Goal: Transaction & Acquisition: Book appointment/travel/reservation

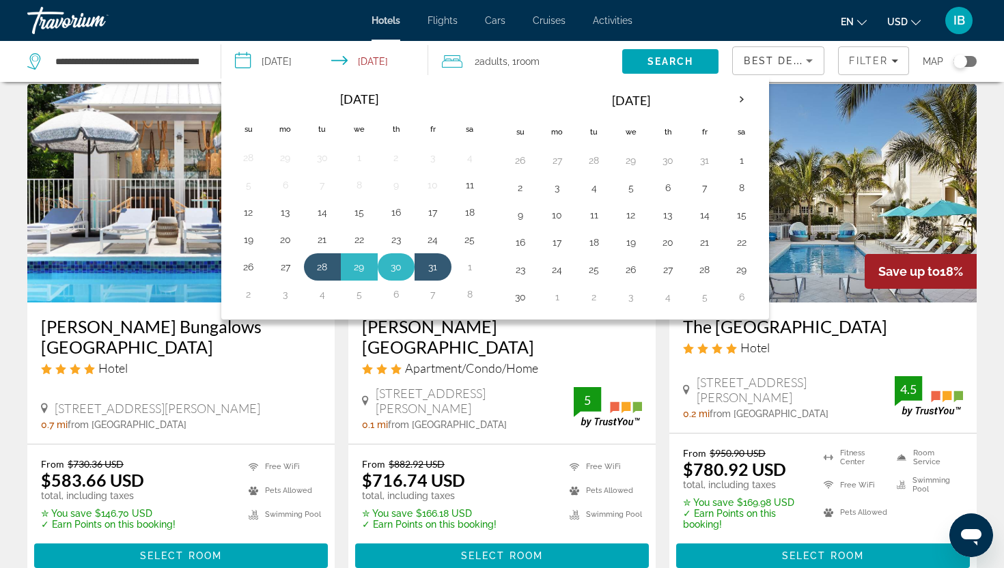
click at [402, 265] on button "30" at bounding box center [396, 266] width 22 height 19
click at [315, 271] on button "28" at bounding box center [322, 266] width 22 height 19
type input "**********"
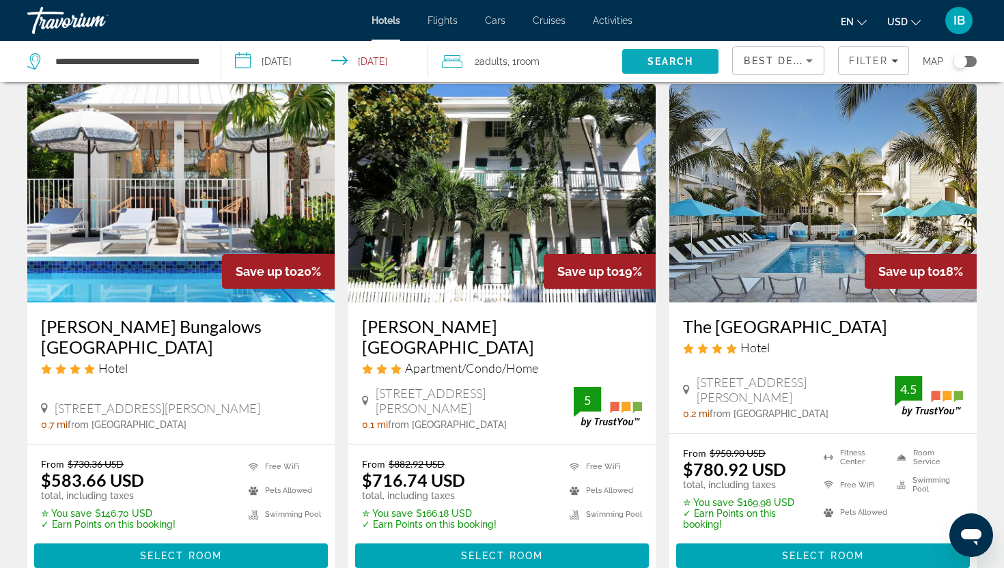
click at [669, 61] on span "Search" at bounding box center [670, 61] width 46 height 11
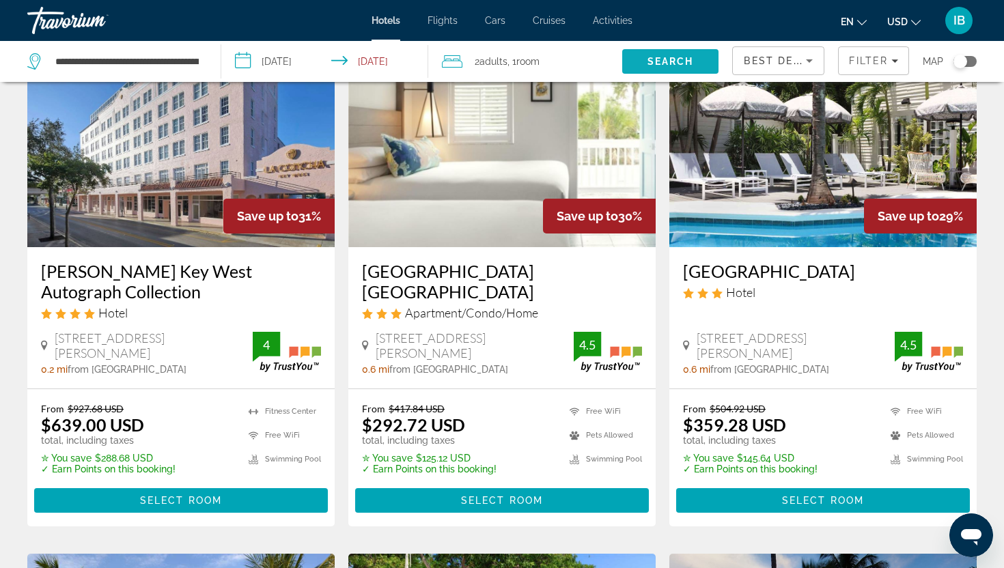
scroll to position [109, 0]
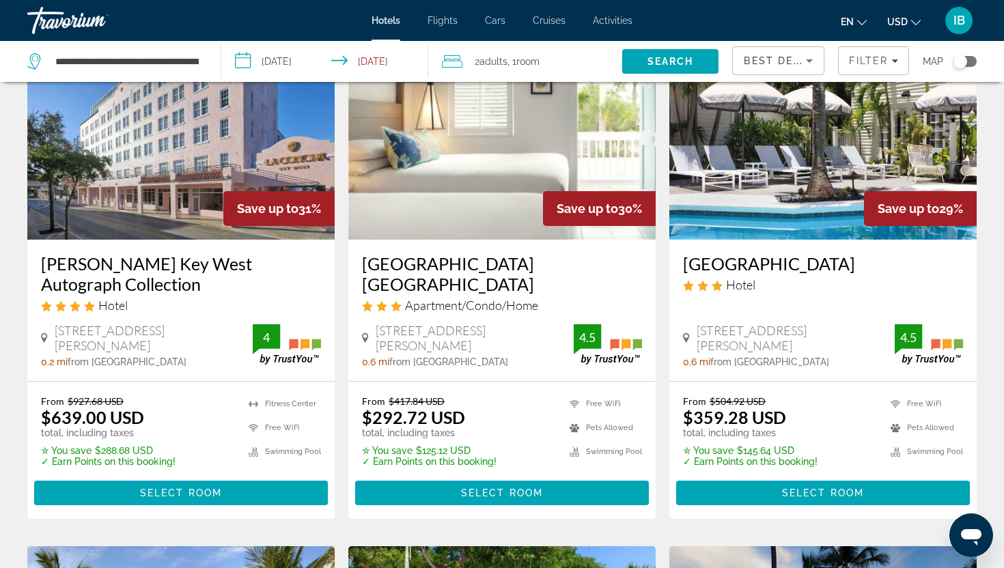
click at [795, 163] on img "Main content" at bounding box center [822, 130] width 307 height 219
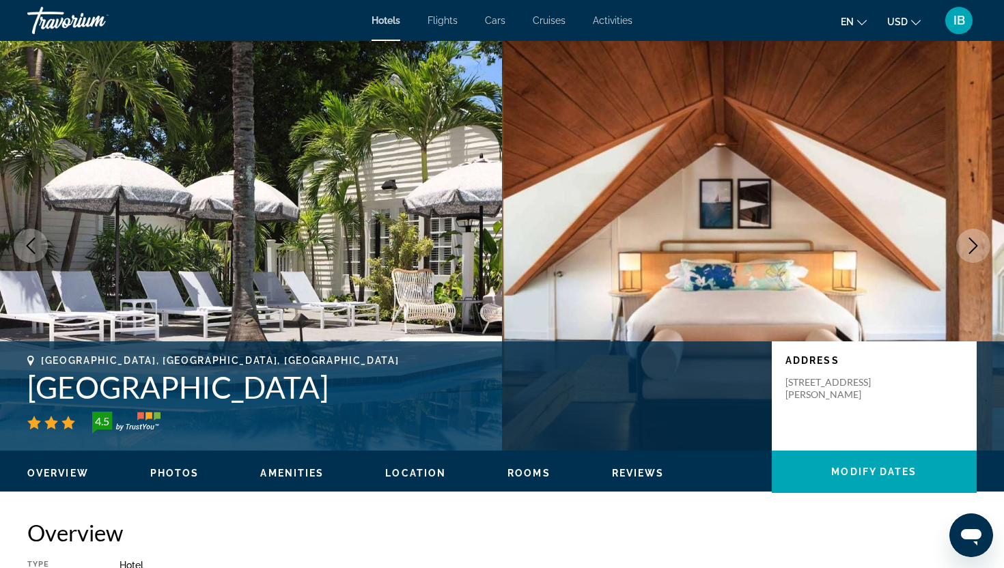
click at [174, 474] on span "Photos" at bounding box center [174, 473] width 49 height 11
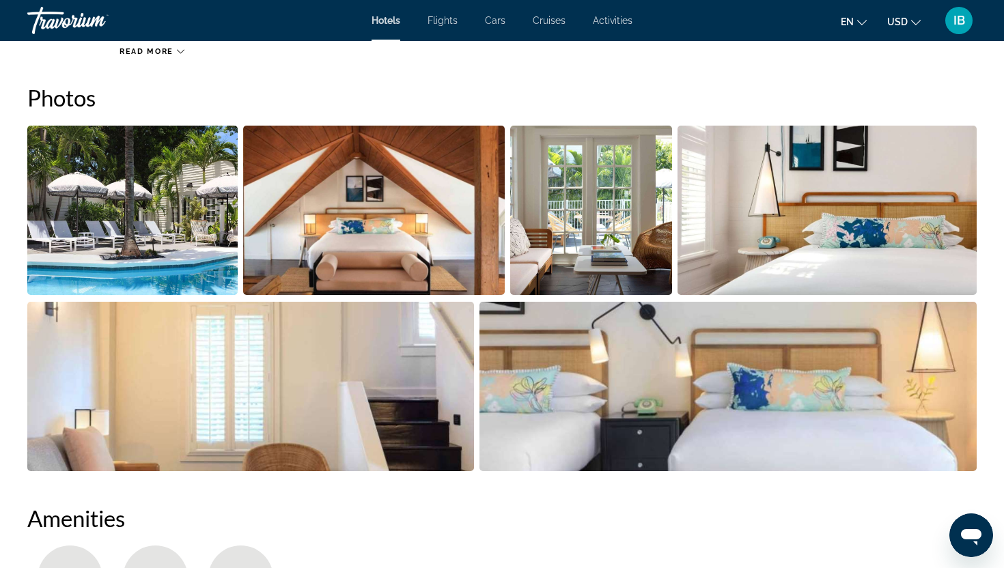
scroll to position [667, 0]
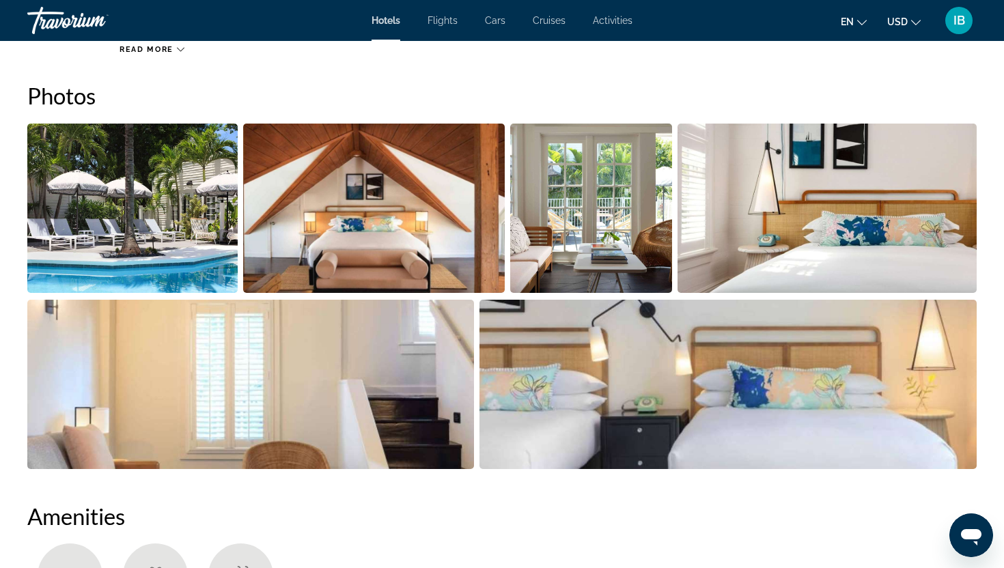
click at [103, 236] on img "Open full-screen image slider" at bounding box center [132, 208] width 210 height 169
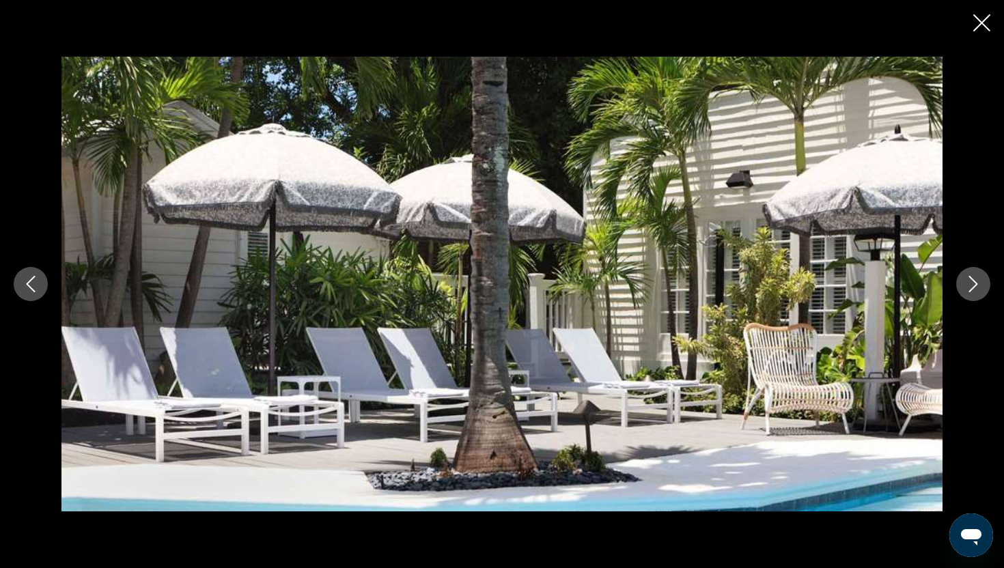
click at [975, 284] on icon "Next image" at bounding box center [973, 284] width 9 height 16
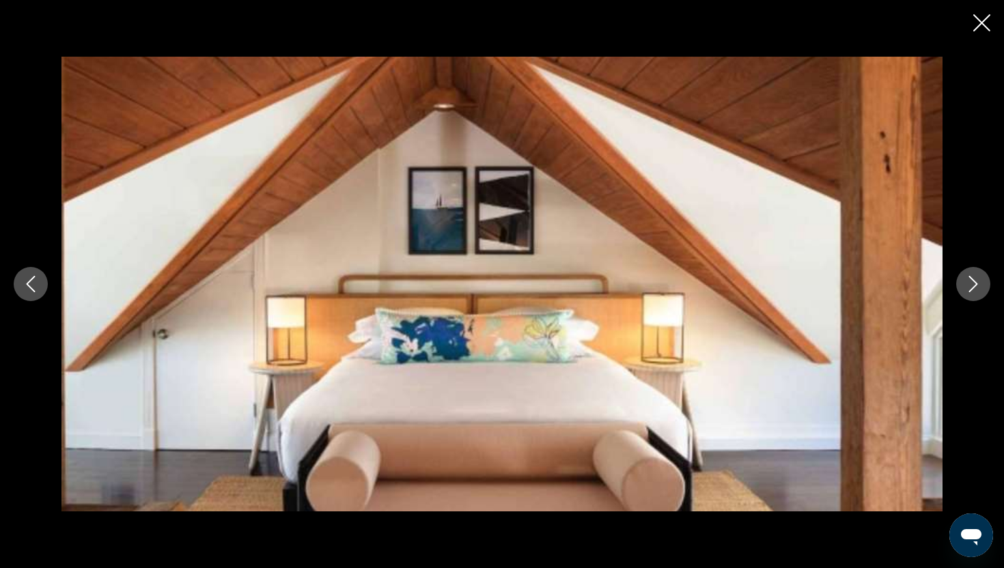
click at [975, 284] on icon "Next image" at bounding box center [973, 284] width 9 height 16
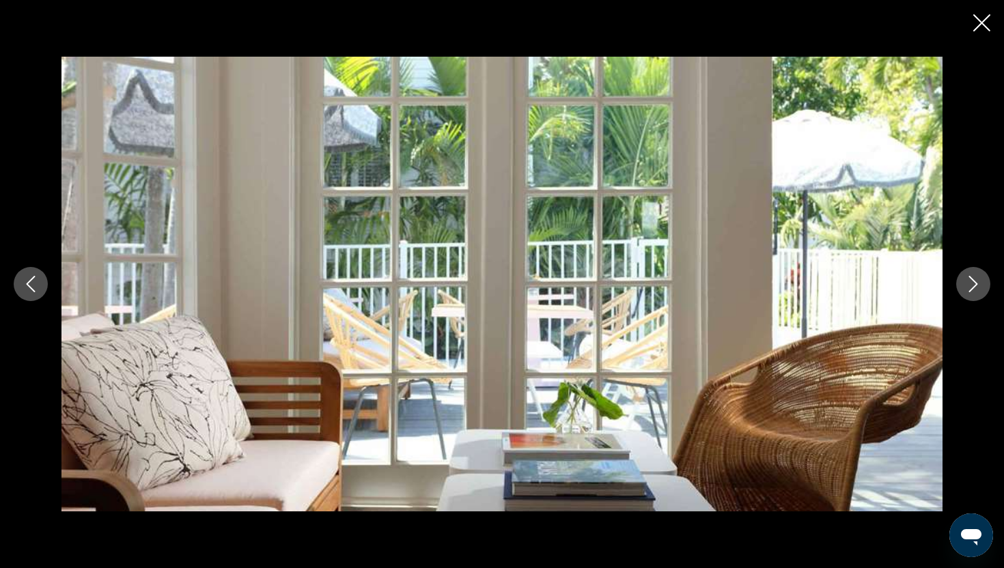
click at [975, 284] on icon "Next image" at bounding box center [973, 284] width 9 height 16
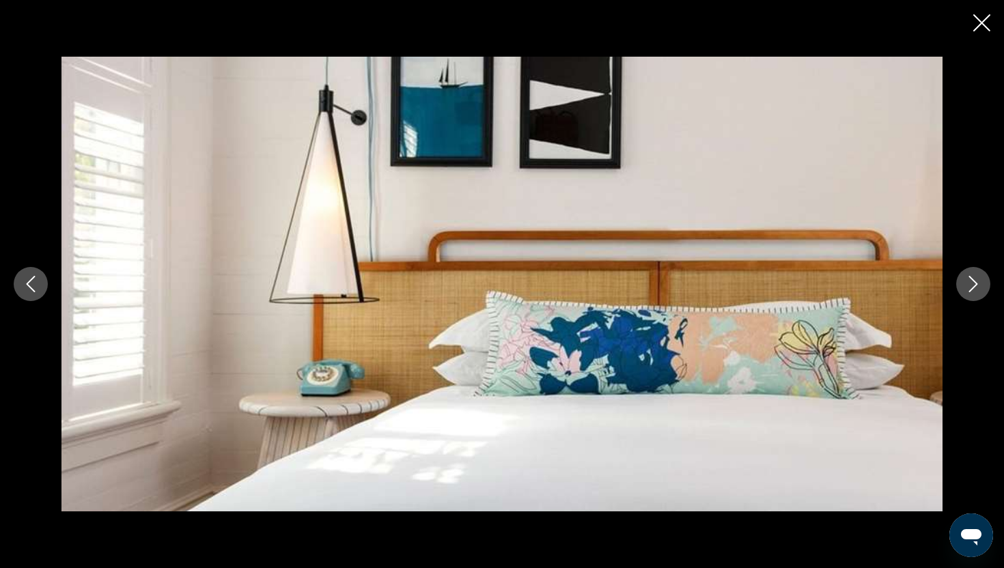
click at [975, 285] on icon "Next image" at bounding box center [973, 284] width 9 height 16
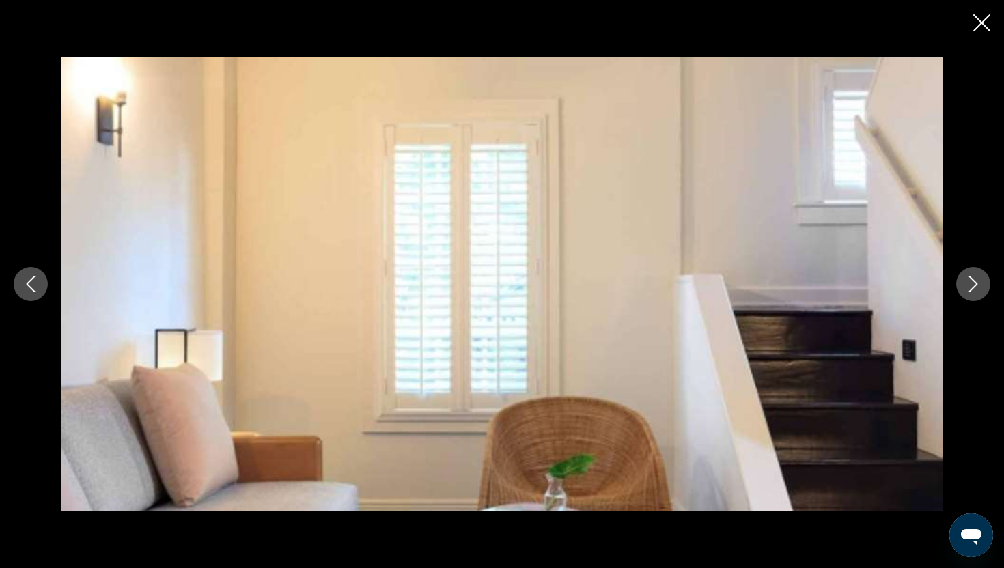
click at [975, 285] on icon "Next image" at bounding box center [973, 284] width 9 height 16
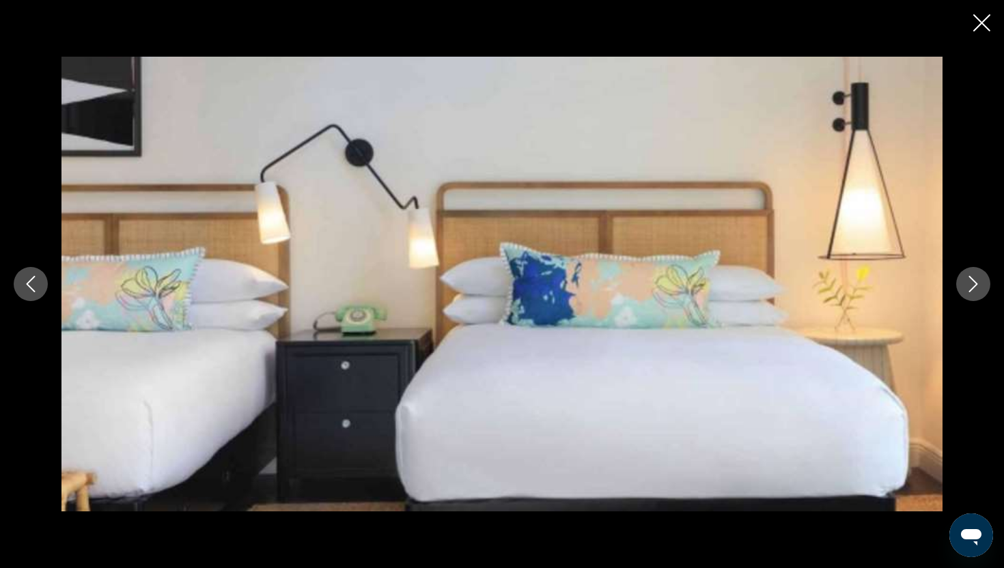
click at [975, 285] on icon "Next image" at bounding box center [973, 284] width 9 height 16
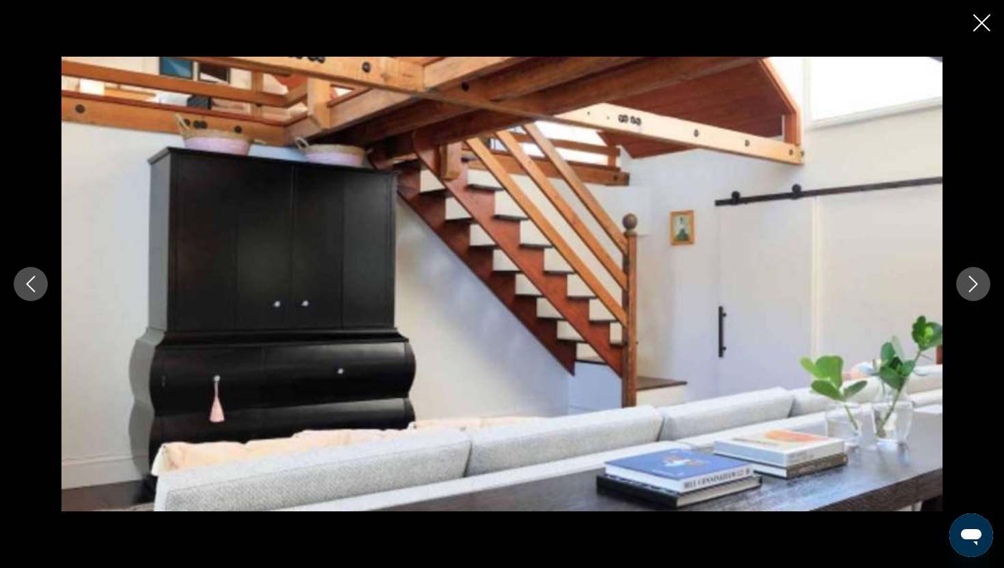
click at [975, 285] on icon "Next image" at bounding box center [973, 284] width 9 height 16
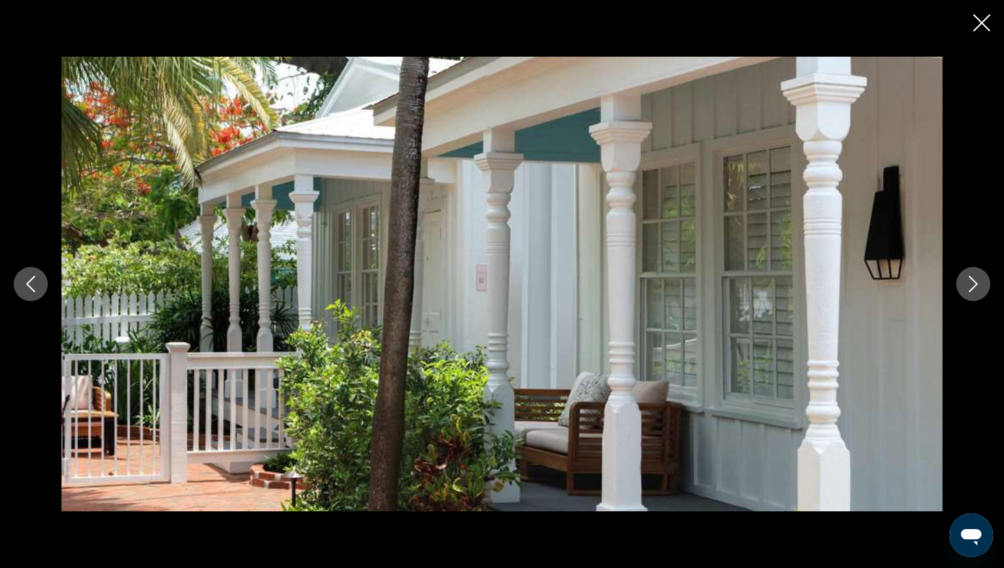
click at [975, 285] on icon "Next image" at bounding box center [973, 284] width 9 height 16
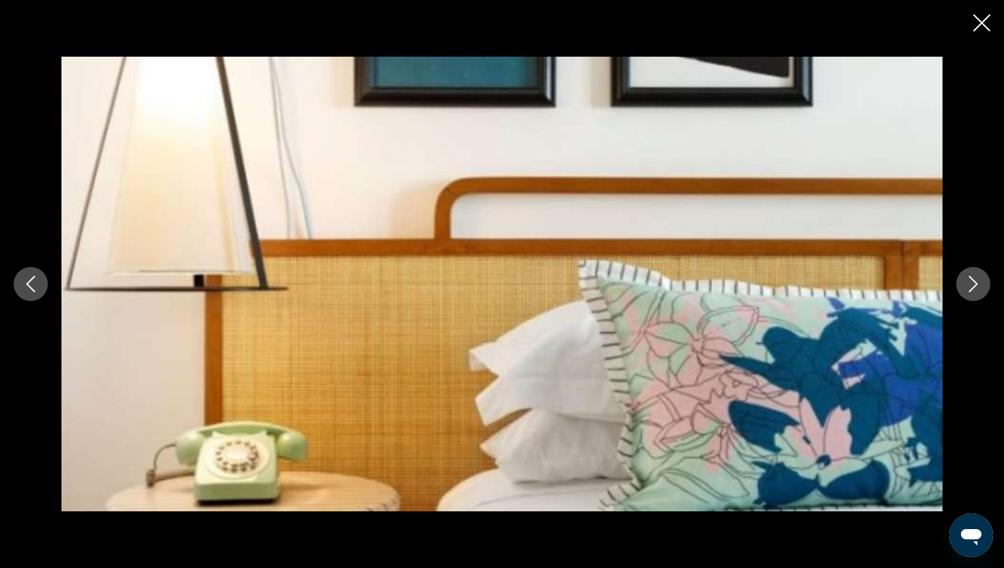
click at [975, 285] on icon "Next image" at bounding box center [973, 284] width 9 height 16
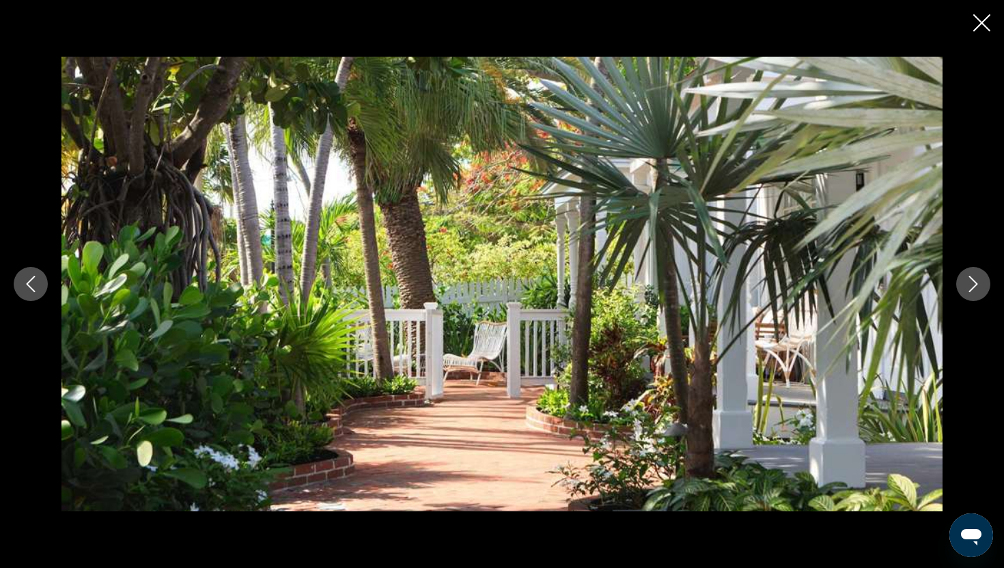
click at [975, 285] on icon "Next image" at bounding box center [973, 284] width 9 height 16
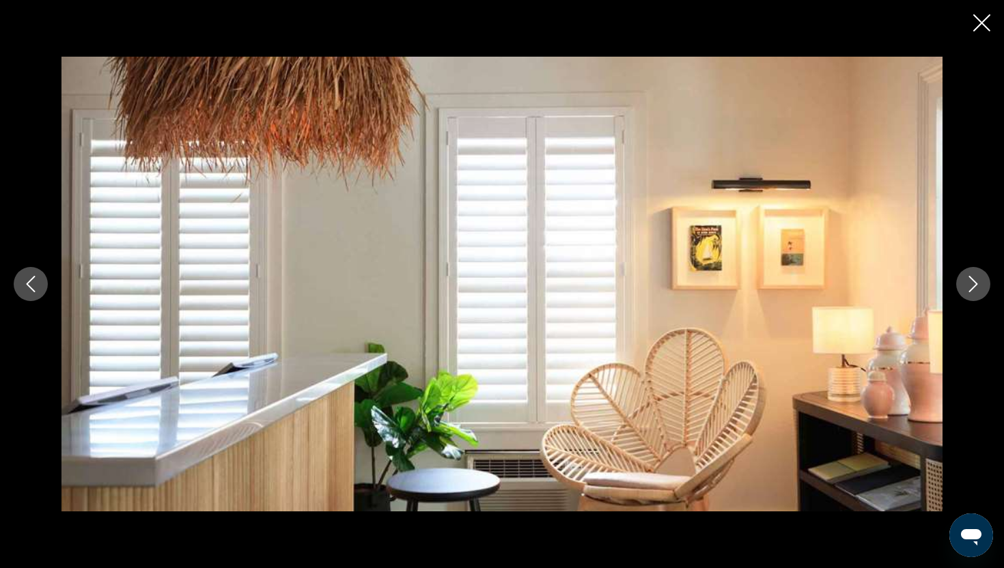
click at [975, 285] on icon "Next image" at bounding box center [973, 284] width 16 height 16
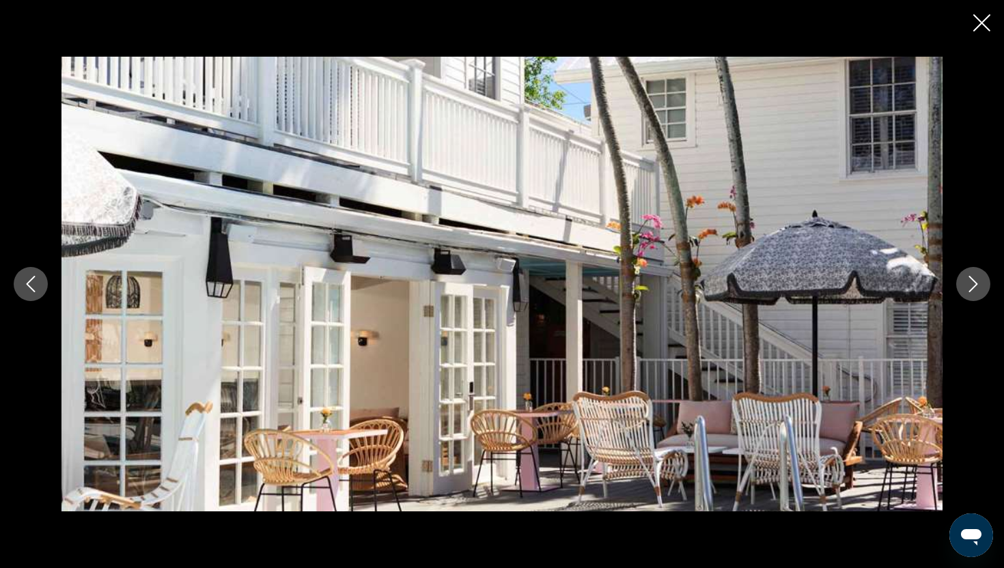
click at [975, 286] on icon "Next image" at bounding box center [973, 284] width 16 height 16
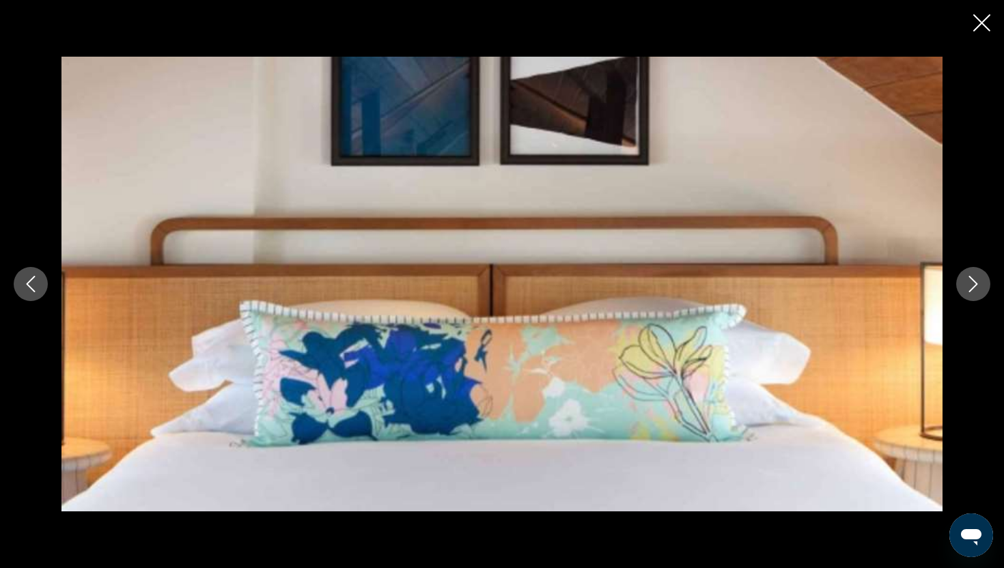
click at [975, 286] on icon "Next image" at bounding box center [973, 284] width 16 height 16
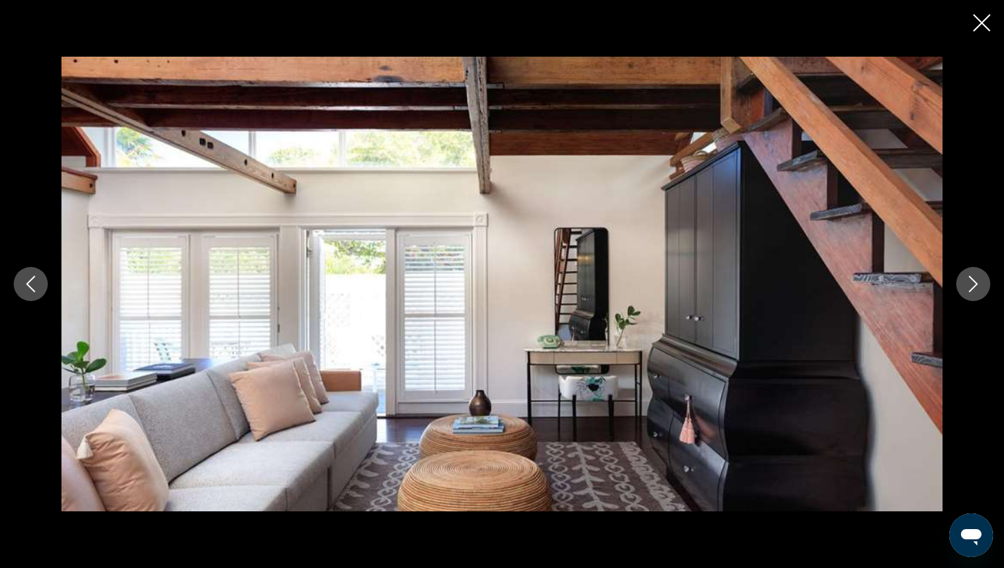
click at [983, 21] on icon "Close slideshow" at bounding box center [981, 22] width 17 height 17
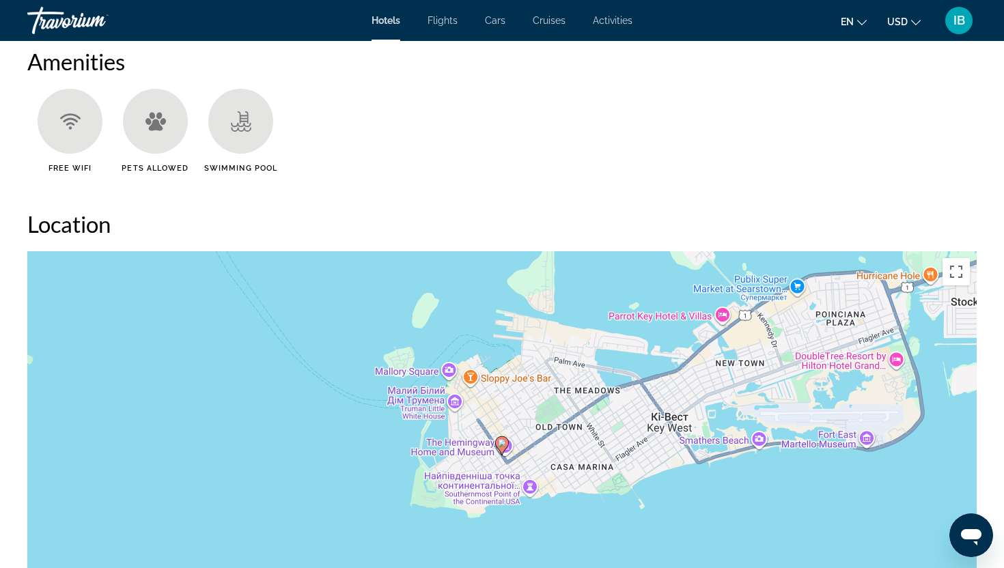
scroll to position [1123, 0]
click at [506, 423] on div "Увімкніть режим перетягування за допомогою клавіатури, натиснувши Alt + Enter. …" at bounding box center [501, 456] width 949 height 410
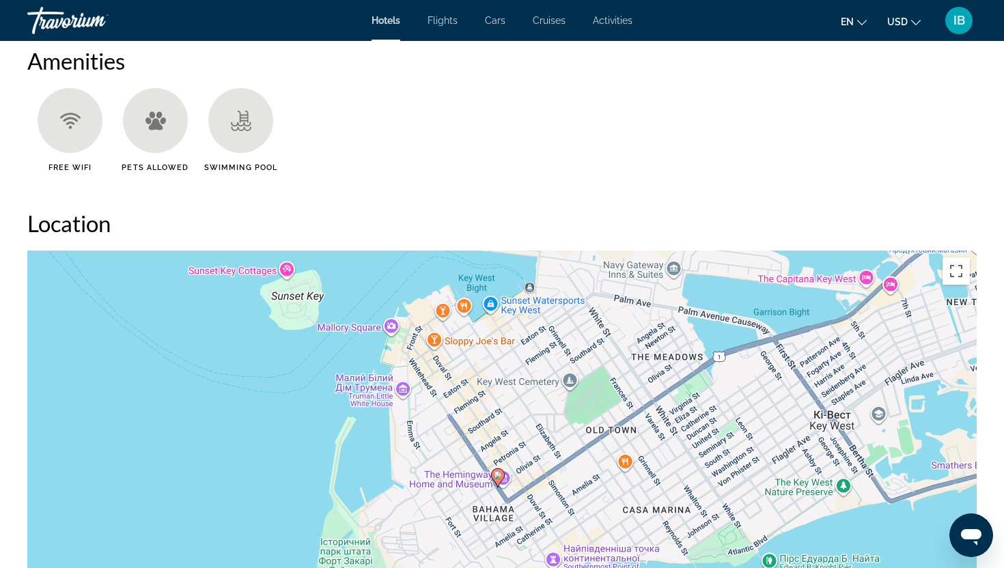
click at [500, 486] on gmp-advanced-marker "Main content" at bounding box center [498, 478] width 14 height 20
click at [499, 474] on image "Main content" at bounding box center [498, 475] width 8 height 8
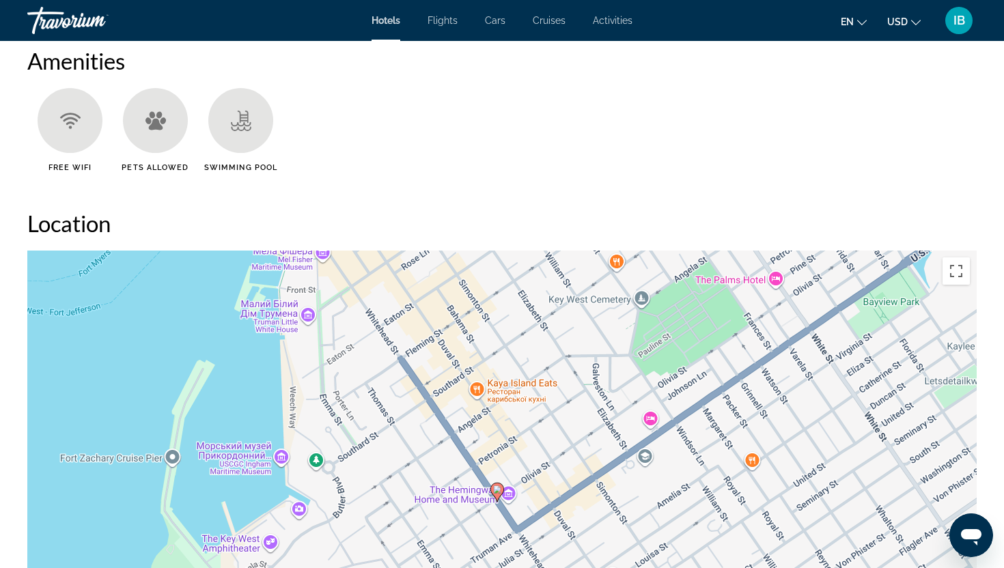
click at [499, 499] on gmp-advanced-marker "Main content" at bounding box center [497, 492] width 14 height 20
click at [491, 421] on div "Для навігації використовуйте клавіші зі стрілками. Увімкніть режим перетягуванн…" at bounding box center [501, 456] width 949 height 410
click at [491, 421] on div "Увімкніть режим перетягування за допомогою клавіатури, натиснувши Alt + Enter. …" at bounding box center [501, 456] width 949 height 410
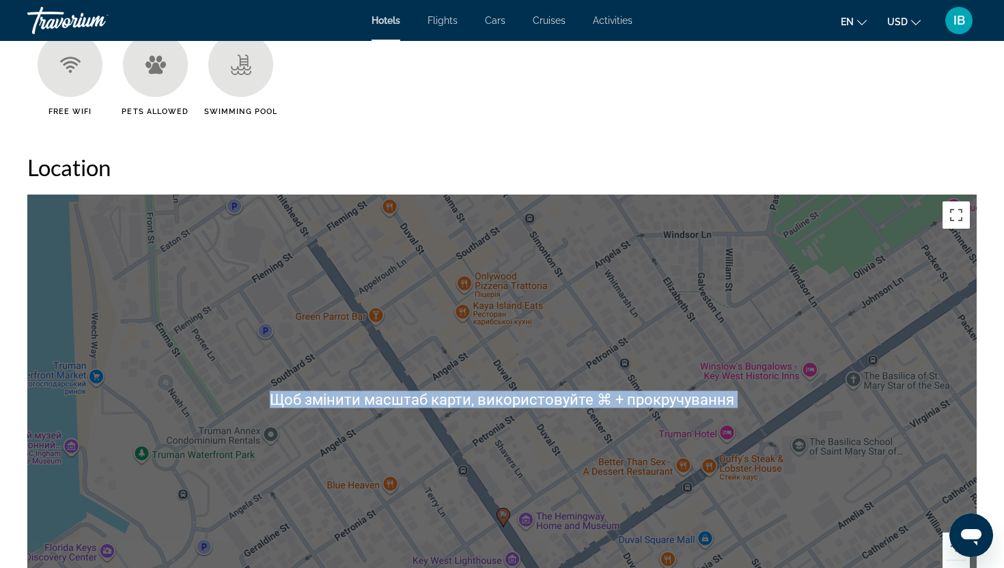
scroll to position [1181, 0]
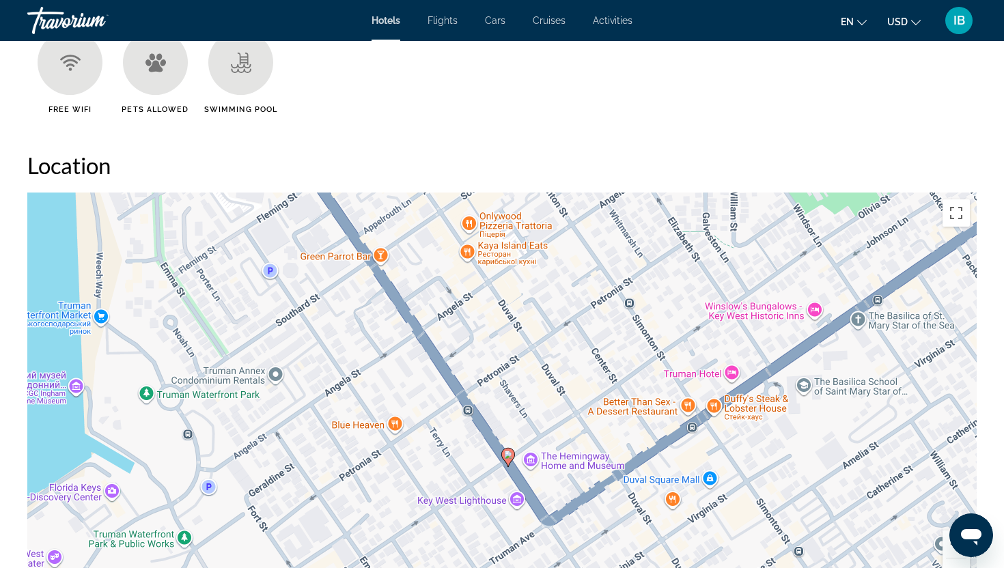
drag, startPoint x: 491, startPoint y: 421, endPoint x: 496, endPoint y: 341, distance: 80.7
click at [496, 341] on div "Увімкніть режим перетягування за допомогою клавіатури, натиснувши Alt + Enter. …" at bounding box center [501, 398] width 949 height 410
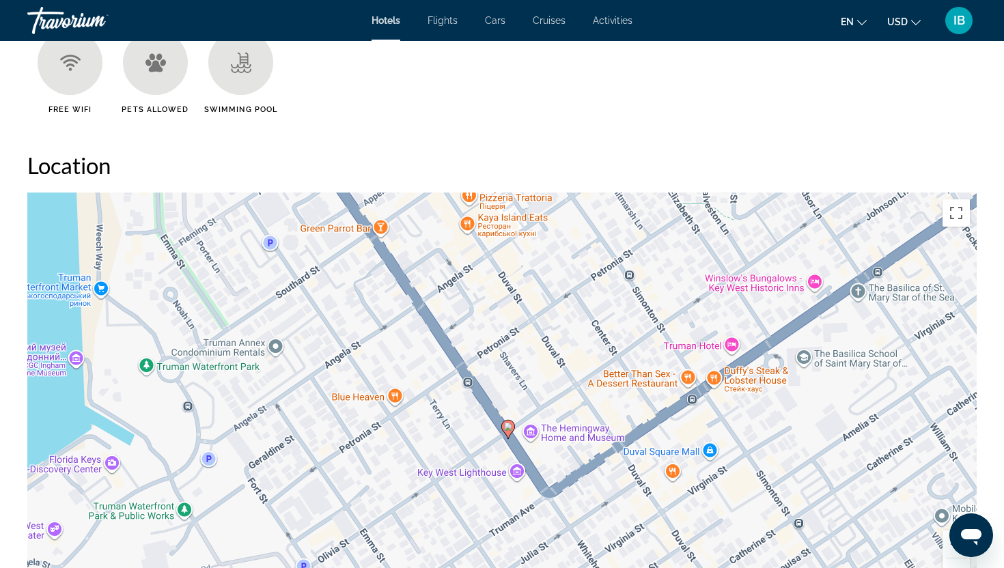
click at [505, 445] on div "Увімкніть режим перетягування за допомогою клавіатури, натиснувши Alt + Enter. …" at bounding box center [501, 398] width 949 height 410
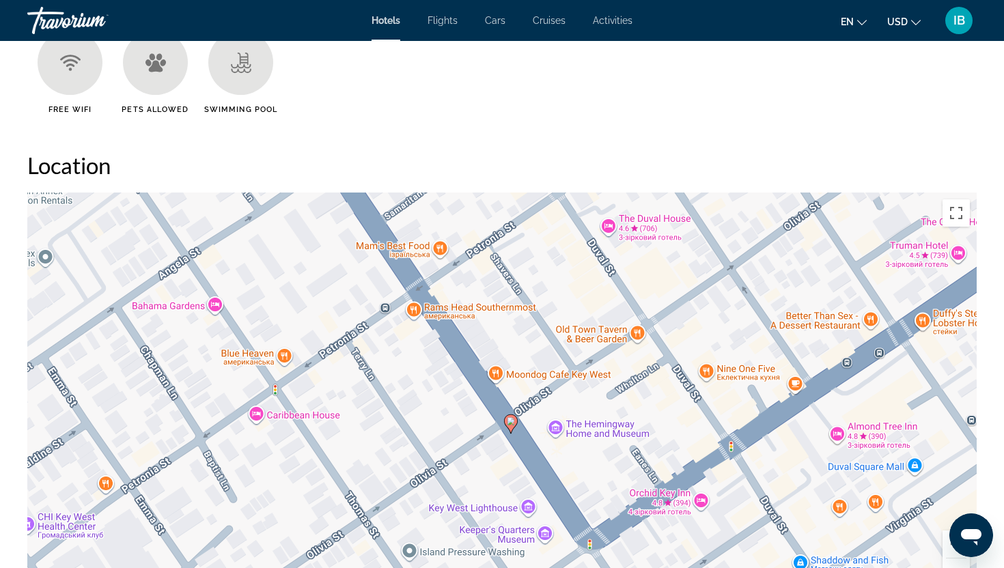
click at [516, 437] on div "Увімкніть режим перетягування за допомогою клавіатури, натиснувши Alt + Enter. …" at bounding box center [501, 398] width 949 height 410
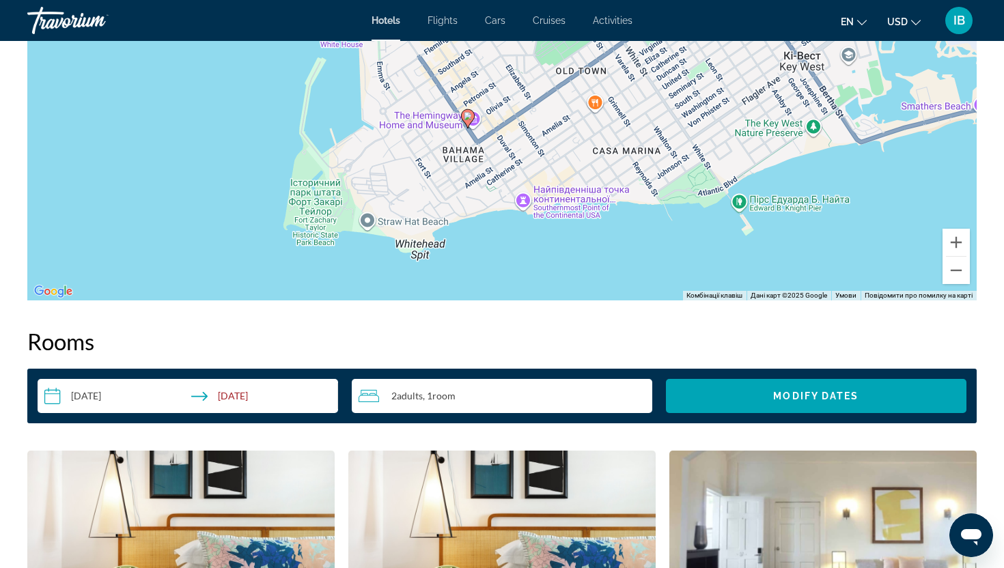
scroll to position [1478, 0]
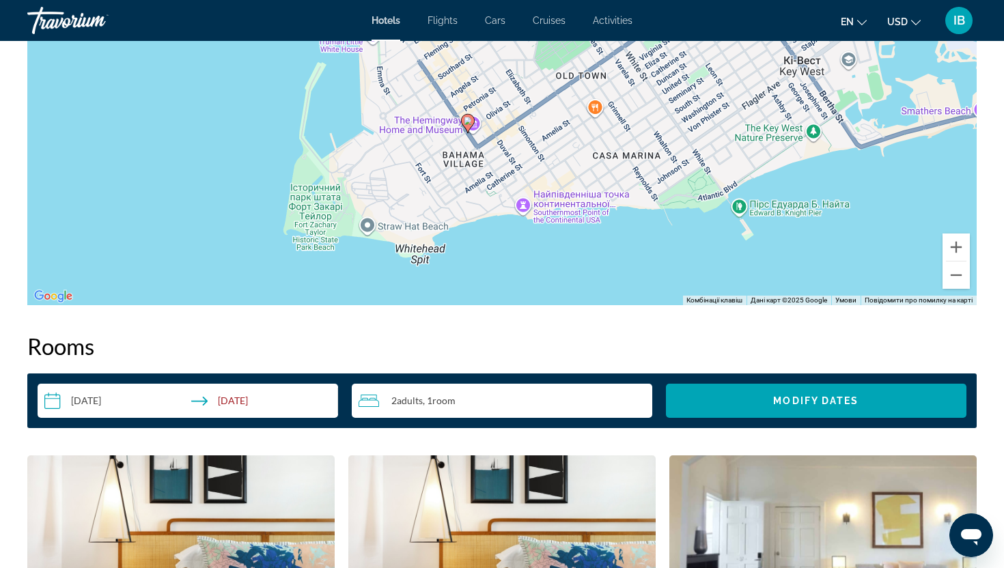
click at [494, 177] on div "Увімкніть режим перетягування за допомогою клавіатури, натиснувши Alt + Enter. …" at bounding box center [501, 101] width 949 height 410
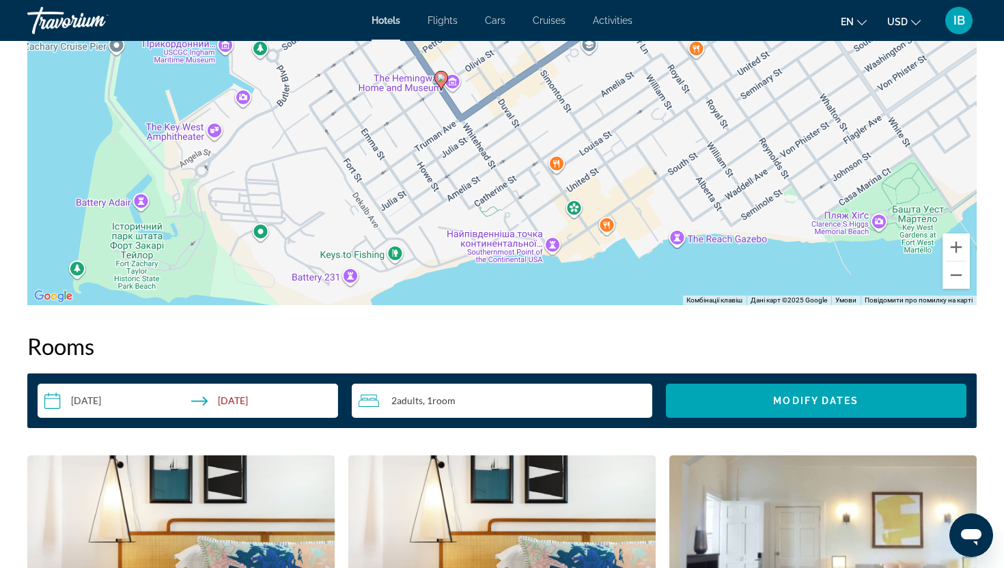
click at [436, 141] on div "Увімкніть режим перетягування за допомогою клавіатури, натиснувши Alt + Enter. …" at bounding box center [501, 101] width 949 height 410
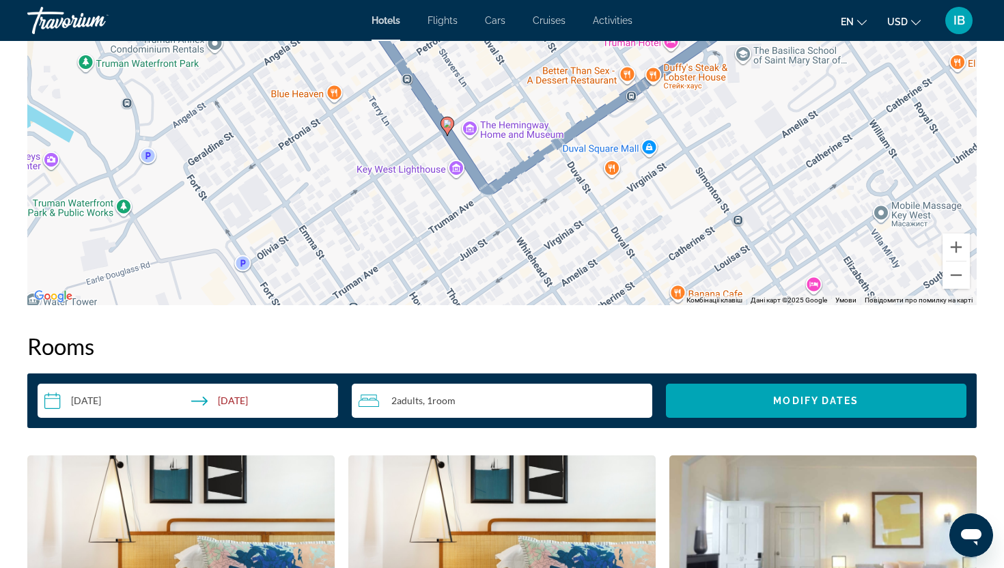
drag, startPoint x: 445, startPoint y: 130, endPoint x: 444, endPoint y: 223, distance: 93.6
click at [445, 223] on div "Увімкніть режим перетягування за допомогою клавіатури, натиснувши Alt + Enter. …" at bounding box center [501, 101] width 949 height 410
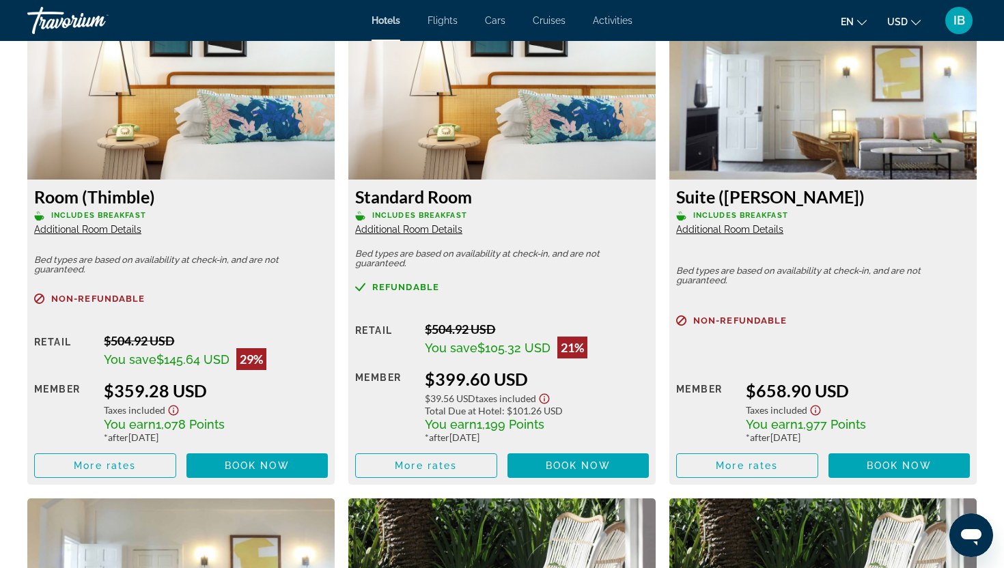
scroll to position [1927, 0]
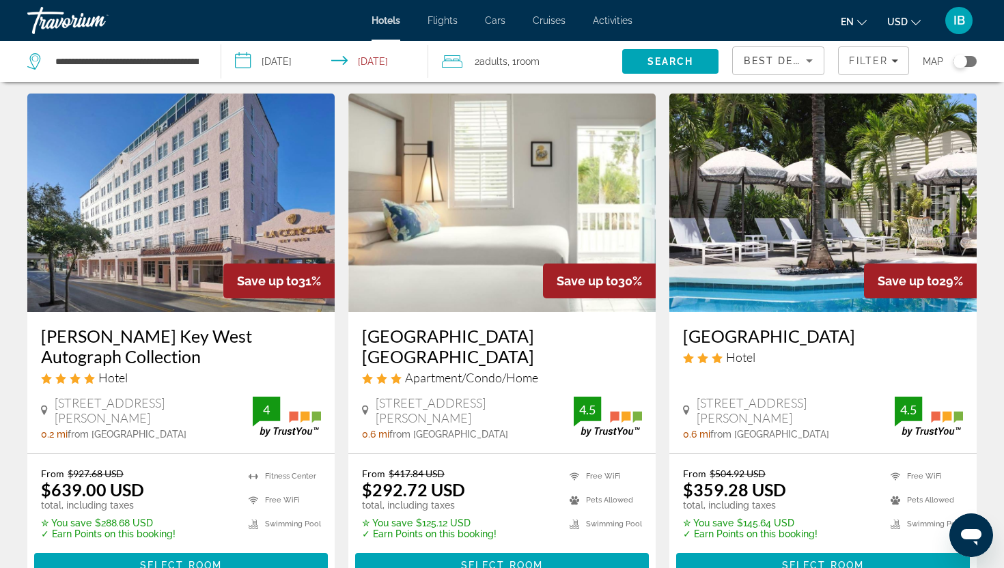
scroll to position [38, 0]
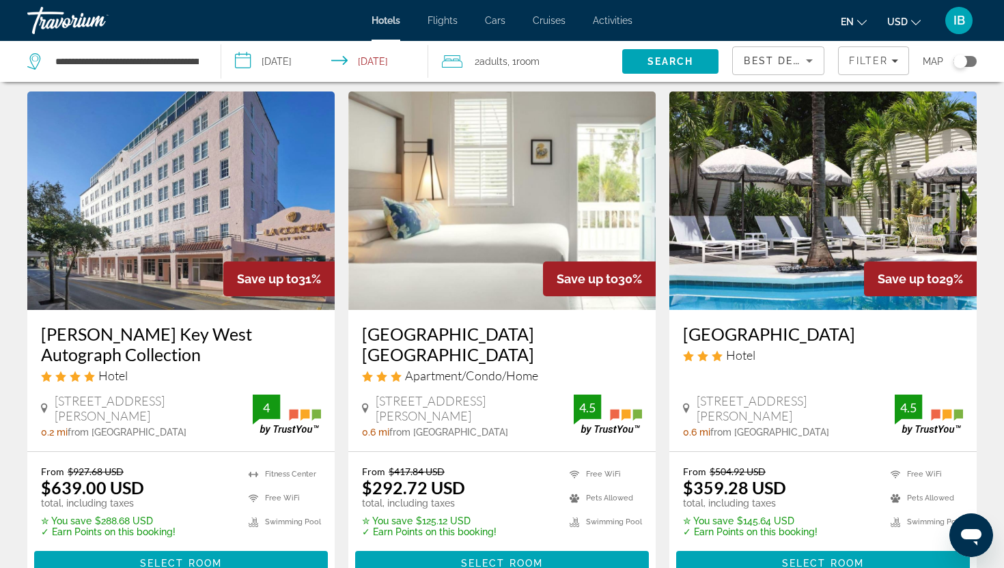
click at [479, 197] on img "Main content" at bounding box center [501, 201] width 307 height 219
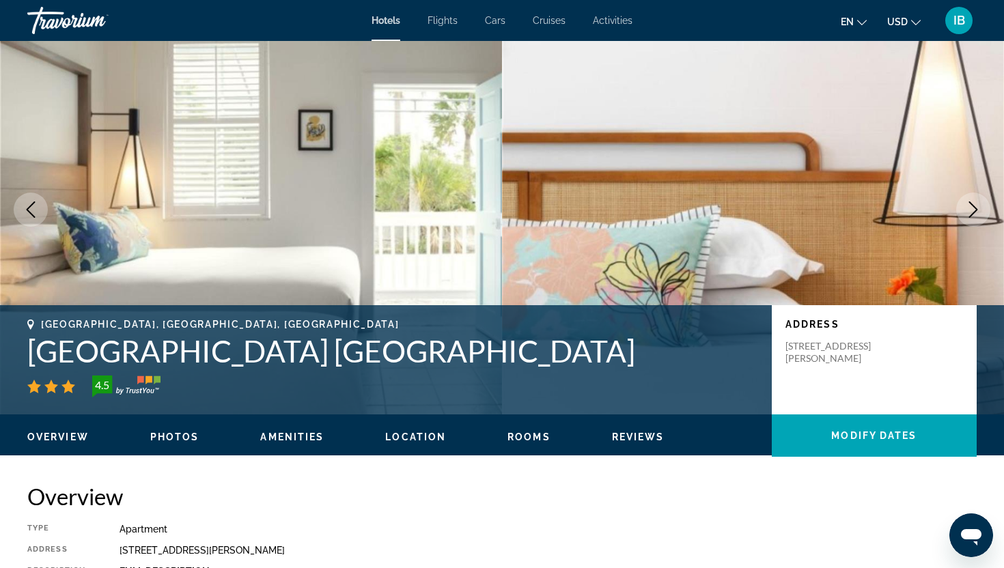
scroll to position [41, 0]
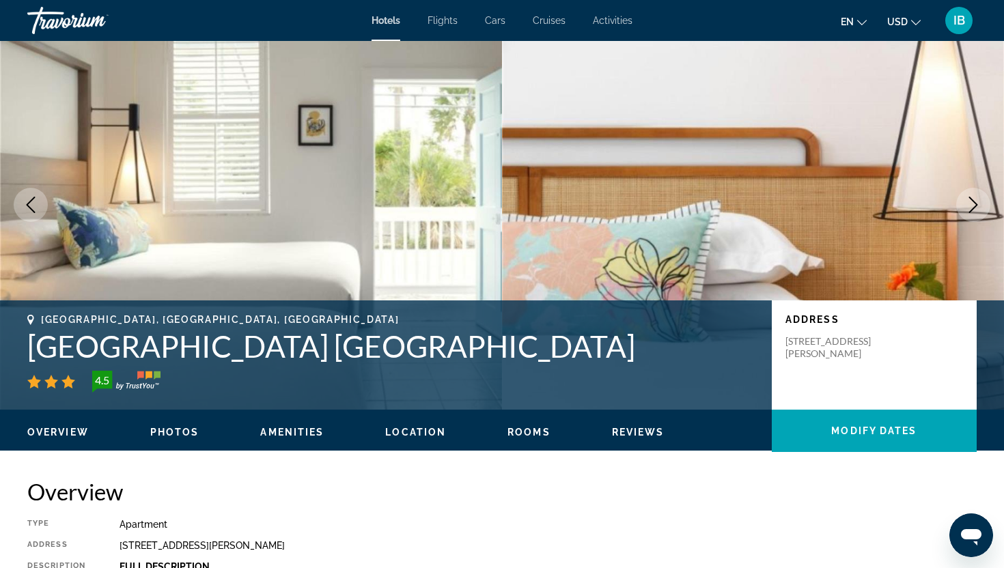
click at [164, 432] on span "Photos" at bounding box center [174, 432] width 49 height 11
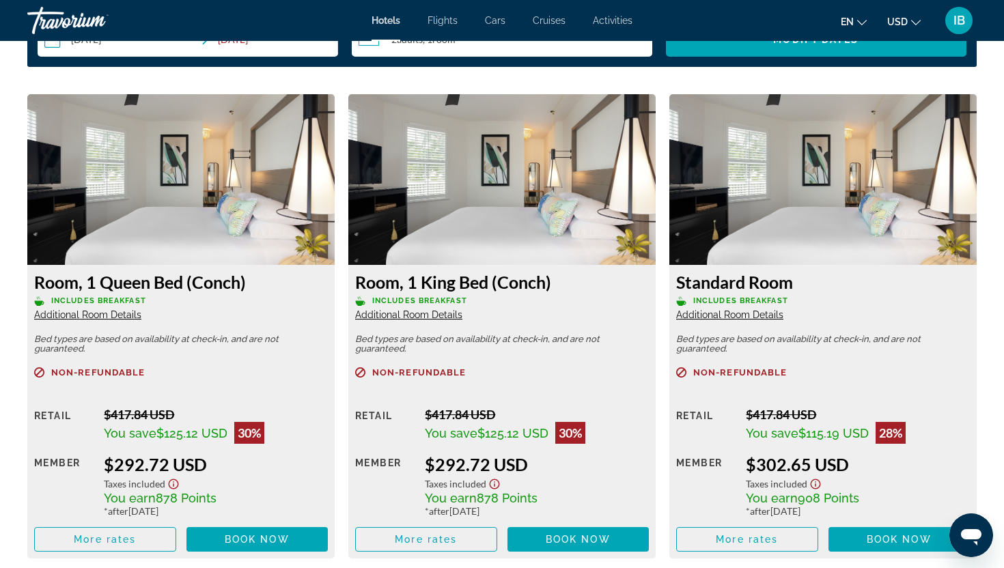
scroll to position [1822, 0]
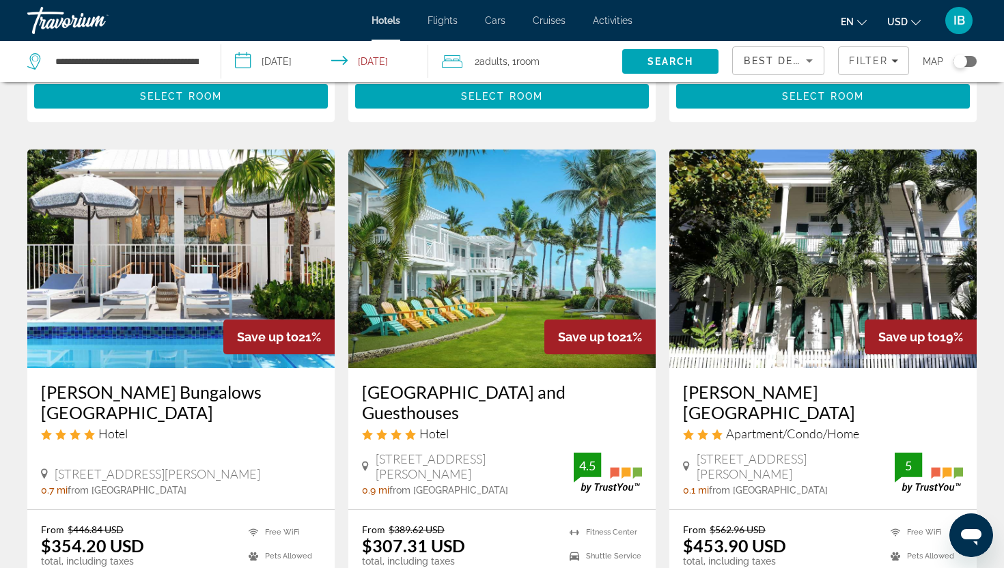
scroll to position [1035, 0]
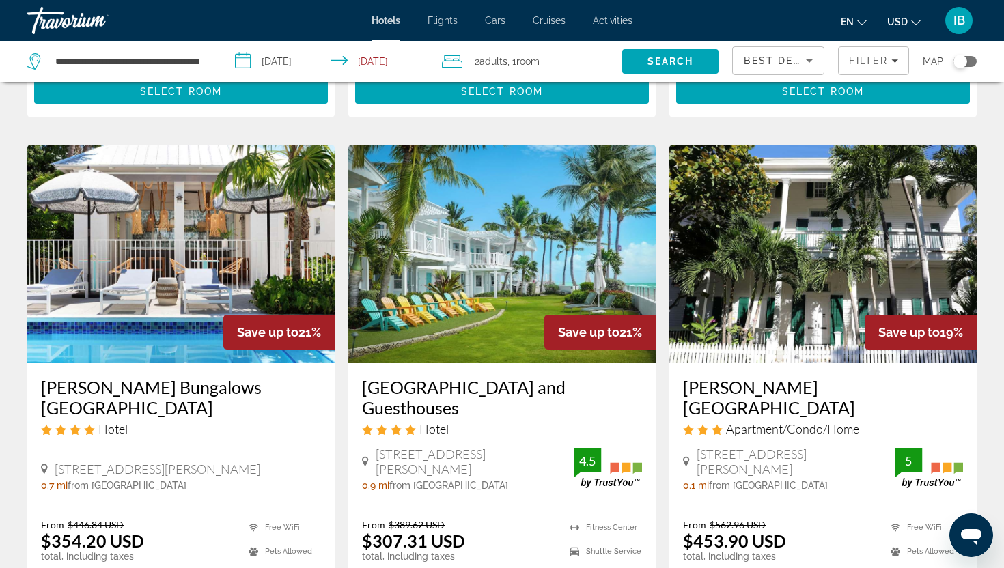
click at [486, 285] on img "Main content" at bounding box center [501, 254] width 307 height 219
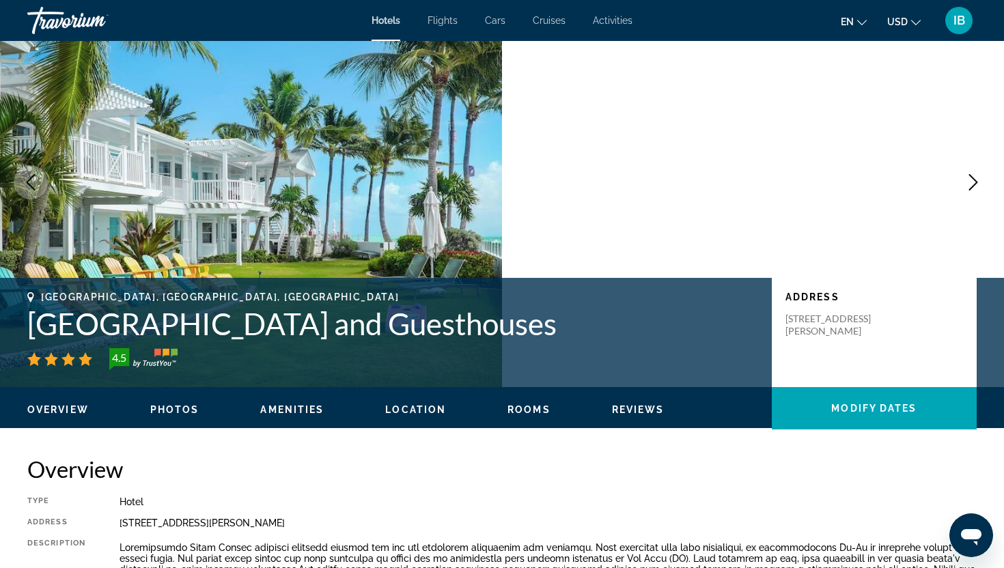
scroll to position [100, 0]
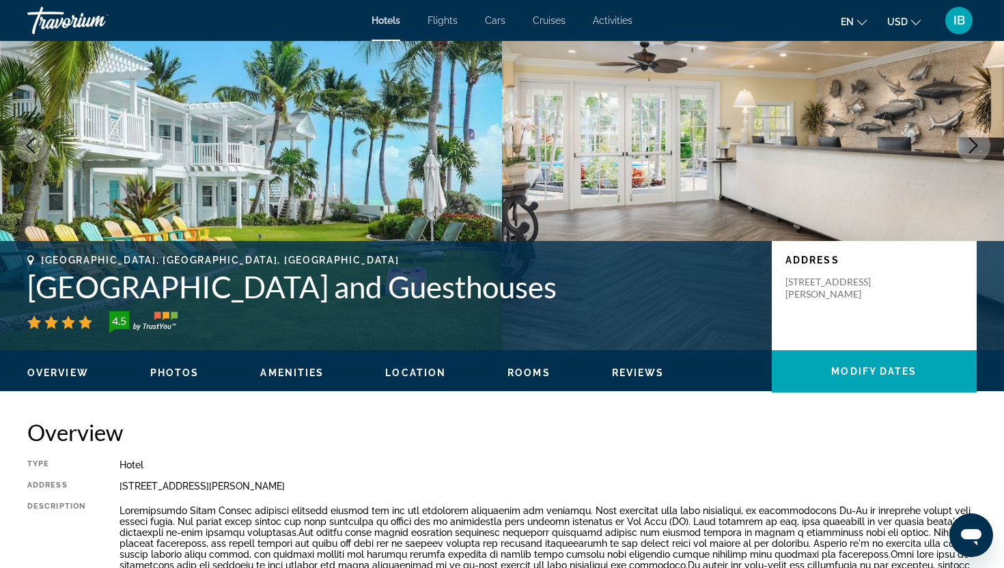
click at [161, 372] on span "Photos" at bounding box center [174, 372] width 49 height 11
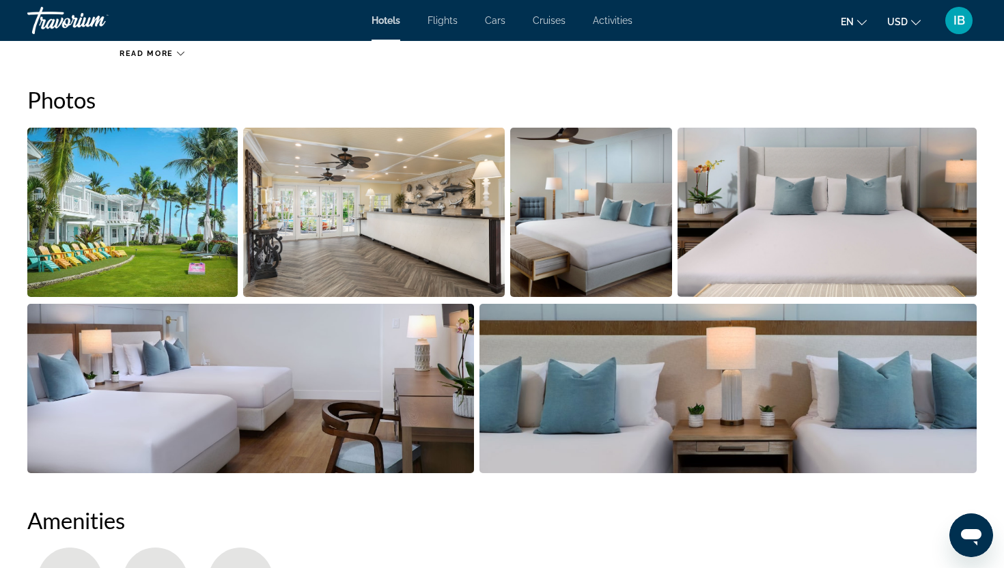
scroll to position [667, 0]
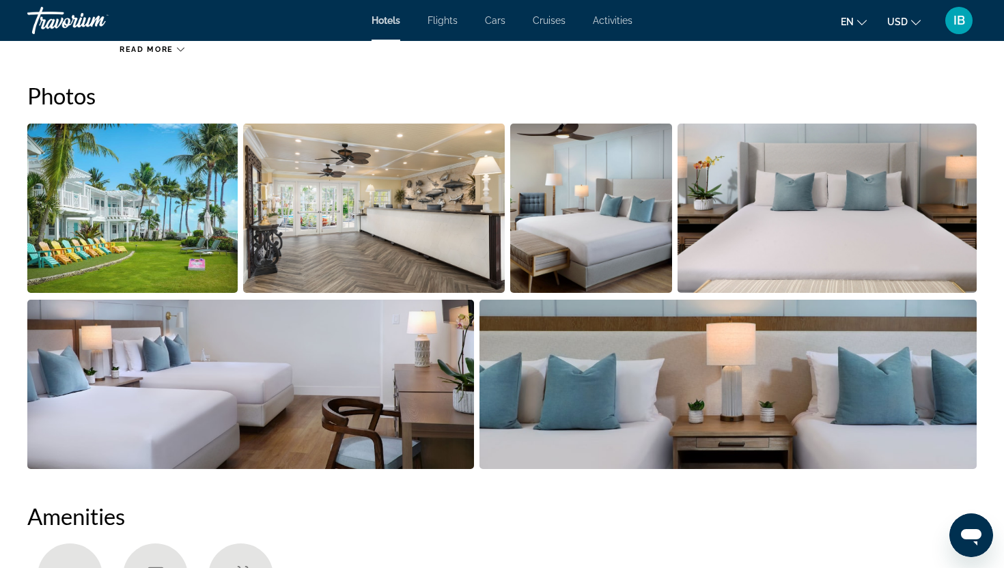
click at [143, 262] on img "Open full-screen image slider" at bounding box center [132, 208] width 210 height 169
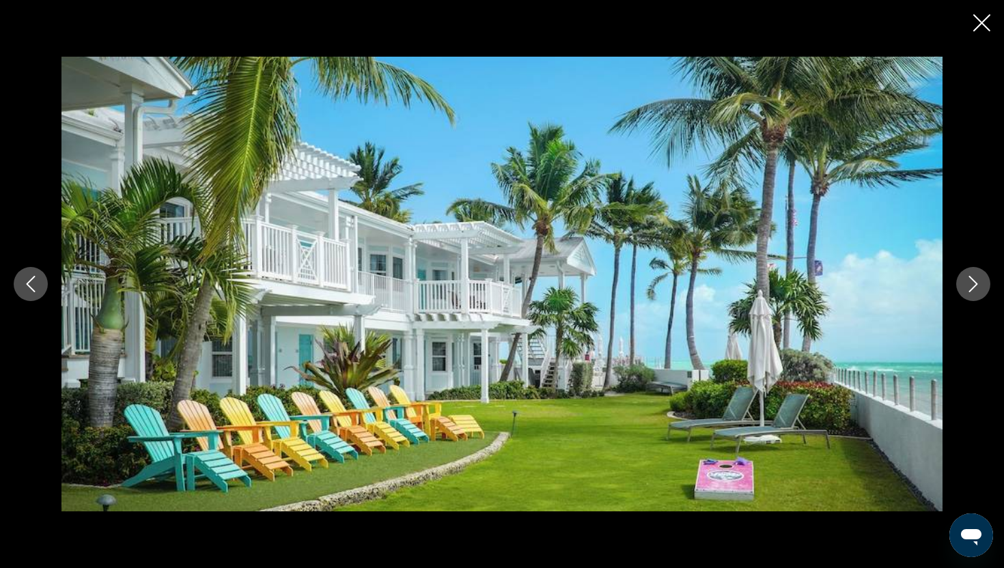
click at [983, 286] on button "Next image" at bounding box center [973, 284] width 34 height 34
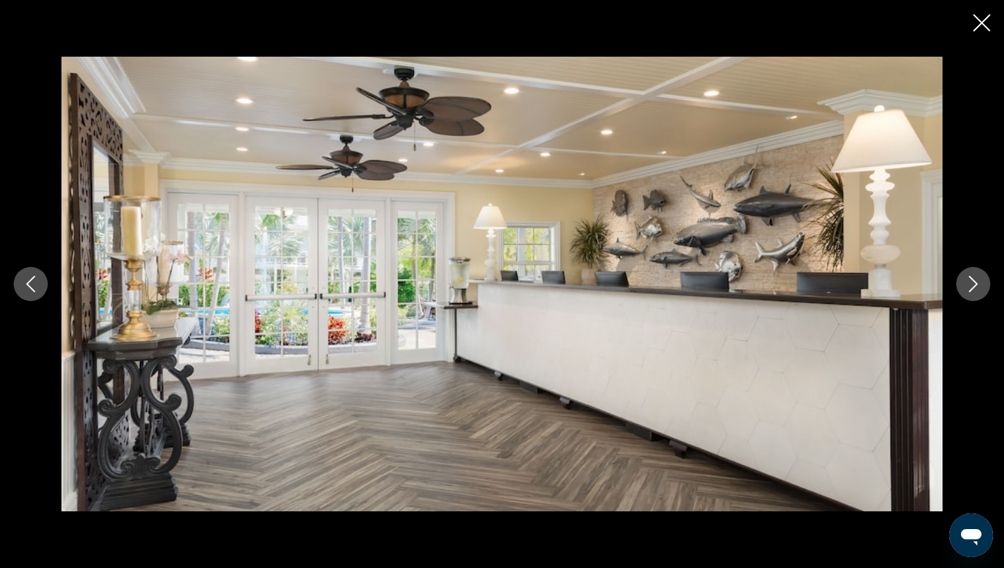
click at [983, 286] on button "Next image" at bounding box center [973, 284] width 34 height 34
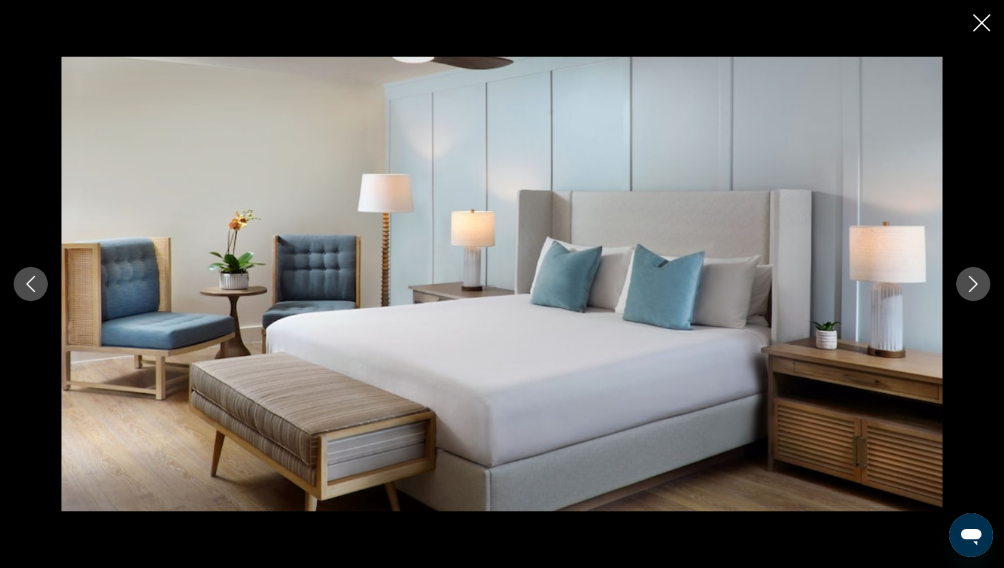
click at [983, 287] on button "Next image" at bounding box center [973, 284] width 34 height 34
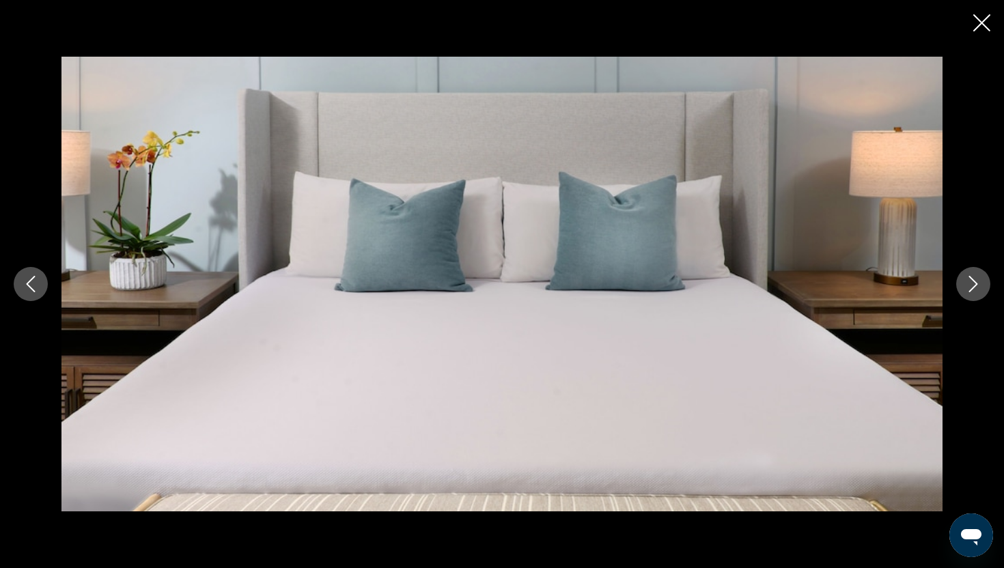
click at [983, 287] on button "Next image" at bounding box center [973, 284] width 34 height 34
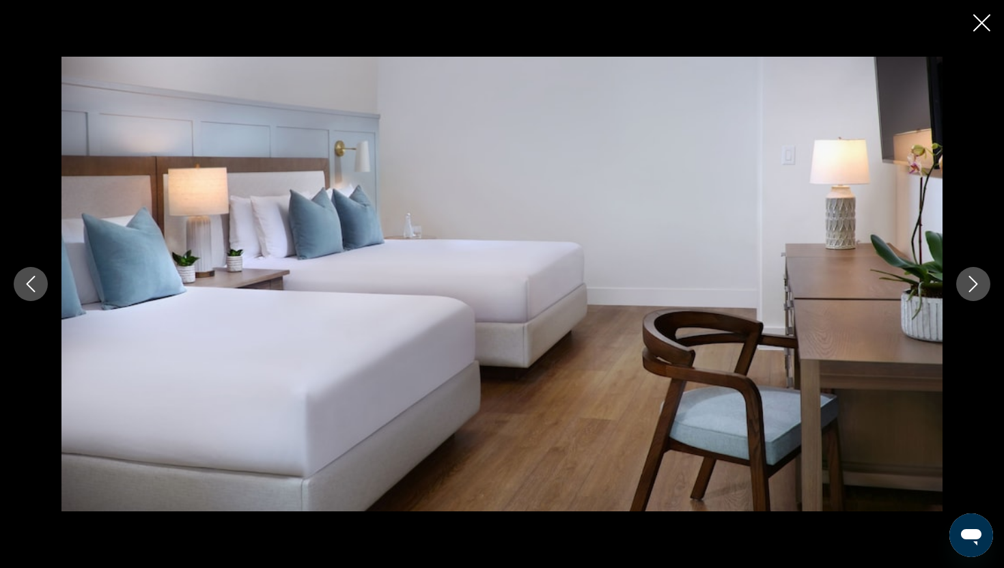
click at [983, 287] on button "Next image" at bounding box center [973, 284] width 34 height 34
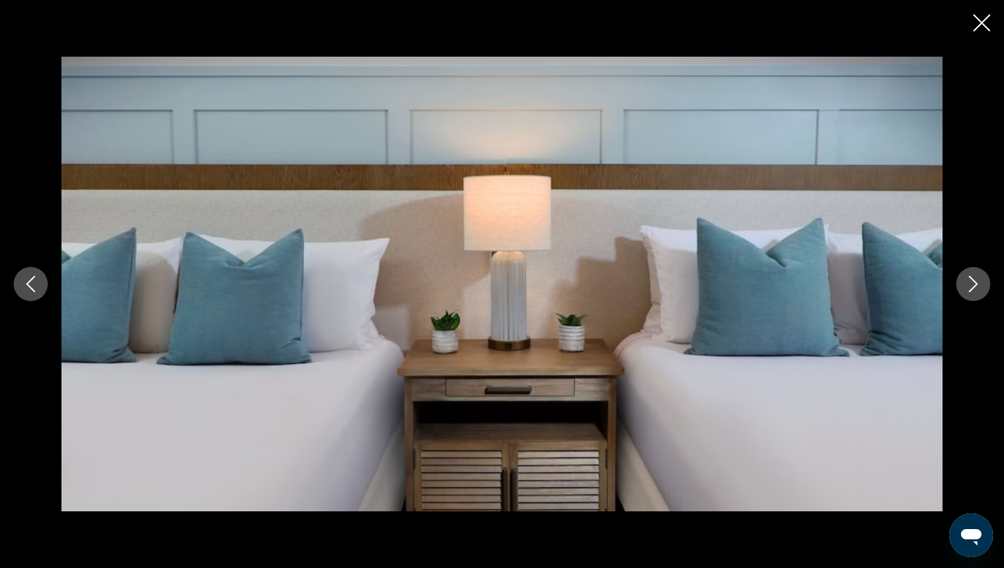
click at [983, 287] on button "Next image" at bounding box center [973, 284] width 34 height 34
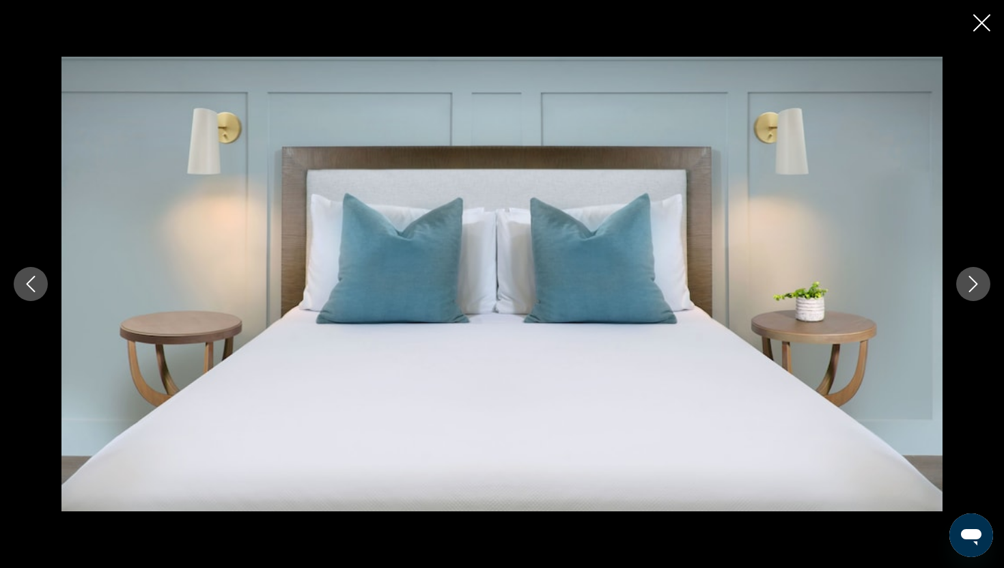
click at [983, 287] on button "Next image" at bounding box center [973, 284] width 34 height 34
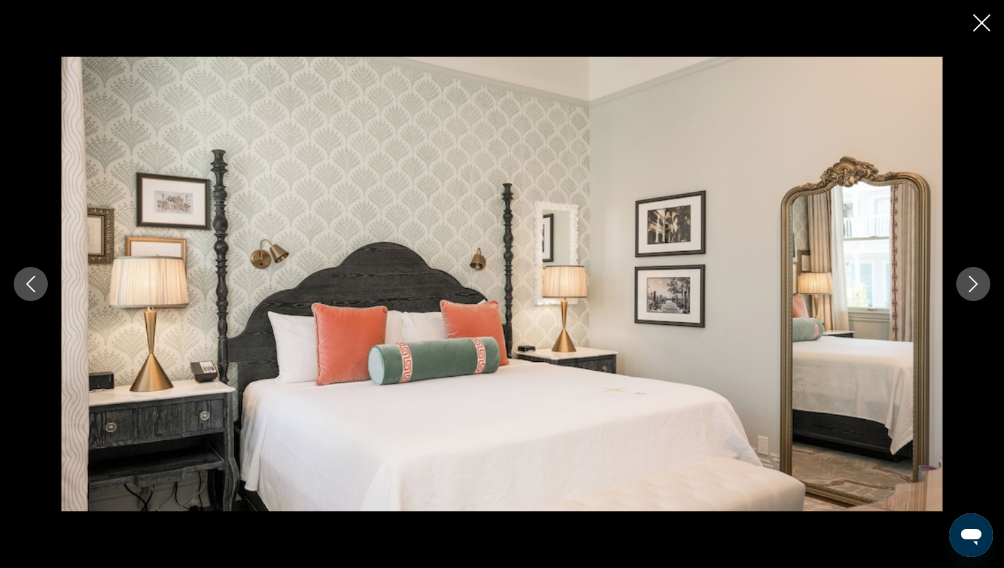
click at [983, 287] on button "Next image" at bounding box center [973, 284] width 34 height 34
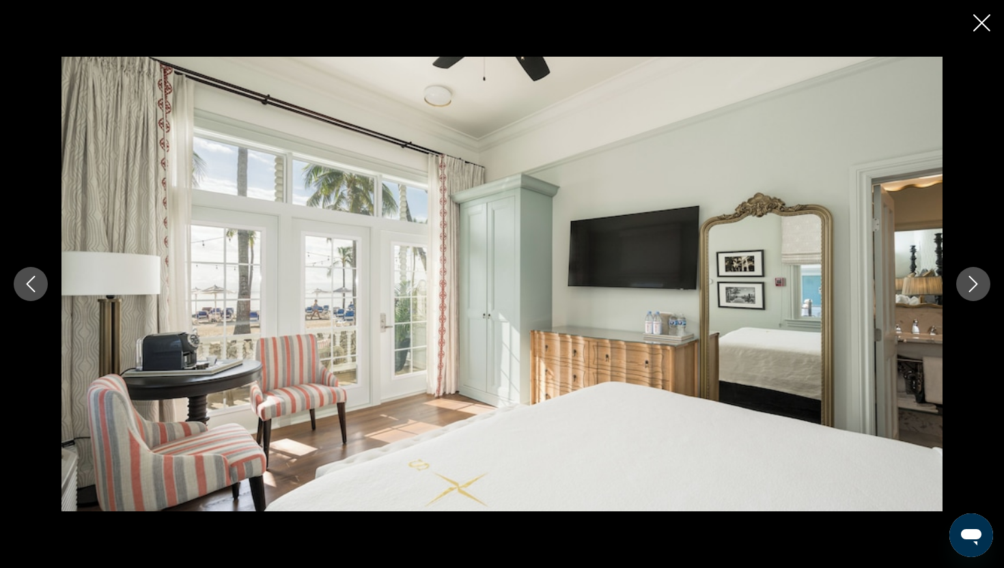
click at [983, 287] on button "Next image" at bounding box center [973, 284] width 34 height 34
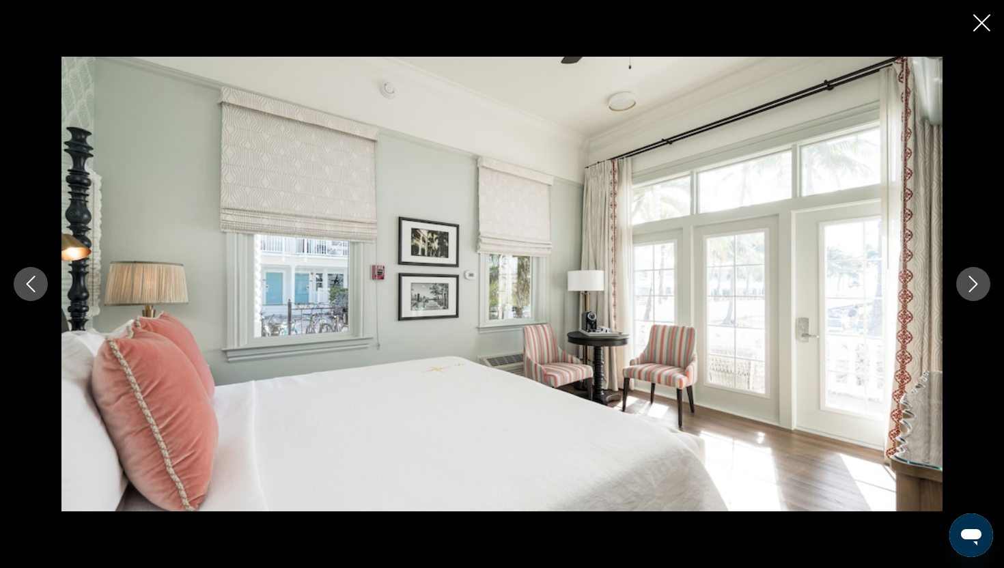
click at [983, 287] on button "Next image" at bounding box center [973, 284] width 34 height 34
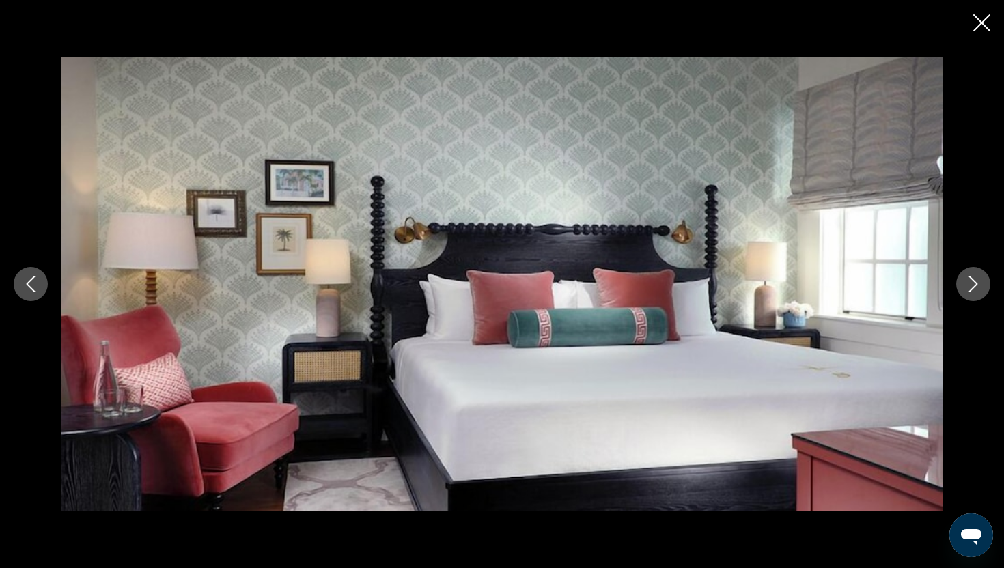
click at [983, 24] on icon "Close slideshow" at bounding box center [981, 22] width 17 height 17
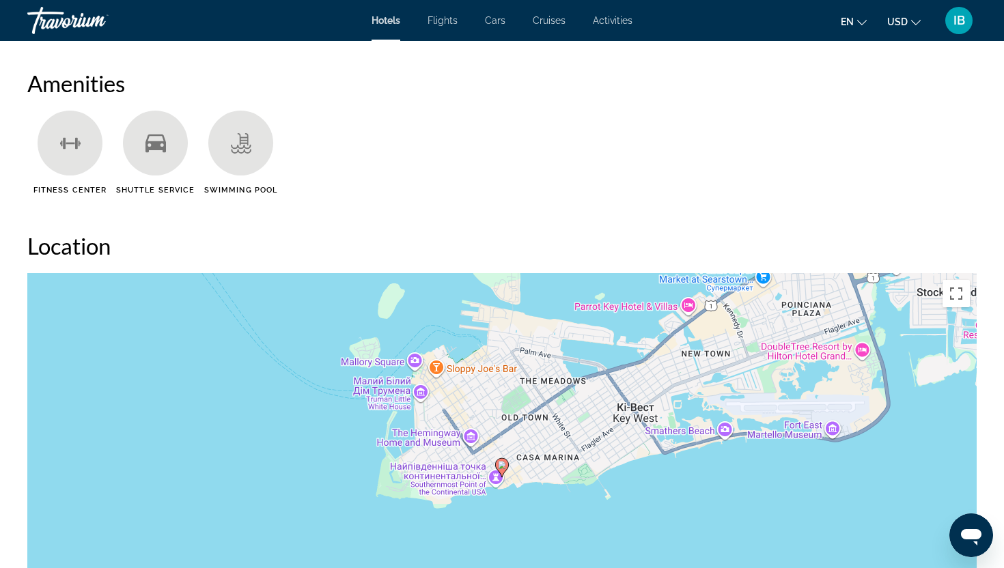
scroll to position [1104, 0]
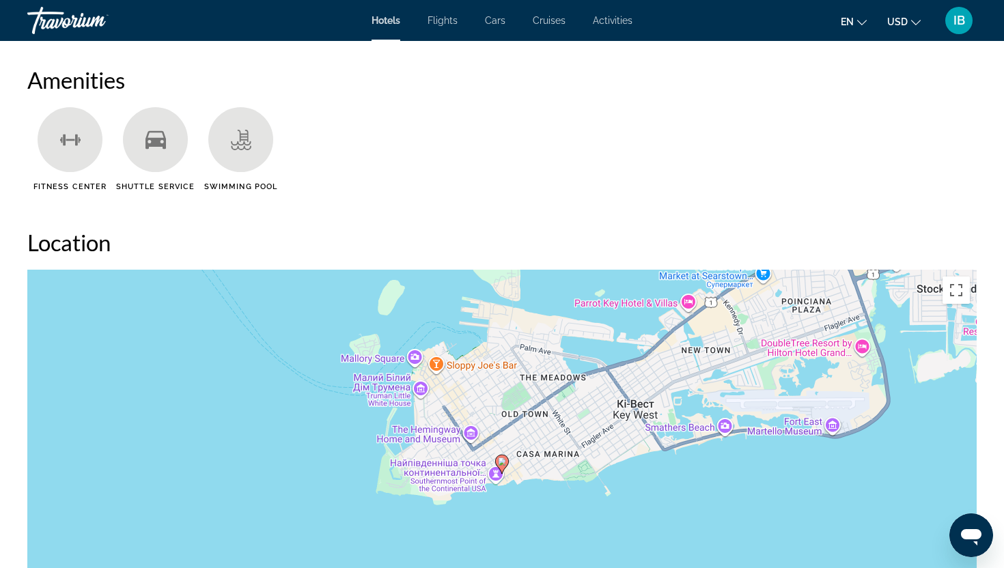
click at [546, 351] on div "Увімкніть режим перетягування за допомогою клавіатури, натиснувши Alt + Enter. …" at bounding box center [501, 475] width 949 height 410
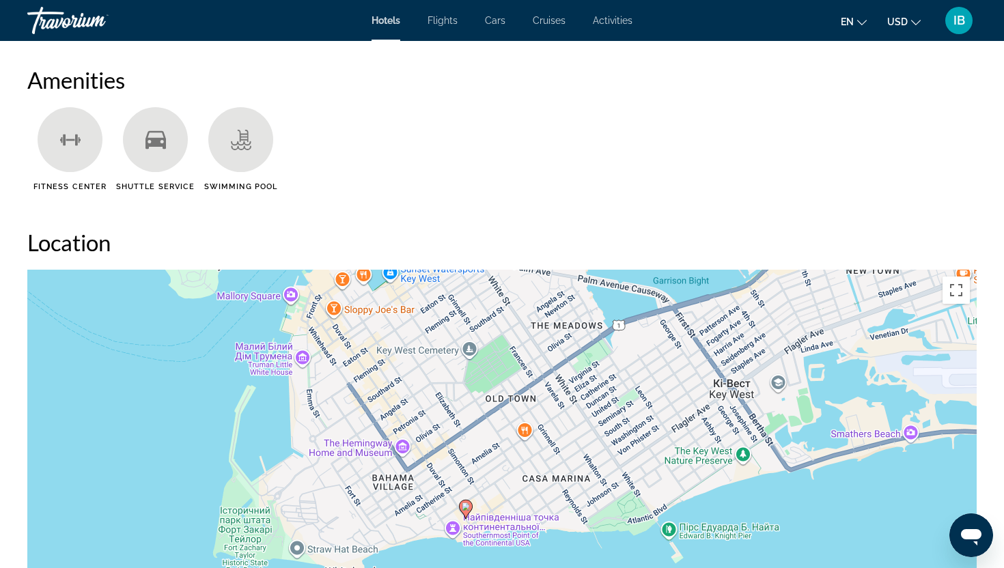
drag, startPoint x: 524, startPoint y: 425, endPoint x: 539, endPoint y: 294, distance: 132.7
click at [537, 296] on div "Увімкніть режим перетягування за допомогою клавіатури, натиснувши Alt + Enter. …" at bounding box center [501, 475] width 949 height 410
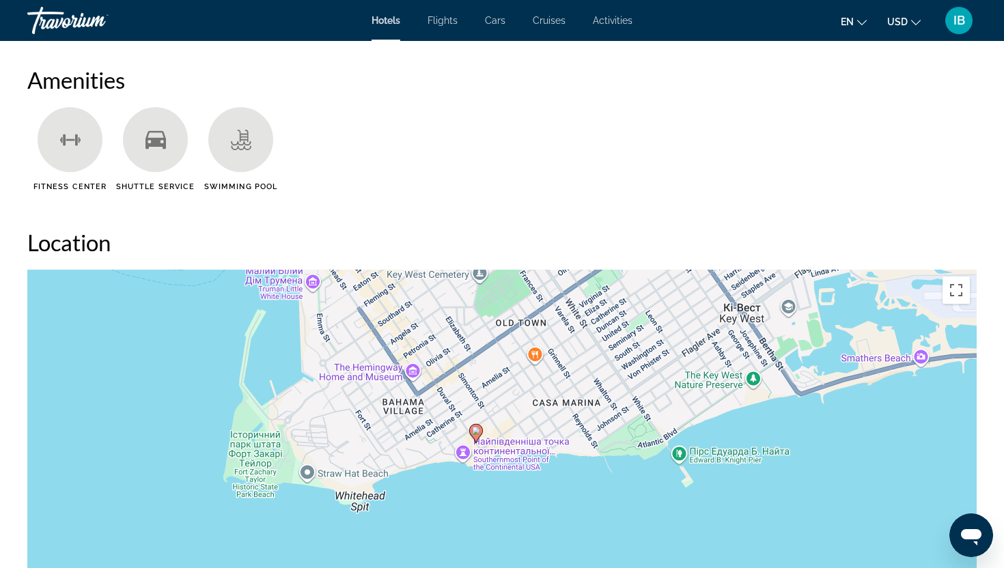
click at [479, 390] on div "Увімкніть режим перетягування за допомогою клавіатури, натиснувши Alt + Enter. …" at bounding box center [501, 475] width 949 height 410
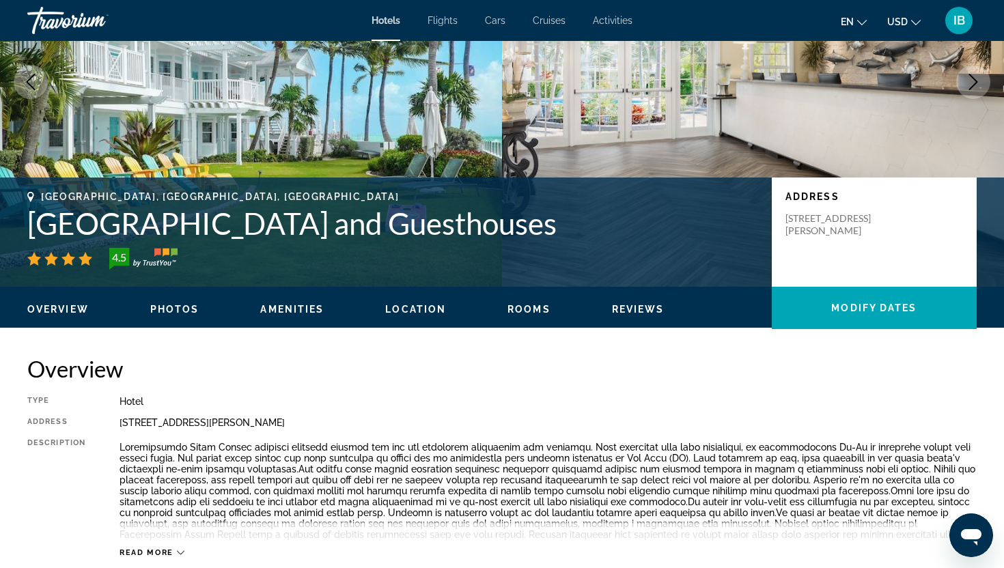
scroll to position [157, 0]
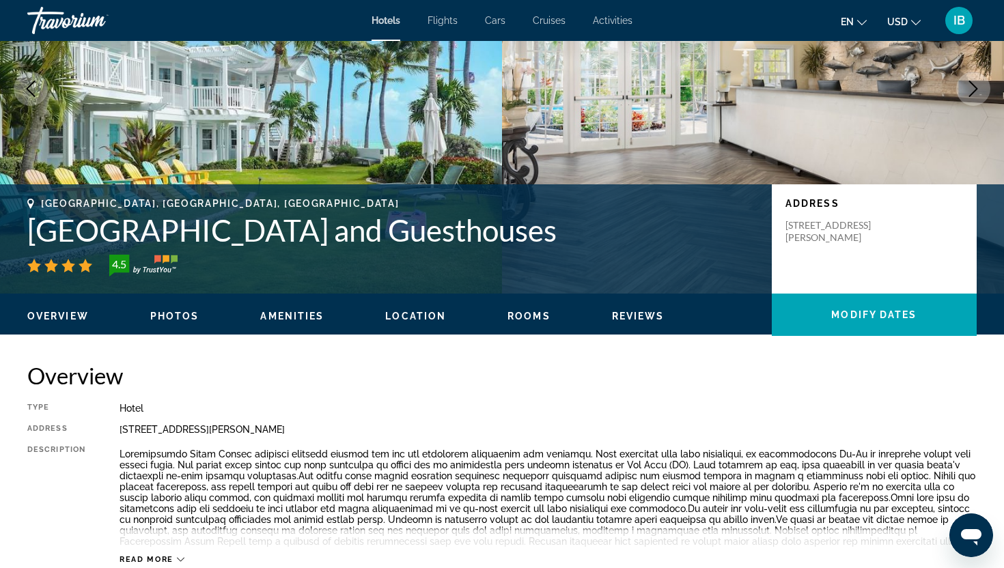
click at [168, 312] on span "Photos" at bounding box center [174, 316] width 49 height 11
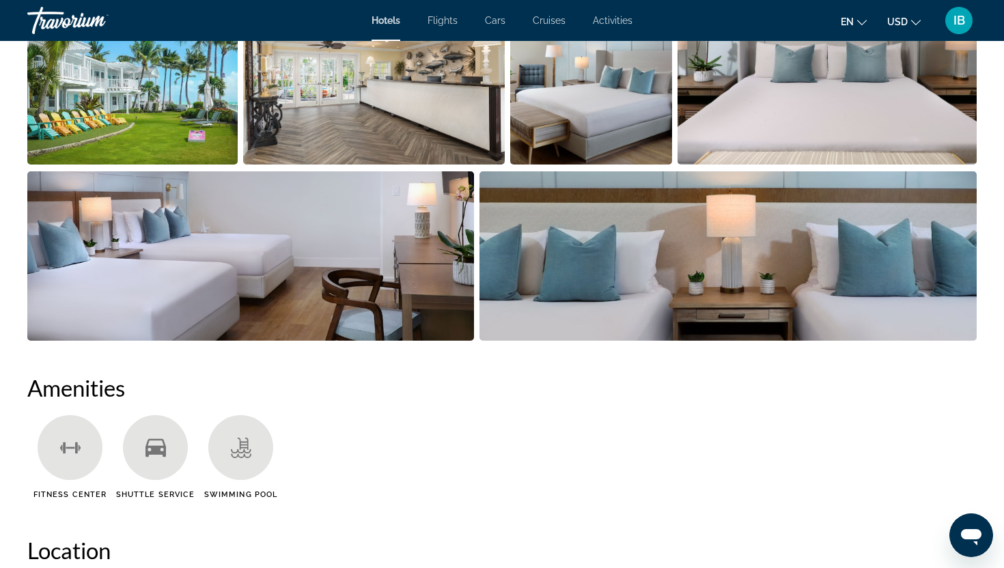
scroll to position [805, 0]
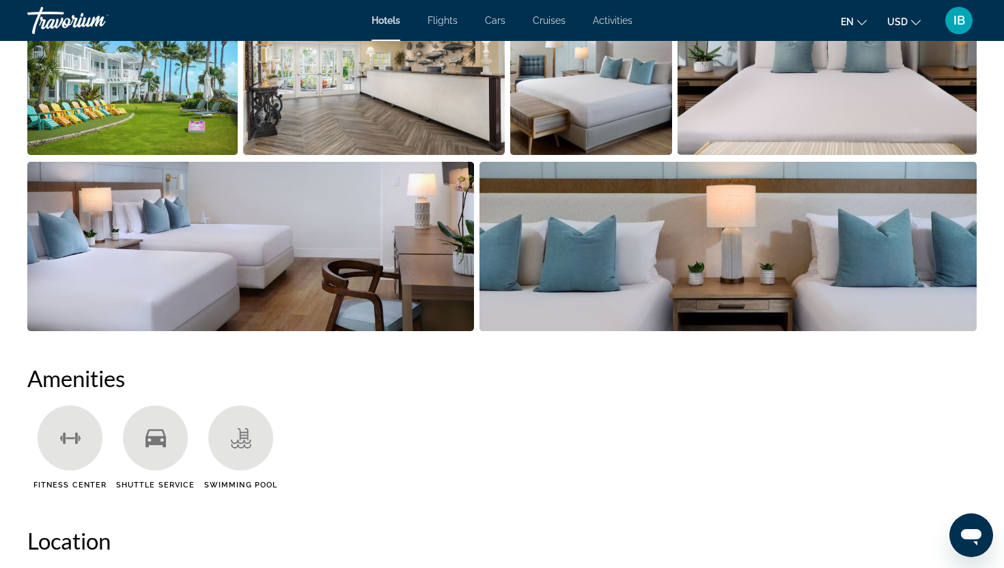
click at [531, 267] on img "Open full-screen image slider" at bounding box center [728, 246] width 498 height 169
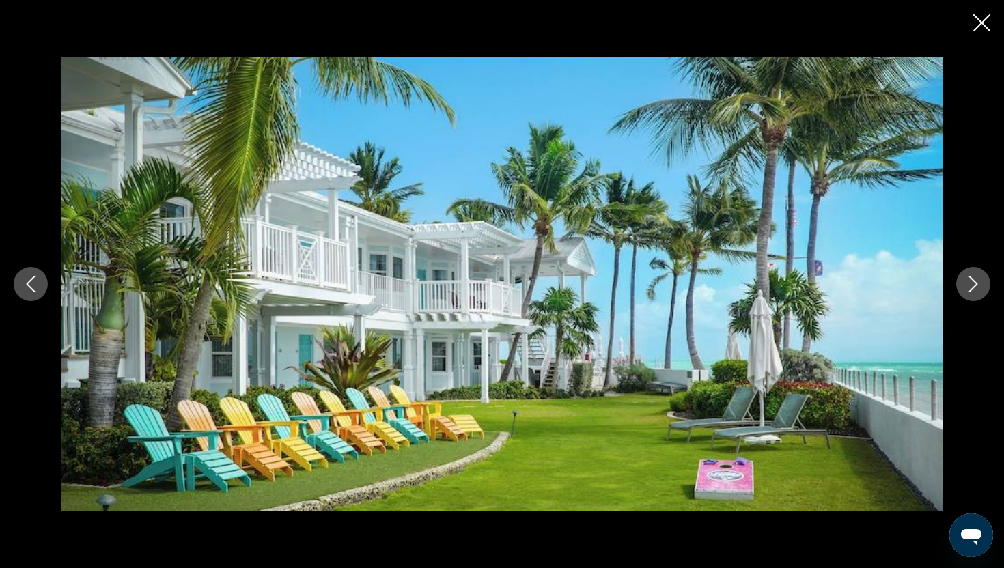
click at [974, 278] on icon "Next image" at bounding box center [973, 284] width 16 height 16
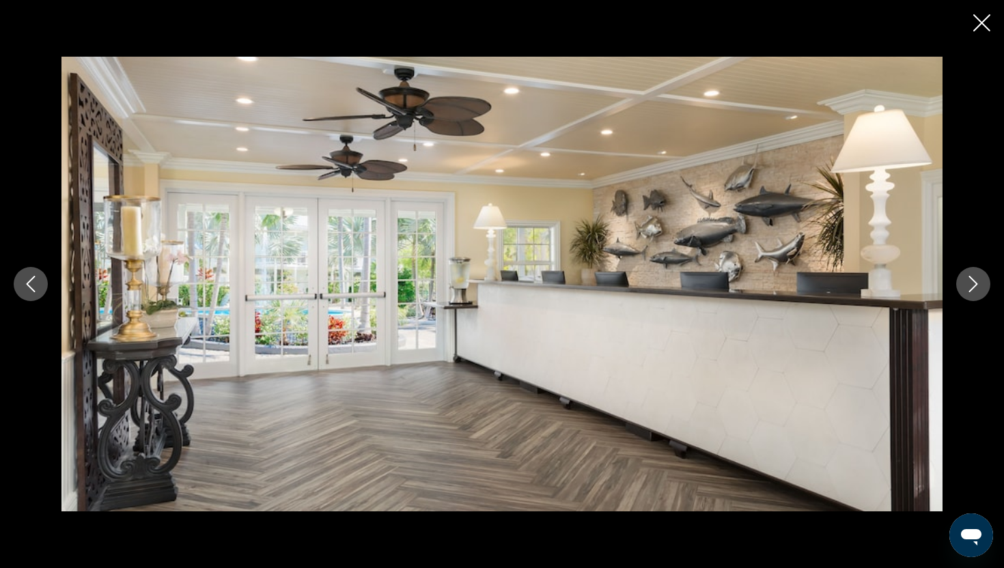
click at [974, 278] on icon "Next image" at bounding box center [973, 284] width 16 height 16
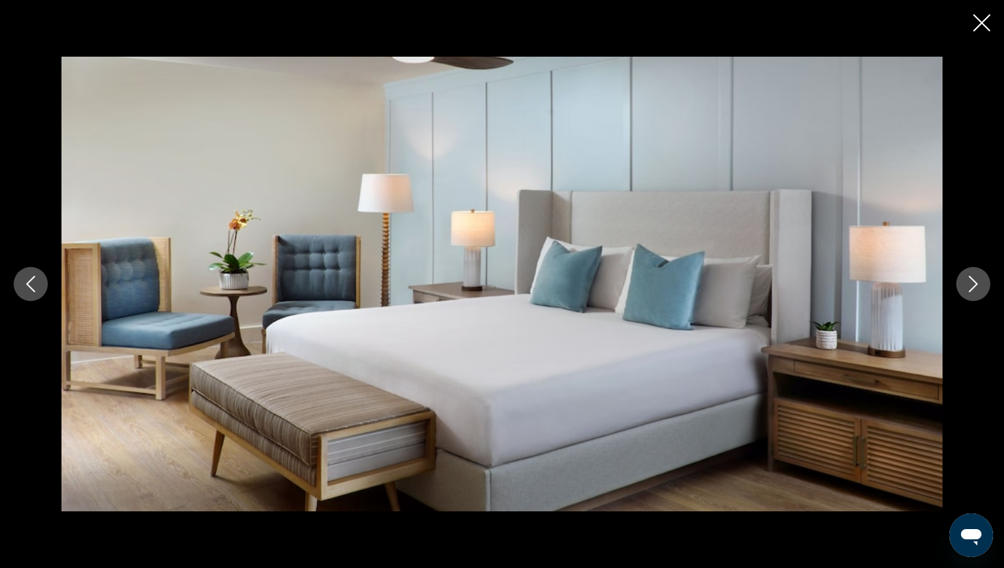
click at [974, 278] on icon "Next image" at bounding box center [973, 284] width 16 height 16
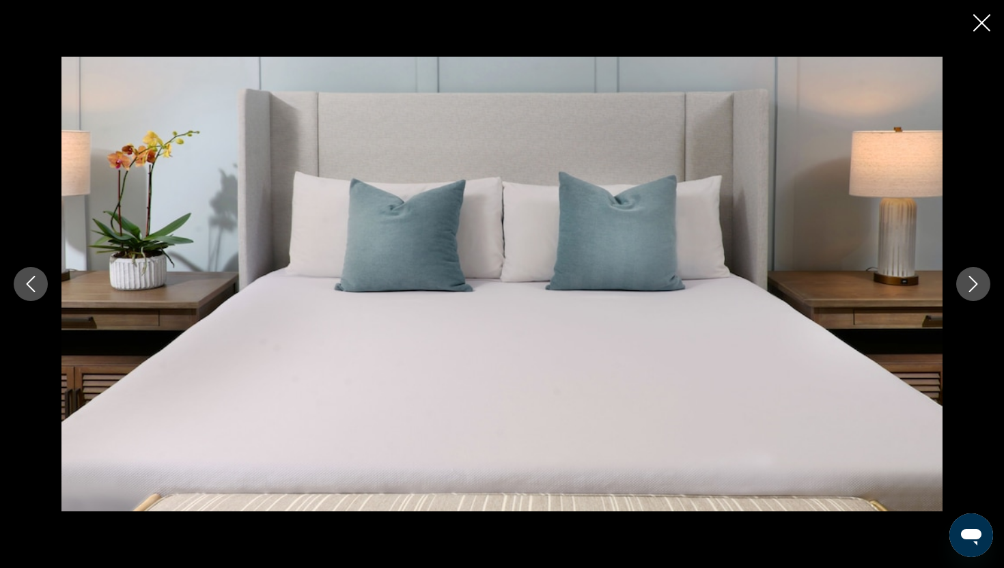
click at [974, 278] on icon "Next image" at bounding box center [973, 284] width 16 height 16
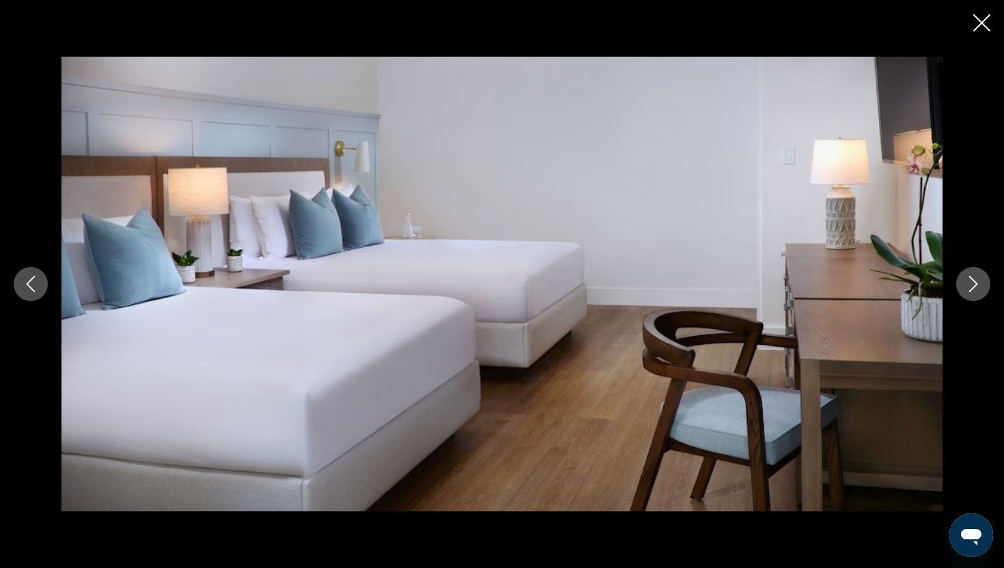
click at [974, 278] on icon "Next image" at bounding box center [973, 284] width 16 height 16
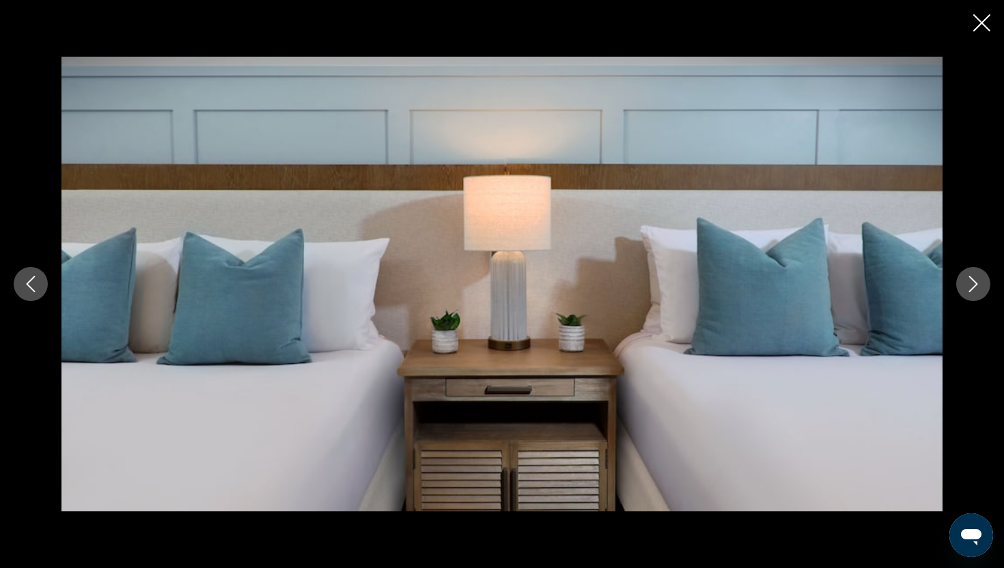
click at [974, 278] on icon "Next image" at bounding box center [973, 284] width 16 height 16
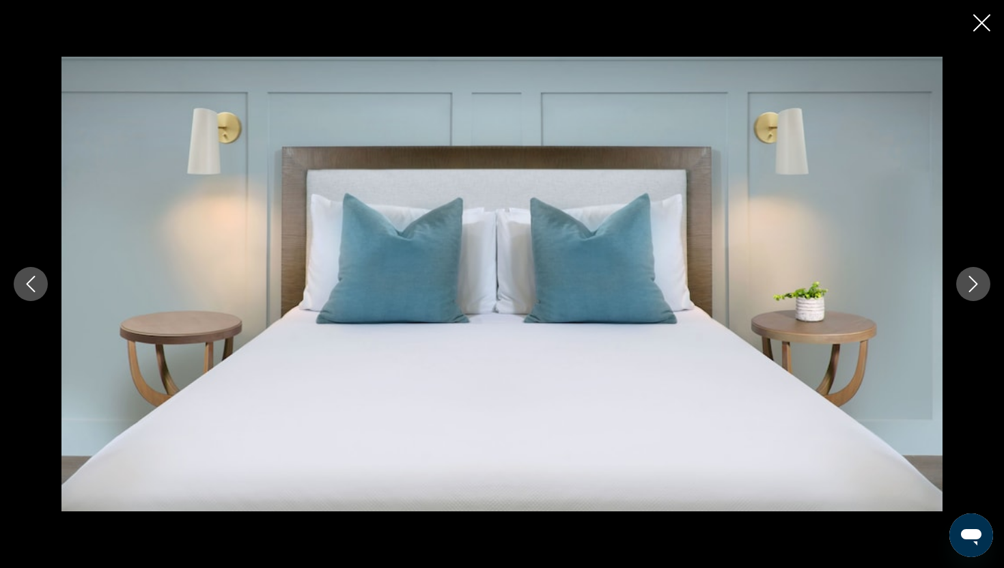
click at [974, 278] on icon "Next image" at bounding box center [973, 284] width 16 height 16
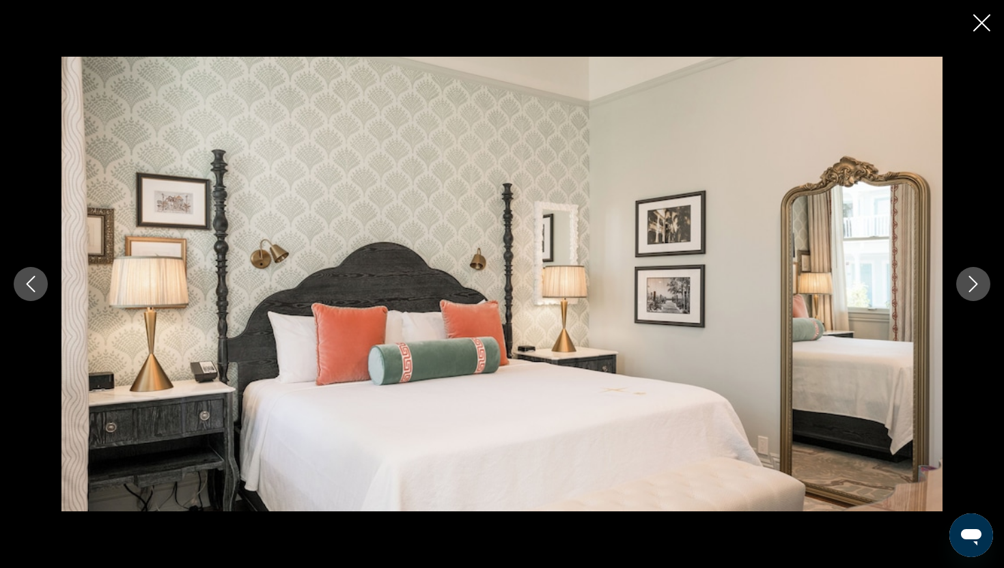
click at [974, 278] on icon "Next image" at bounding box center [973, 284] width 16 height 16
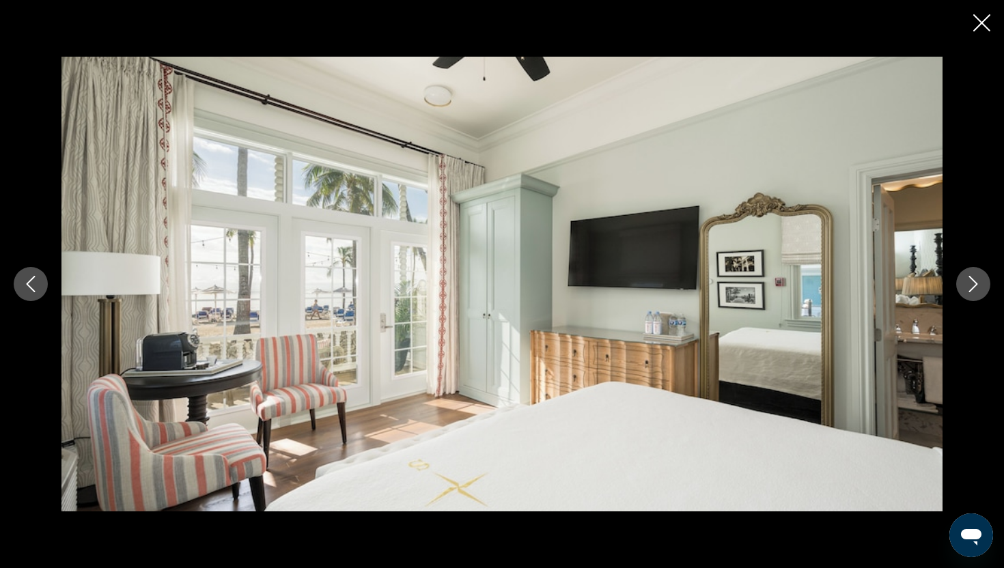
click at [974, 278] on icon "Next image" at bounding box center [973, 284] width 16 height 16
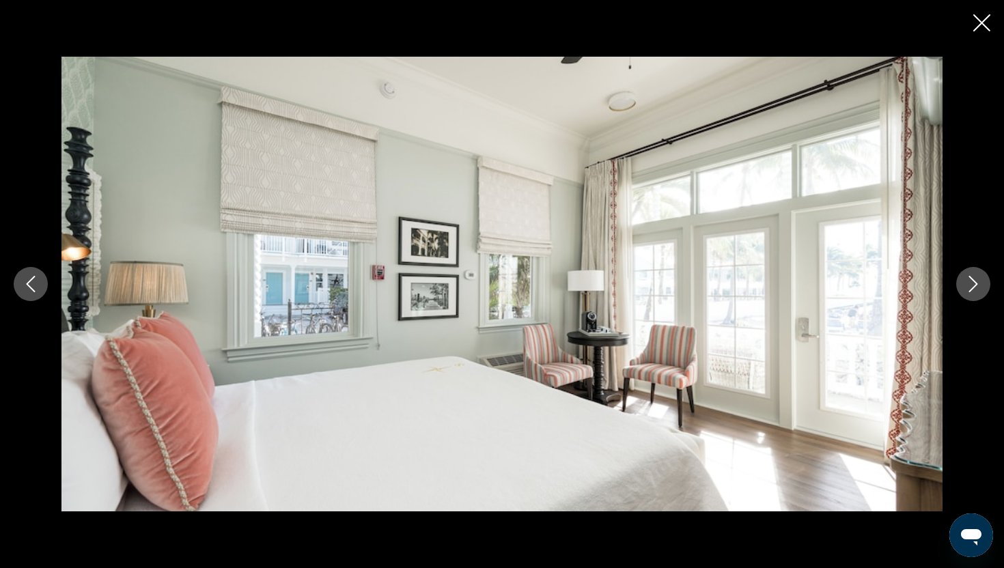
click at [974, 278] on icon "Next image" at bounding box center [973, 284] width 16 height 16
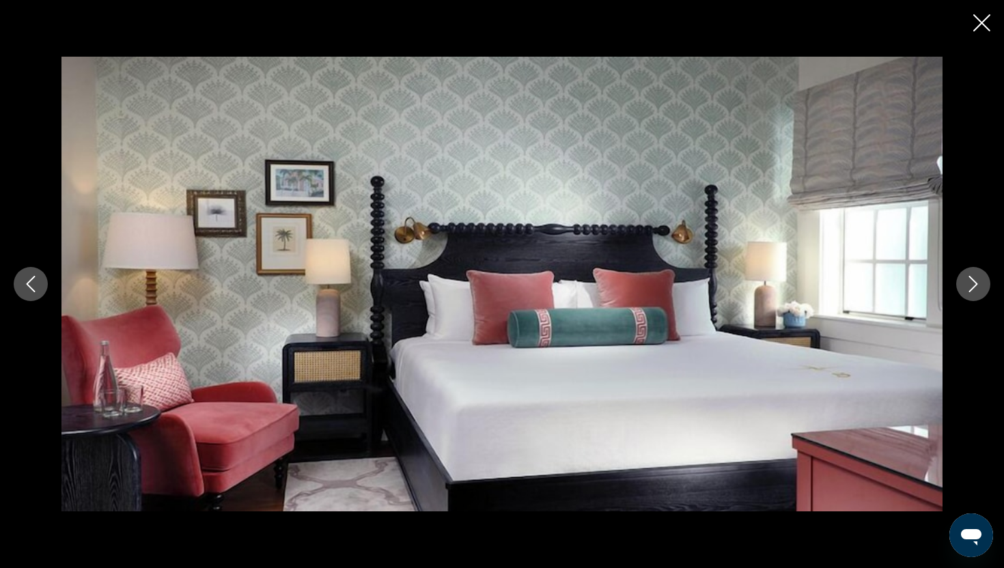
click at [974, 278] on icon "Next image" at bounding box center [973, 284] width 16 height 16
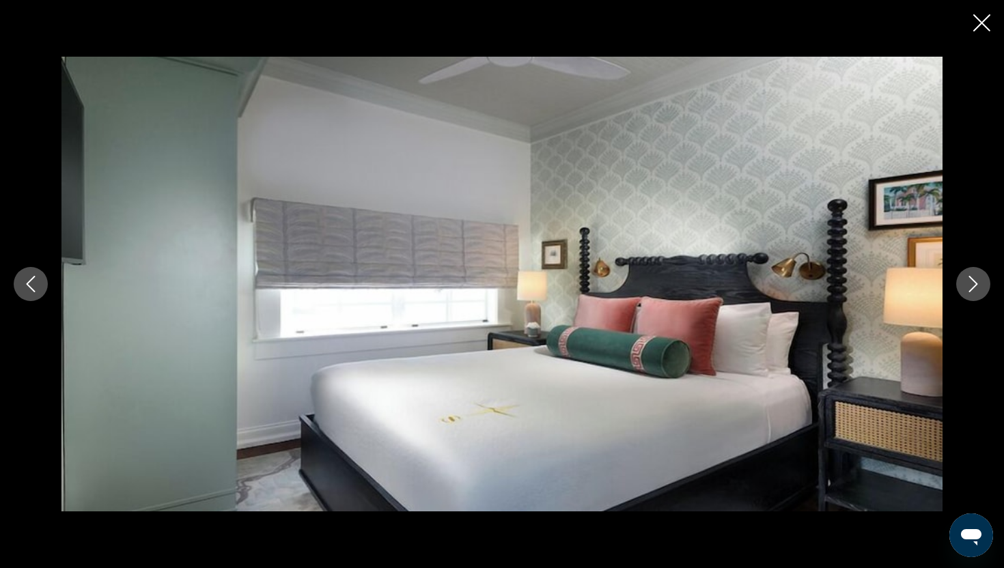
click at [974, 278] on icon "Next image" at bounding box center [973, 284] width 16 height 16
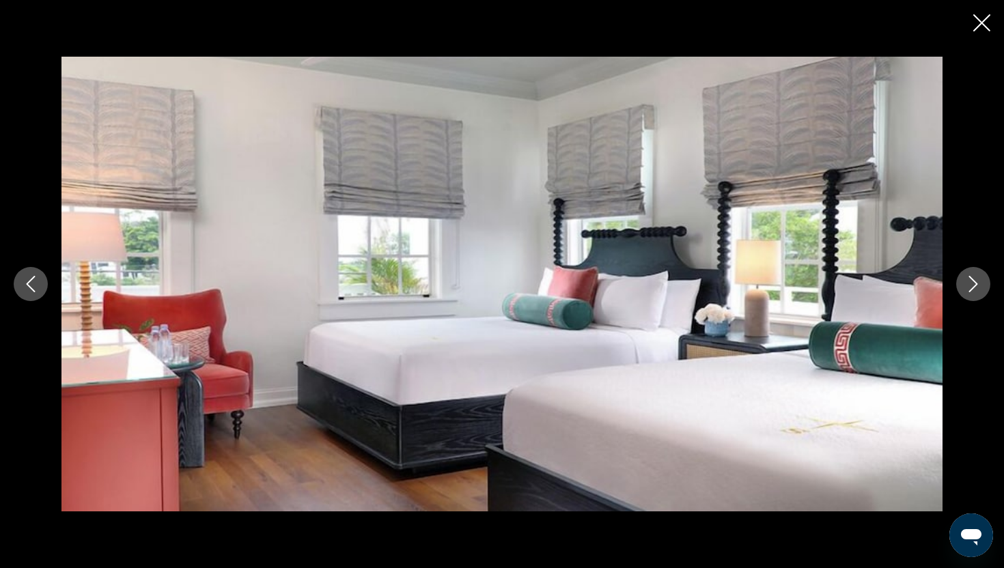
click at [974, 278] on icon "Next image" at bounding box center [973, 284] width 16 height 16
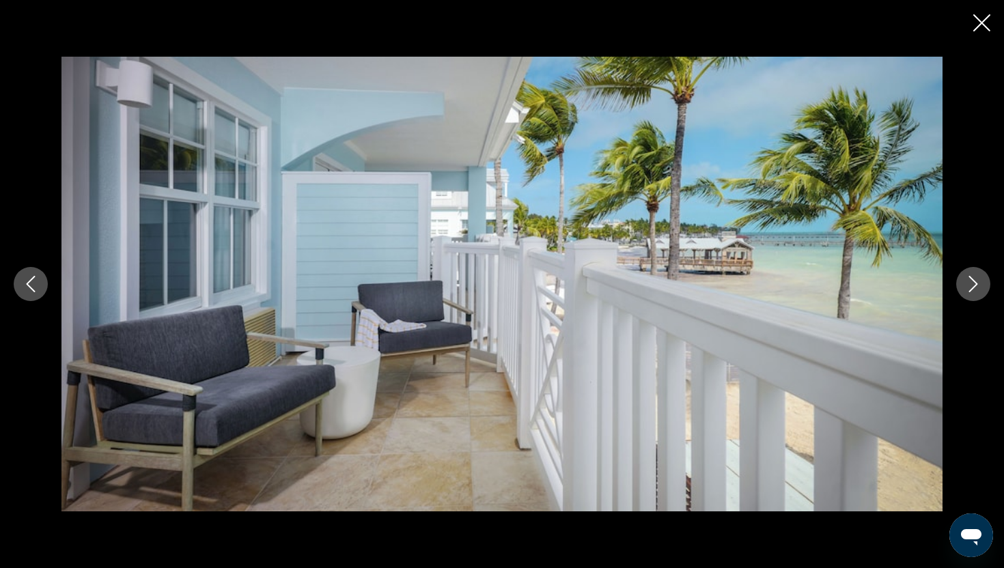
click at [974, 278] on icon "Next image" at bounding box center [973, 284] width 16 height 16
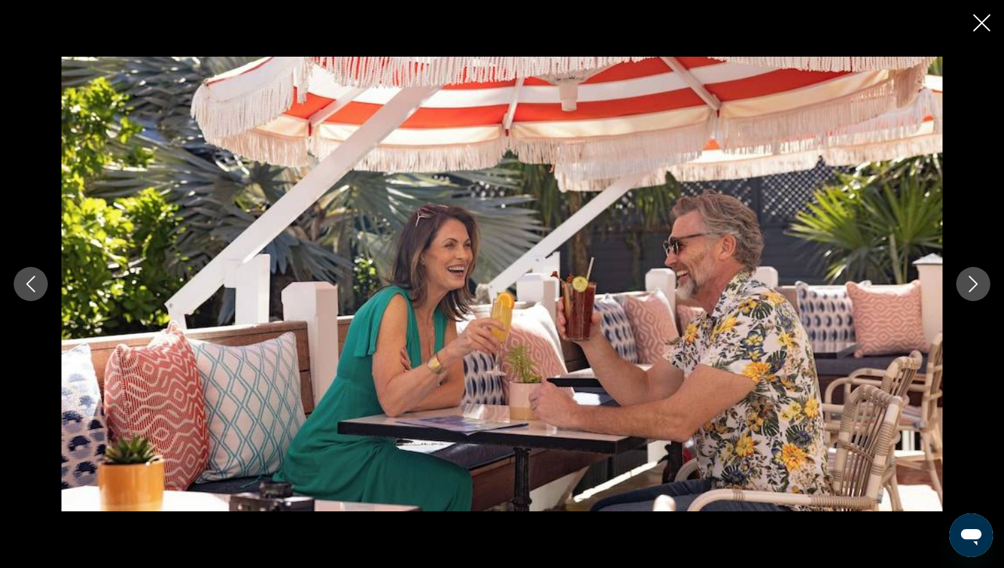
click at [974, 278] on icon "Next image" at bounding box center [973, 284] width 16 height 16
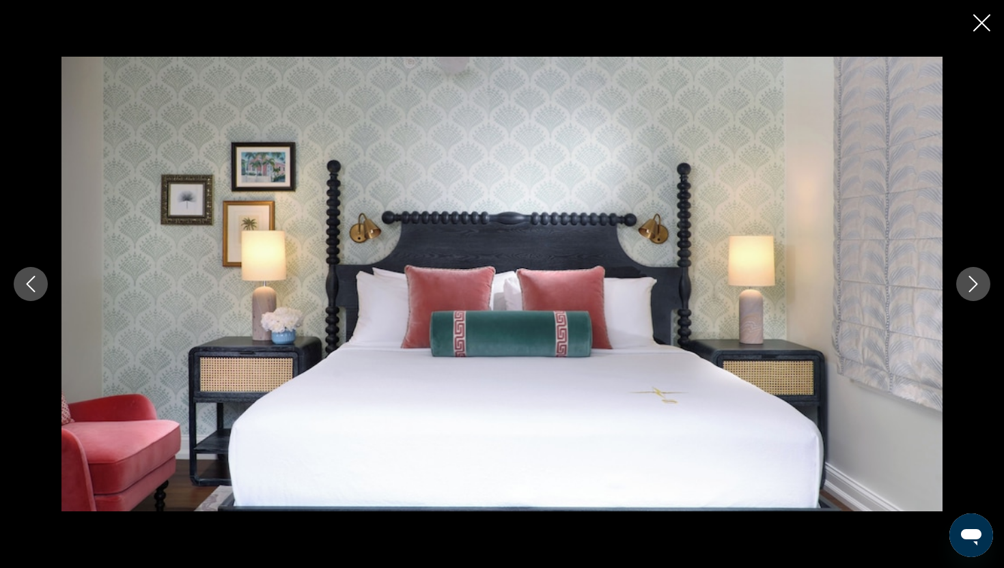
click at [974, 278] on icon "Next image" at bounding box center [973, 284] width 16 height 16
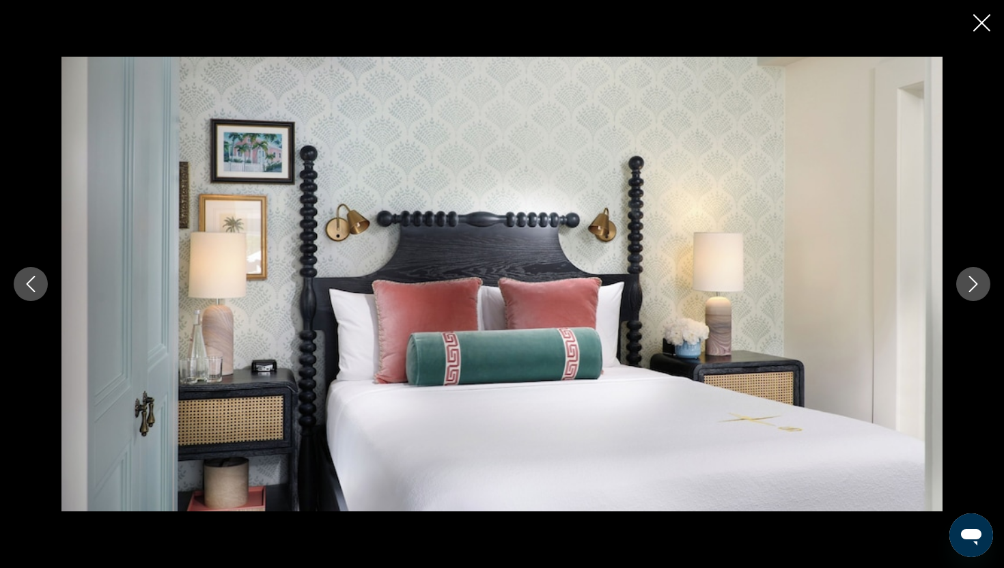
click at [974, 278] on icon "Next image" at bounding box center [973, 284] width 16 height 16
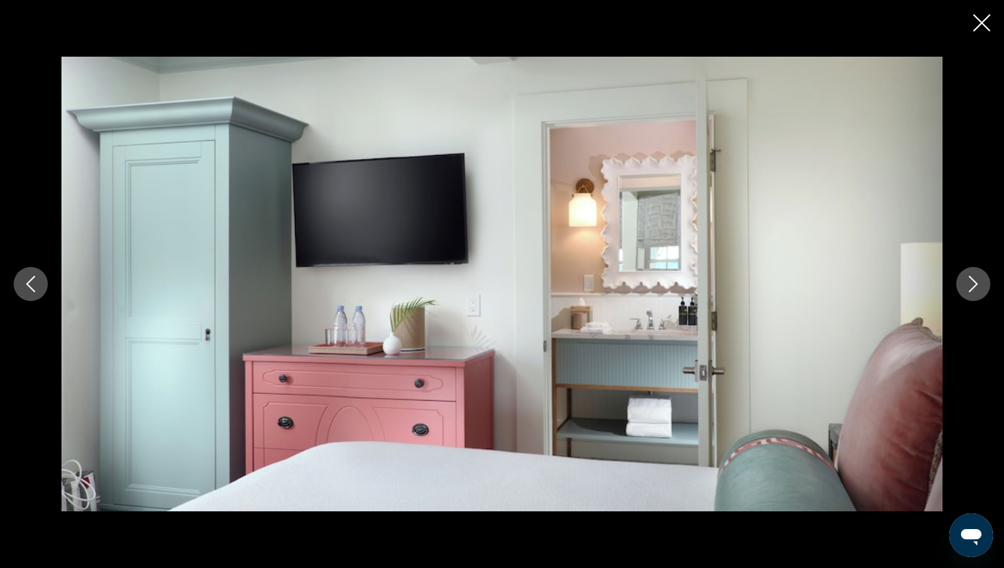
click at [974, 278] on icon "Next image" at bounding box center [973, 284] width 16 height 16
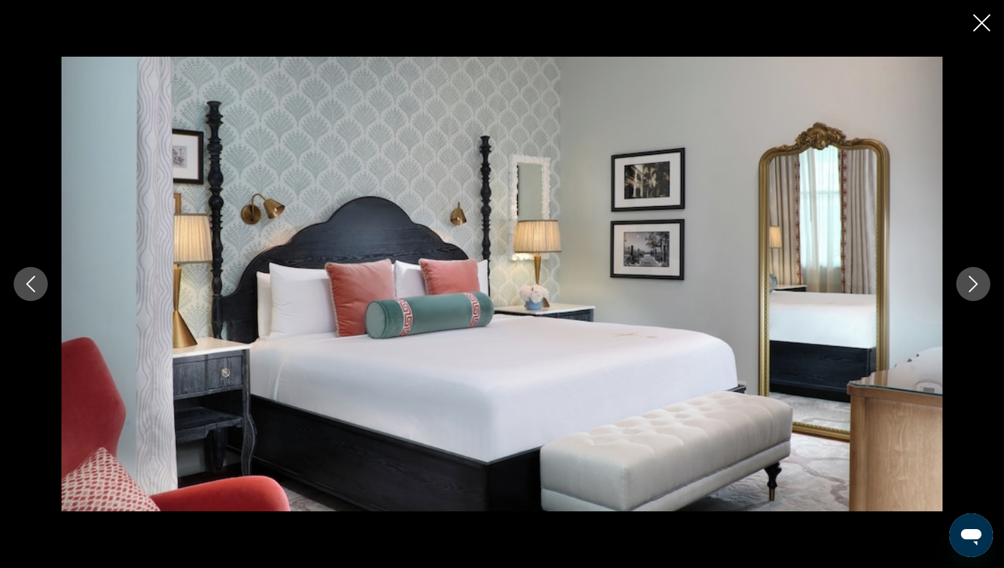
click at [974, 278] on icon "Next image" at bounding box center [973, 284] width 16 height 16
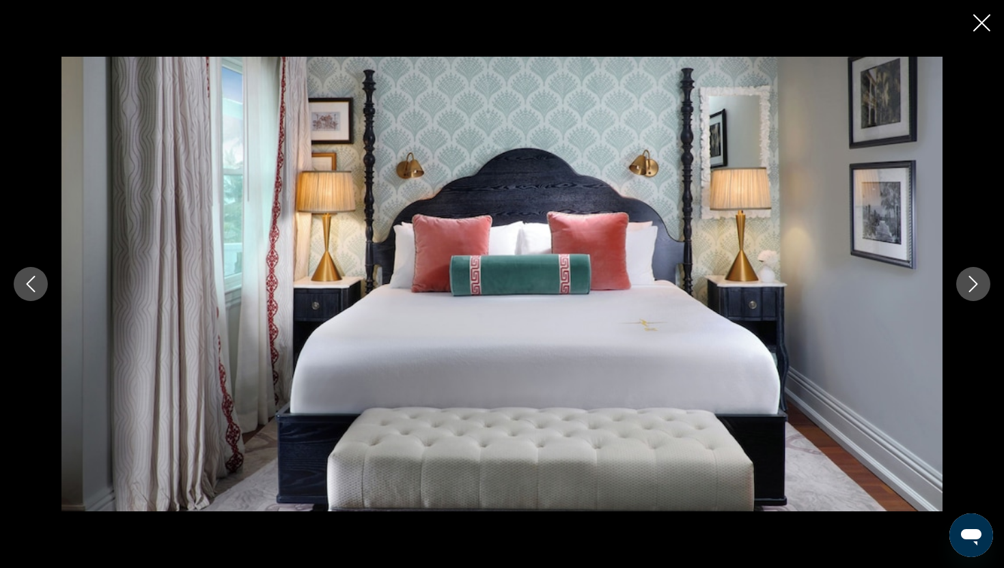
click at [974, 278] on icon "Next image" at bounding box center [973, 284] width 16 height 16
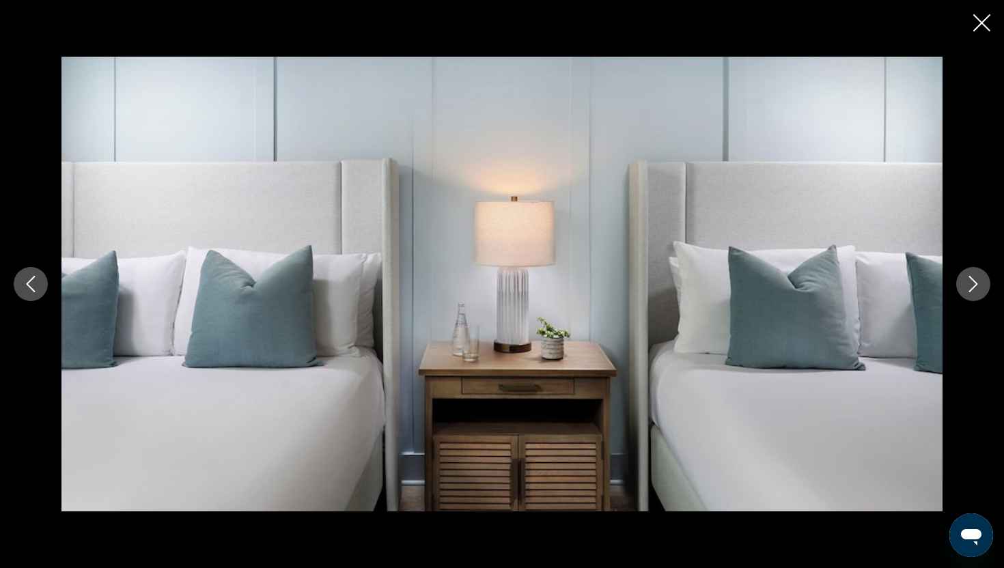
click at [29, 294] on button "Previous image" at bounding box center [31, 284] width 34 height 34
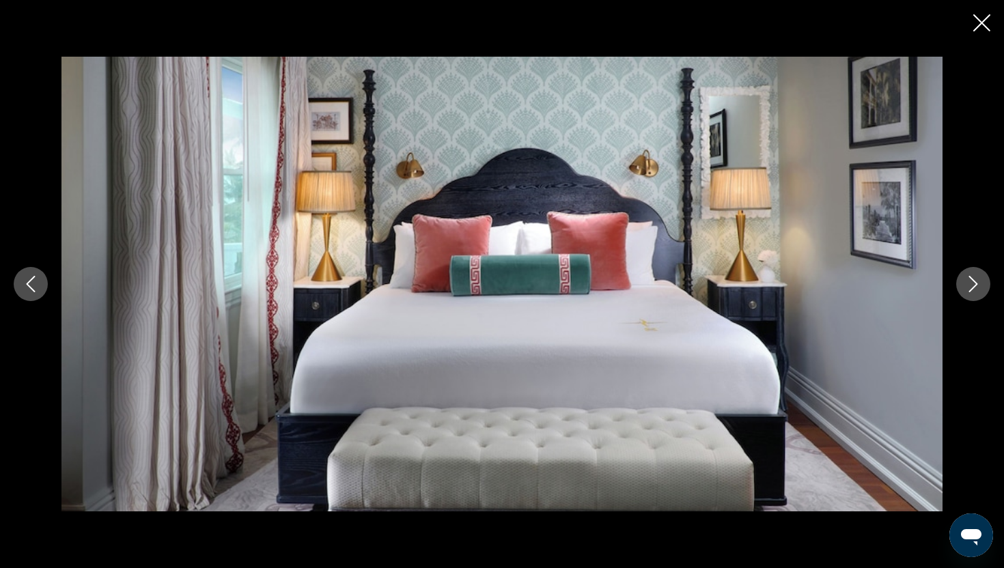
click at [641, 341] on img "Main content" at bounding box center [501, 284] width 881 height 455
click at [980, 283] on icon "Next image" at bounding box center [973, 284] width 16 height 16
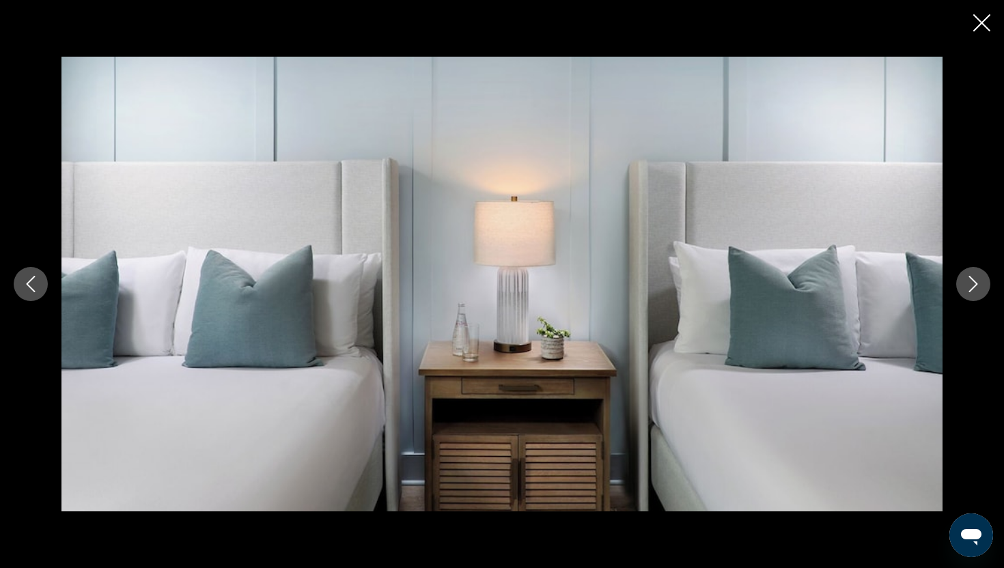
click at [980, 283] on icon "Next image" at bounding box center [973, 284] width 16 height 16
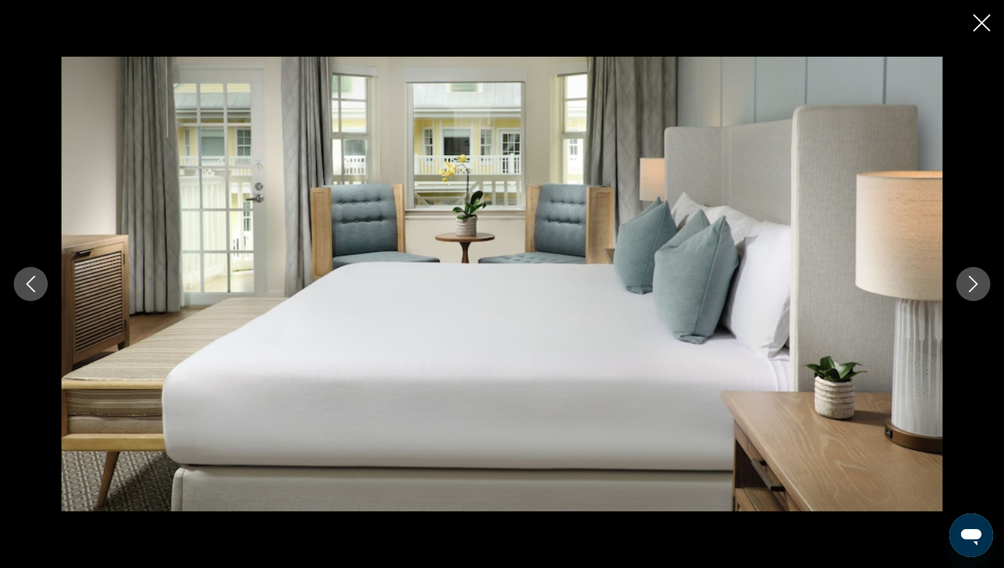
click at [980, 283] on icon "Next image" at bounding box center [973, 284] width 16 height 16
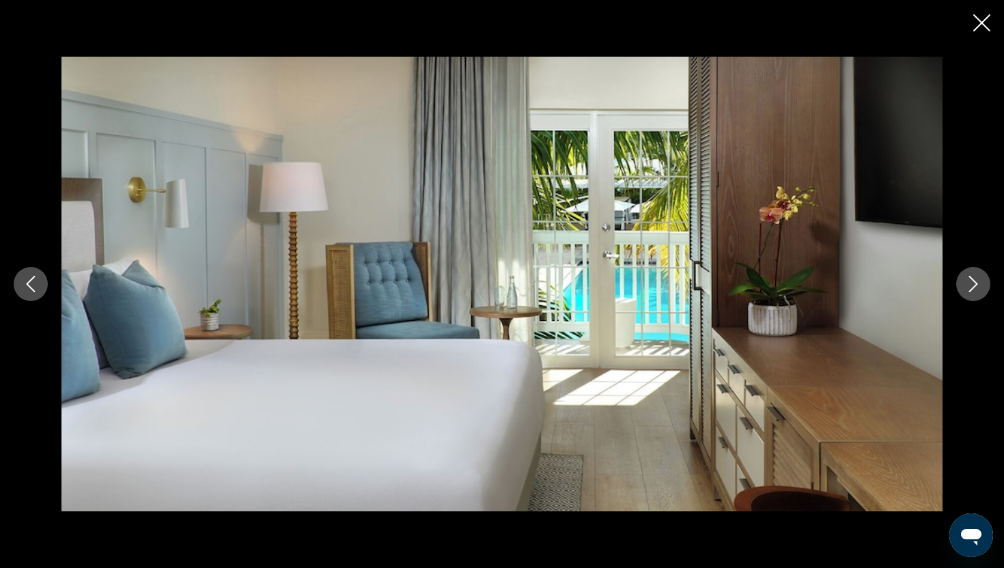
click at [980, 283] on icon "Next image" at bounding box center [973, 284] width 16 height 16
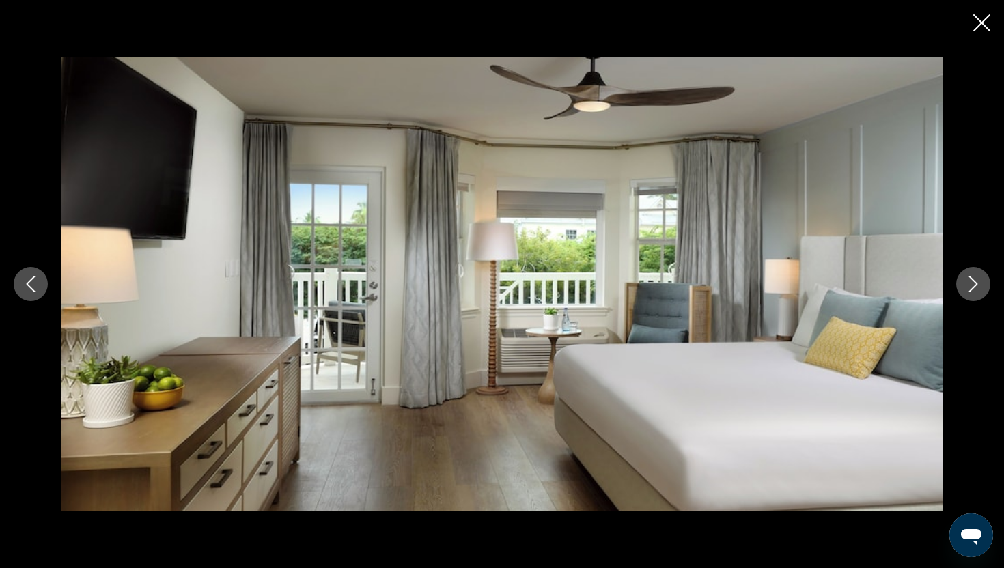
click at [980, 283] on icon "Next image" at bounding box center [973, 284] width 16 height 16
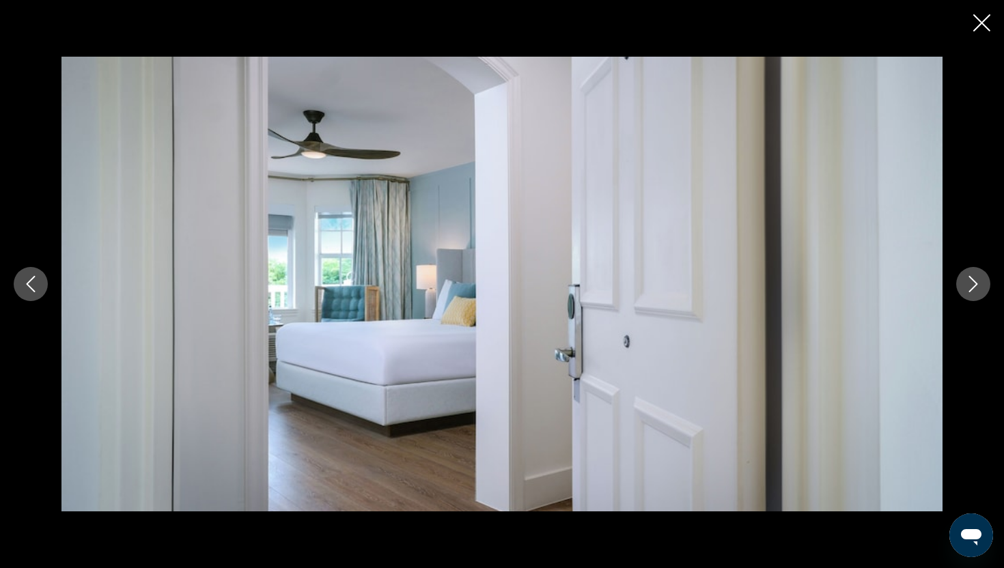
click at [980, 283] on icon "Next image" at bounding box center [973, 284] width 16 height 16
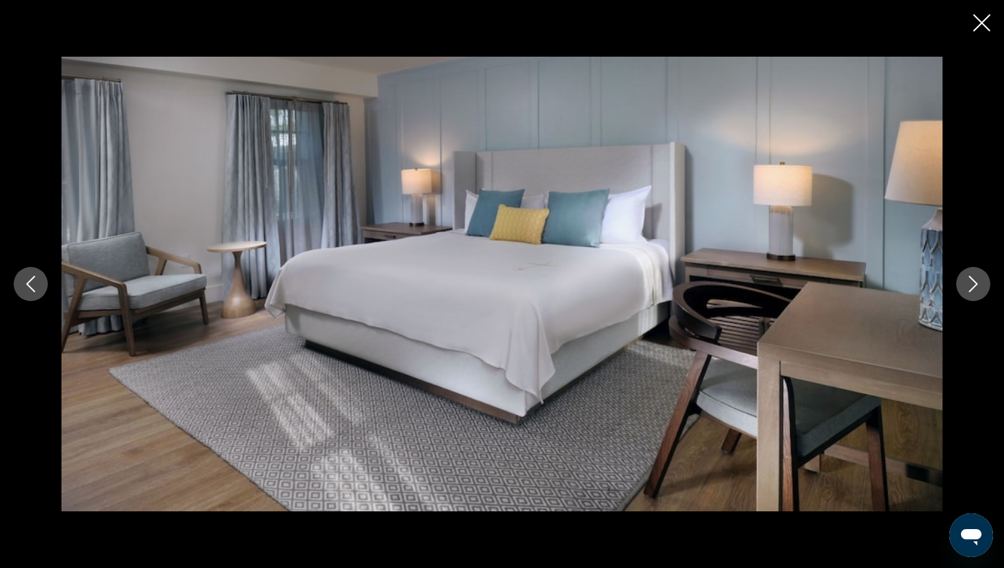
click at [980, 283] on icon "Next image" at bounding box center [973, 284] width 16 height 16
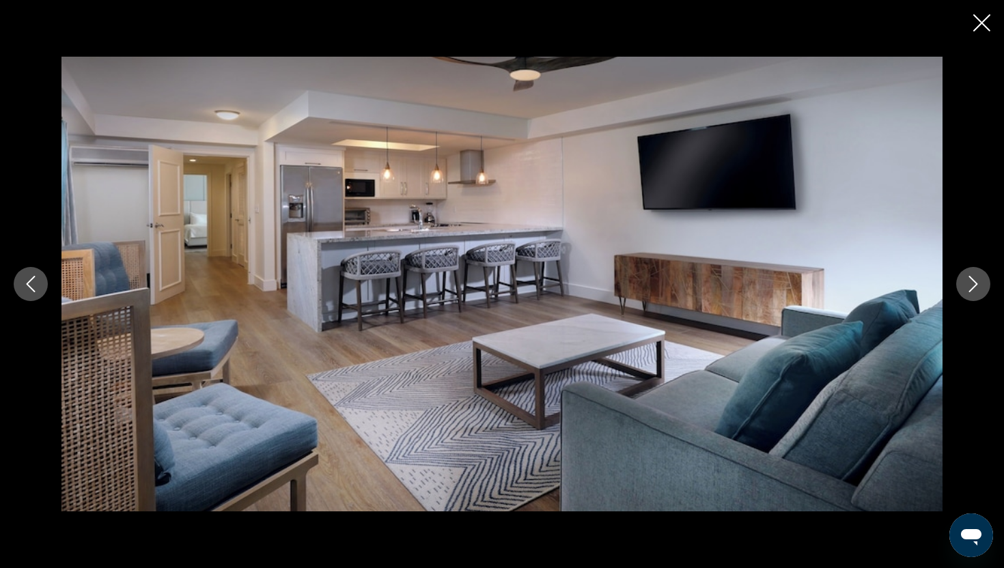
click at [980, 283] on icon "Next image" at bounding box center [973, 284] width 16 height 16
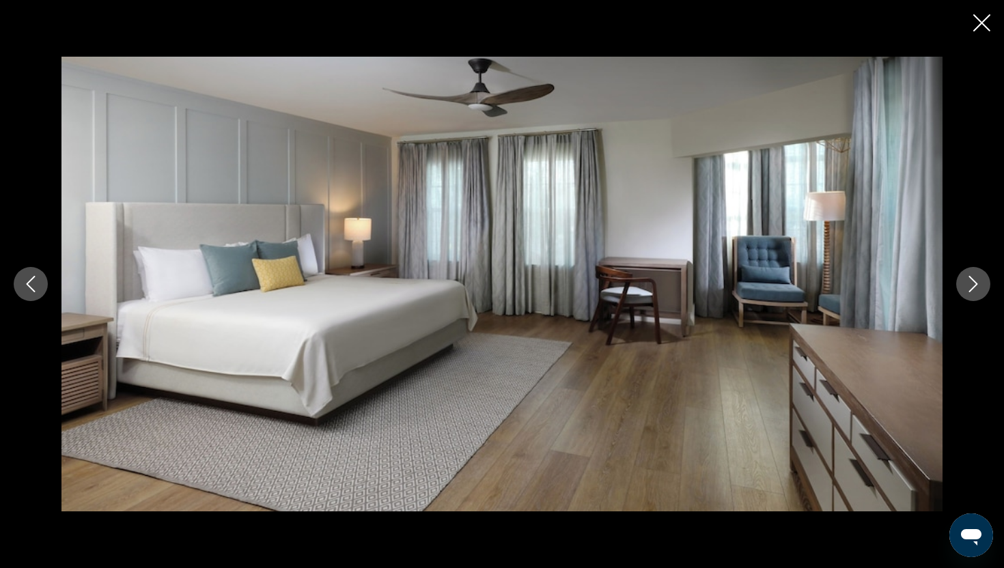
click at [980, 283] on icon "Next image" at bounding box center [973, 284] width 16 height 16
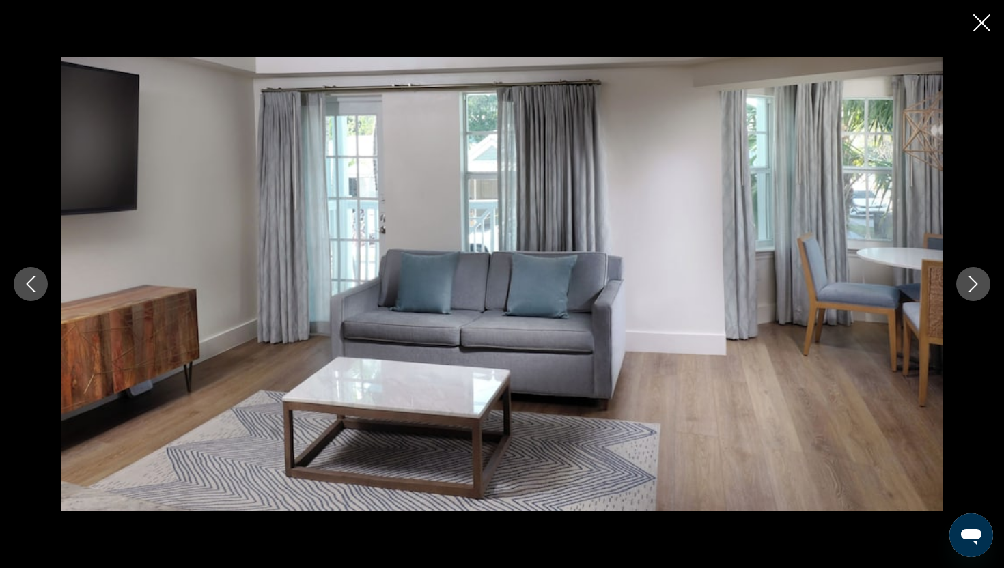
click at [979, 23] on icon "Close slideshow" at bounding box center [981, 22] width 17 height 17
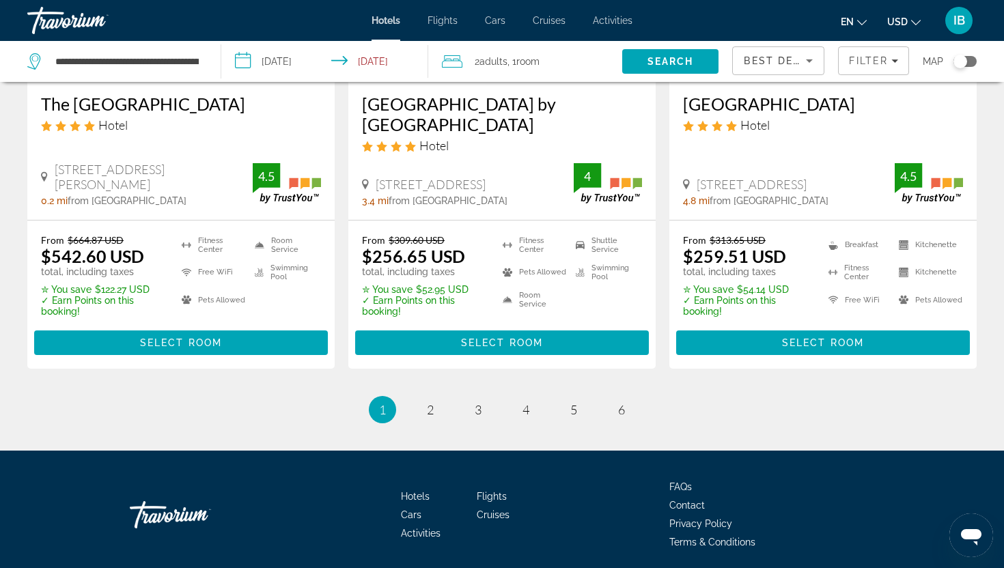
scroll to position [1890, 0]
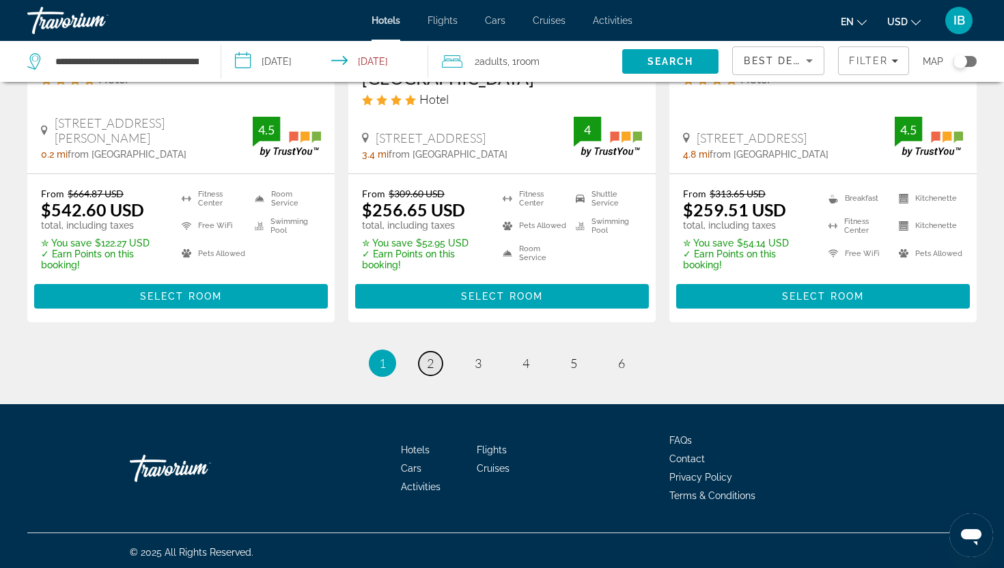
click at [432, 359] on span "2" at bounding box center [430, 363] width 7 height 15
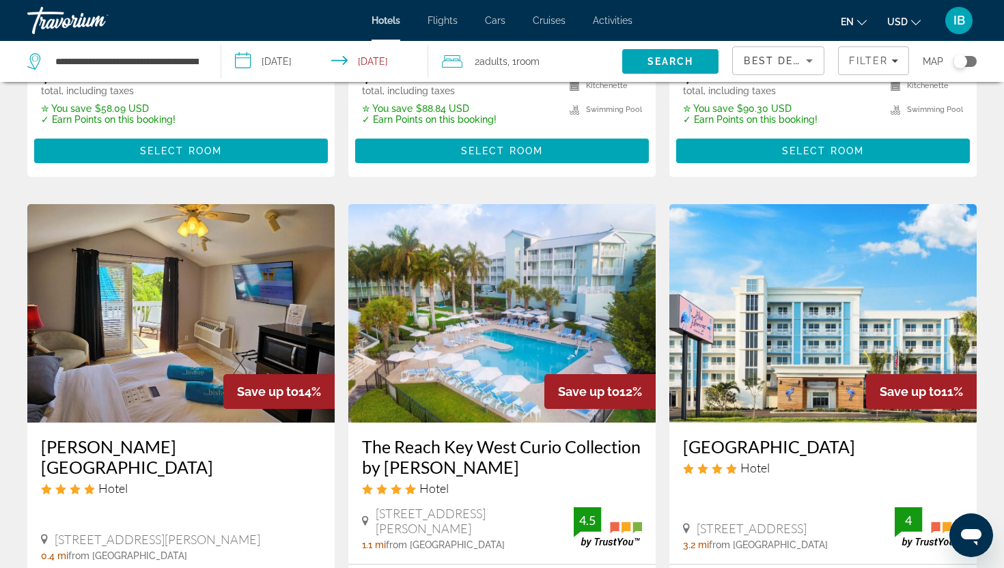
scroll to position [453, 0]
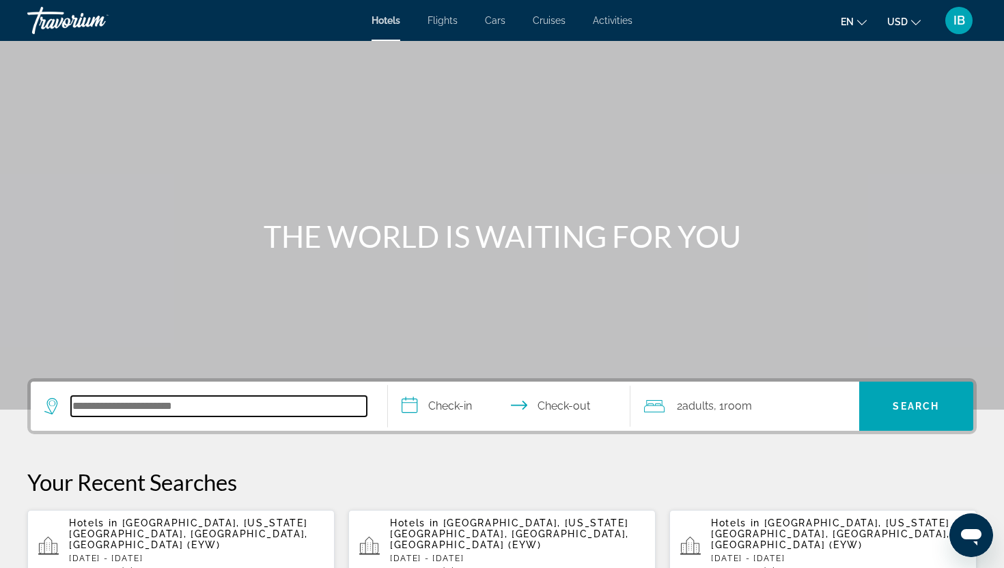
click at [143, 402] on input "Search hotel destination" at bounding box center [219, 406] width 296 height 20
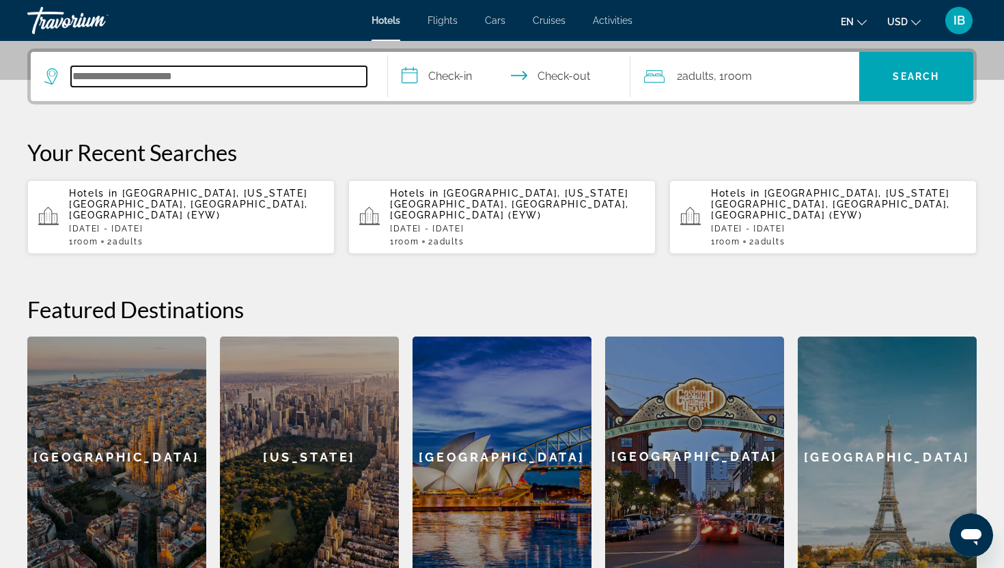
scroll to position [334, 0]
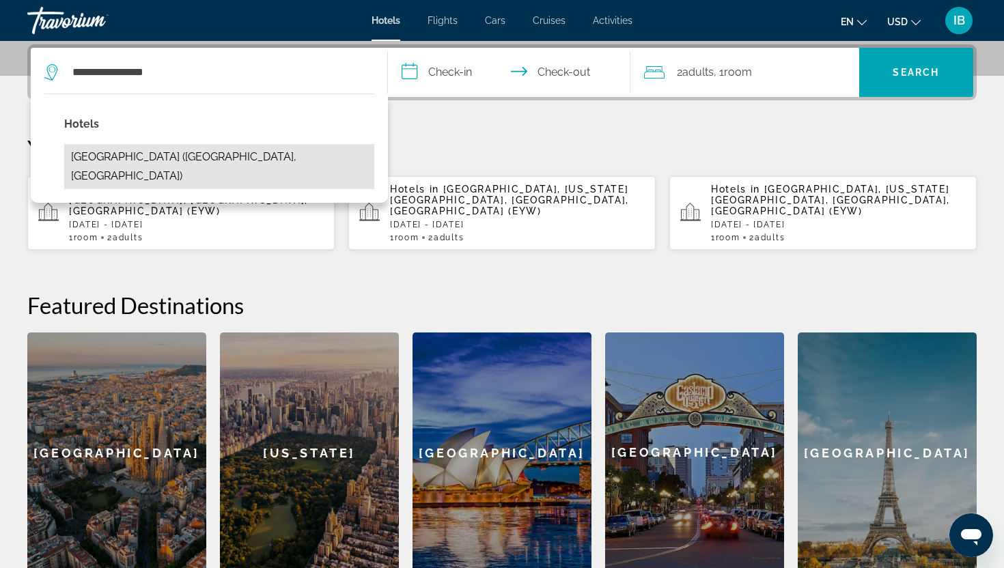
click at [218, 156] on button "Island City House Hotel (Key West, FL, US)" at bounding box center [219, 166] width 310 height 45
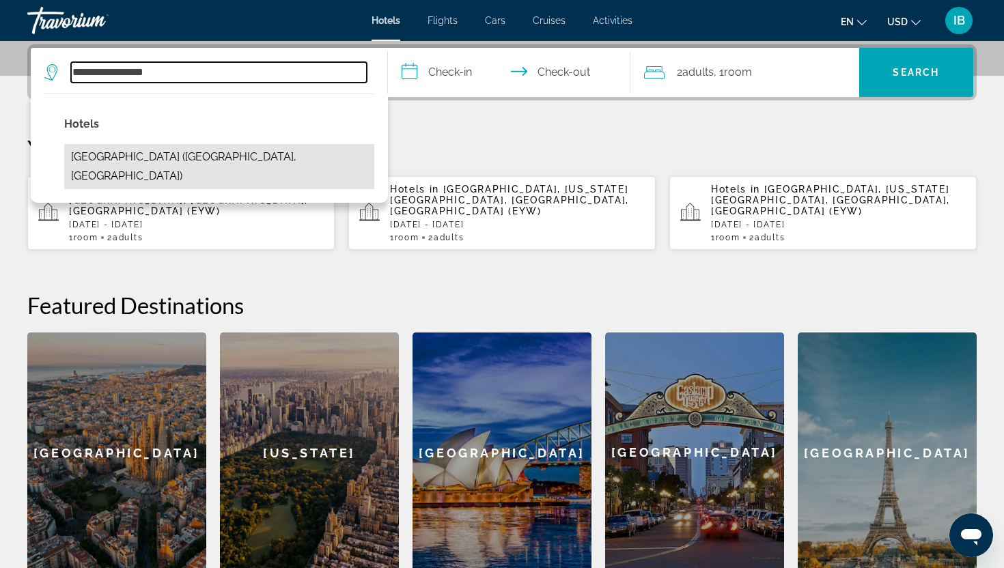
type input "**********"
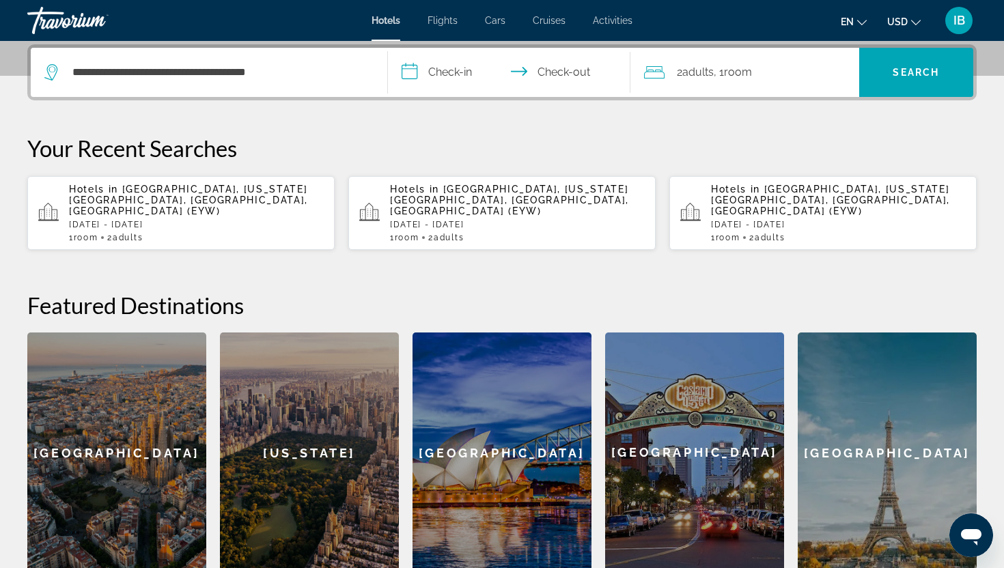
click at [427, 77] on input "**********" at bounding box center [512, 74] width 248 height 53
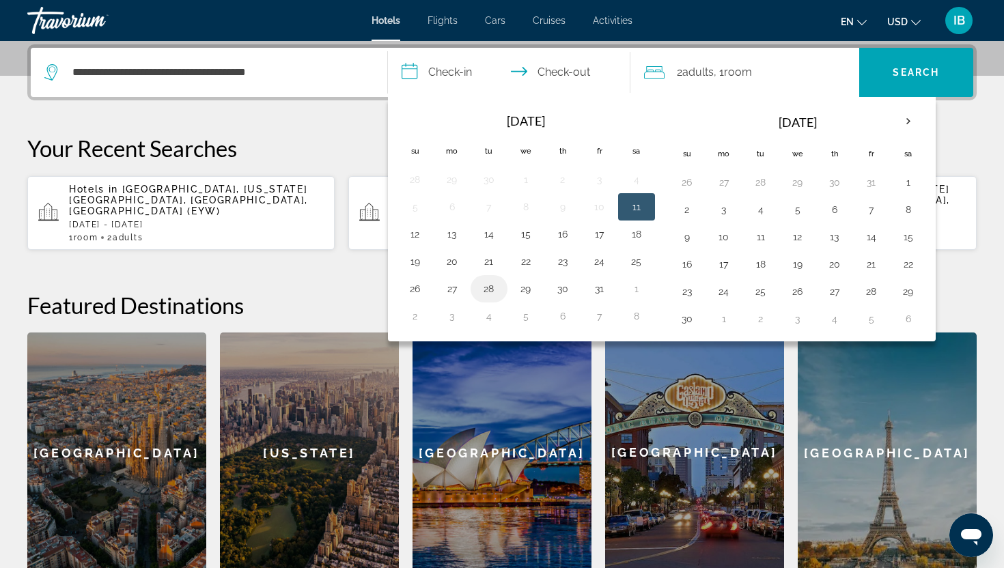
click at [482, 289] on button "28" at bounding box center [489, 288] width 22 height 19
click at [568, 287] on button "30" at bounding box center [563, 288] width 22 height 19
type input "**********"
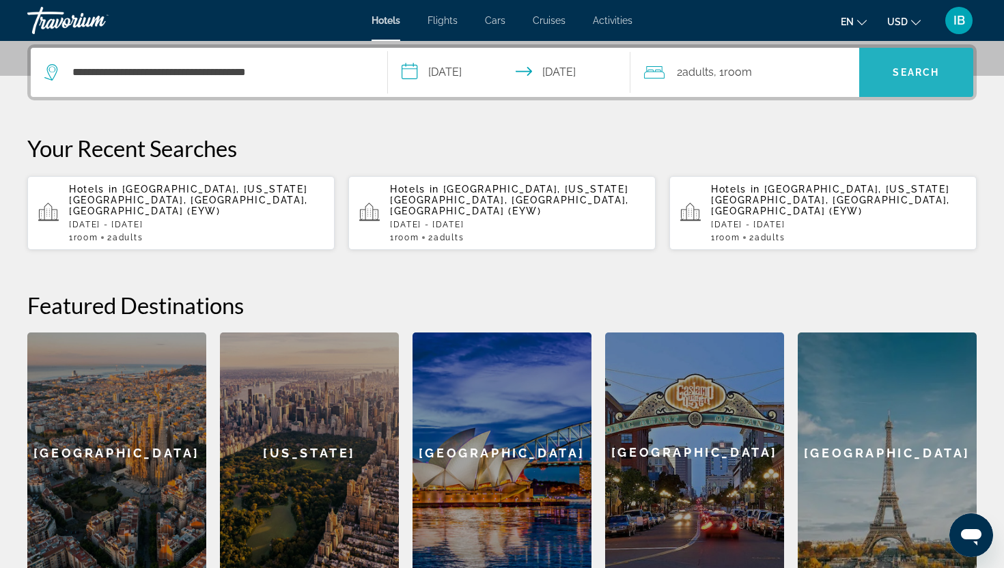
click at [903, 79] on span "Search" at bounding box center [916, 72] width 115 height 33
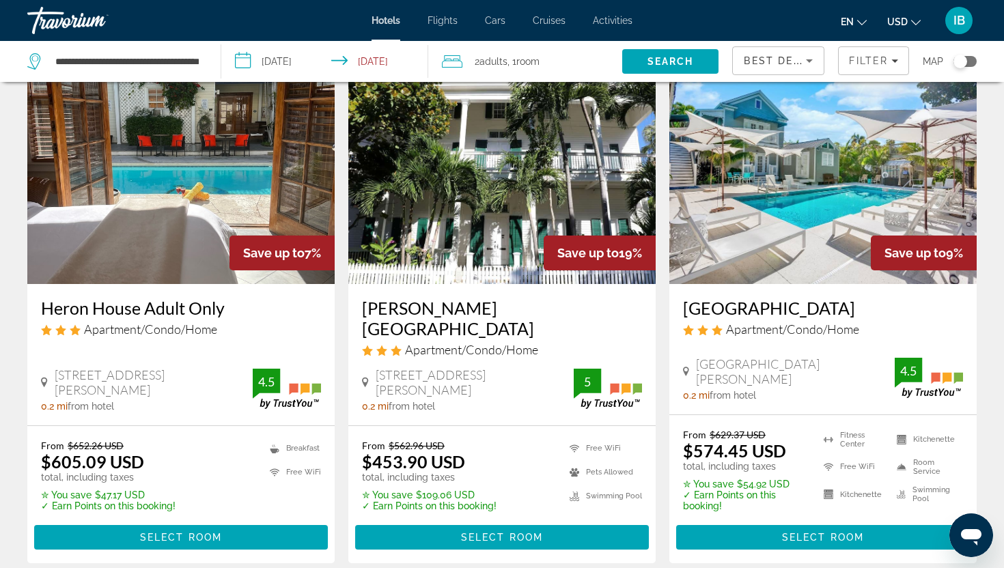
scroll to position [1091, 0]
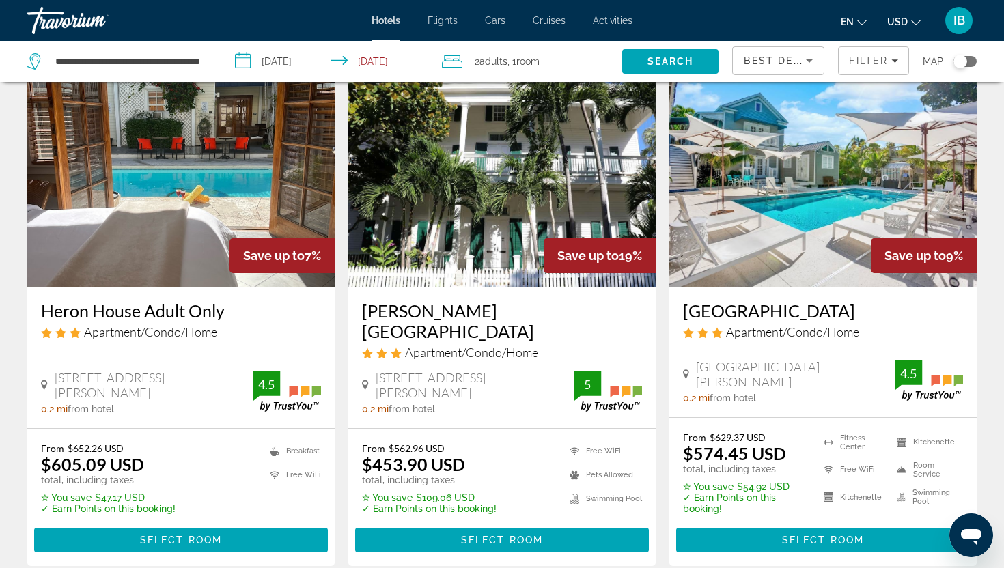
click at [904, 168] on img "Main content" at bounding box center [822, 177] width 307 height 219
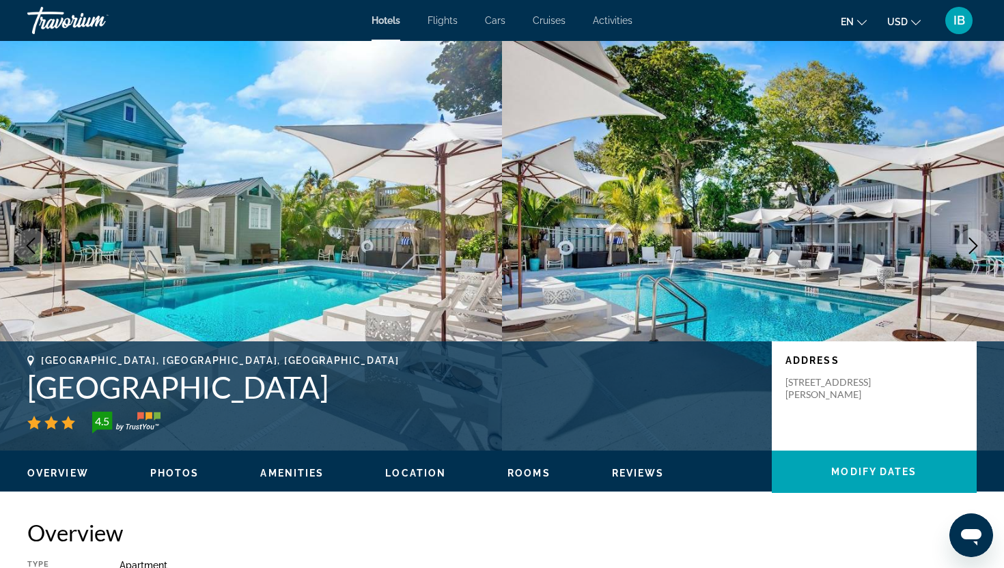
click at [970, 247] on icon "Next image" at bounding box center [973, 246] width 16 height 16
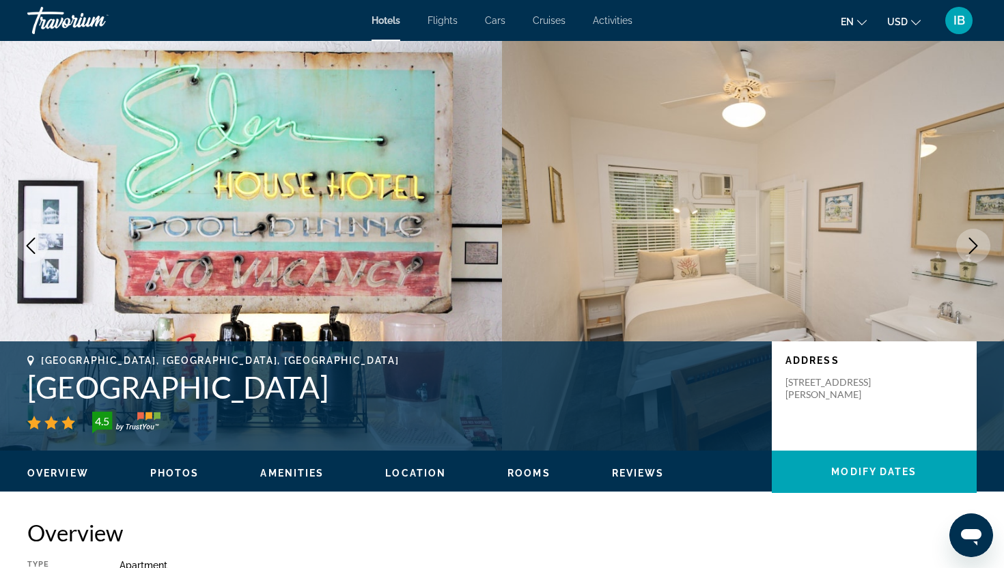
click at [970, 247] on icon "Next image" at bounding box center [973, 246] width 16 height 16
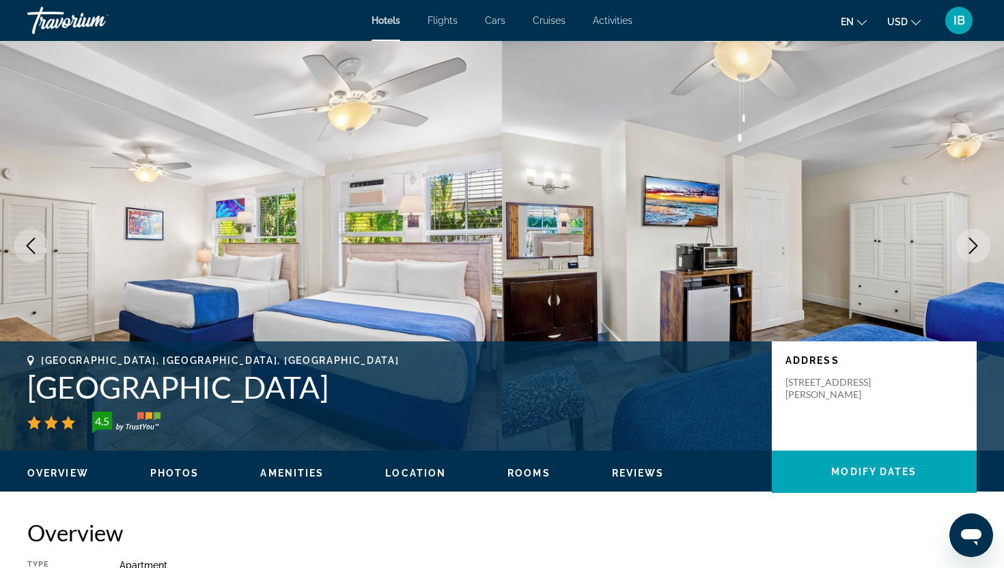
click at [970, 247] on icon "Next image" at bounding box center [973, 246] width 16 height 16
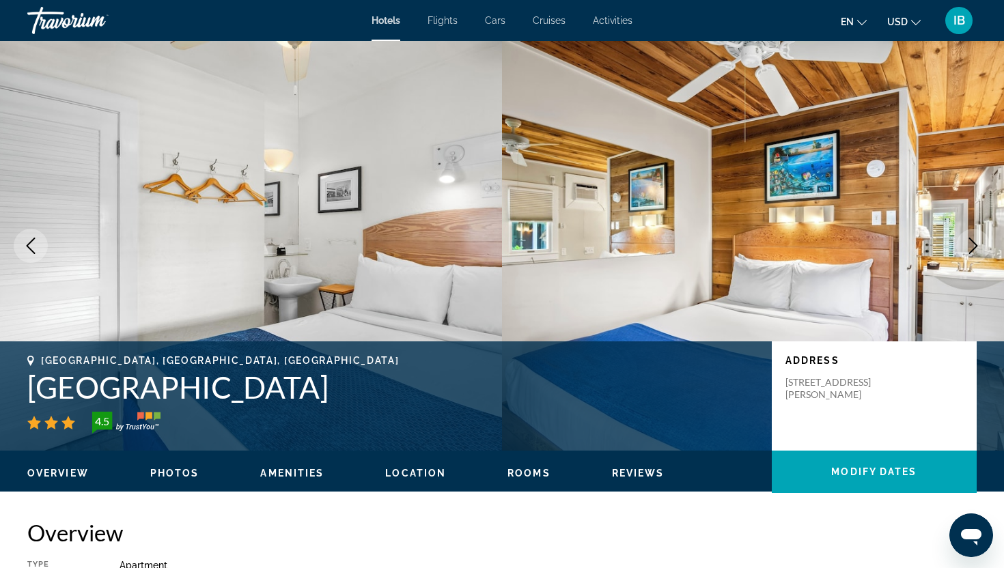
click at [970, 247] on icon "Next image" at bounding box center [973, 246] width 16 height 16
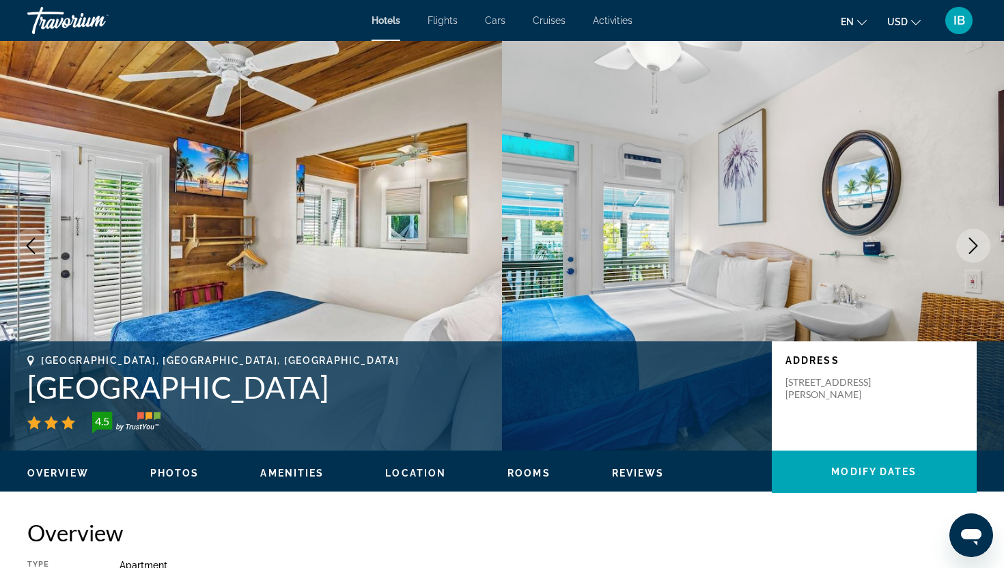
click at [970, 247] on icon "Next image" at bounding box center [973, 246] width 16 height 16
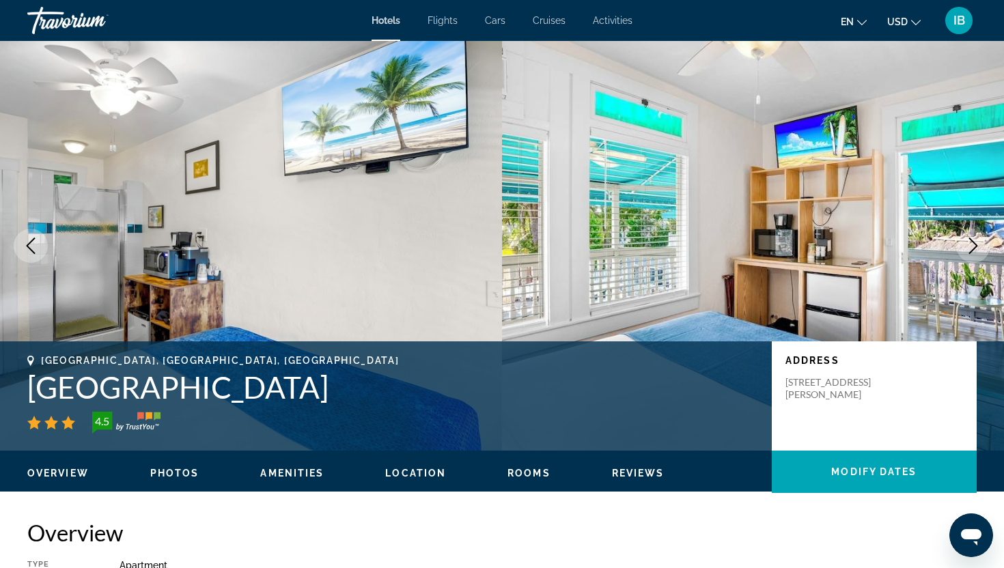
click at [970, 247] on icon "Next image" at bounding box center [973, 246] width 16 height 16
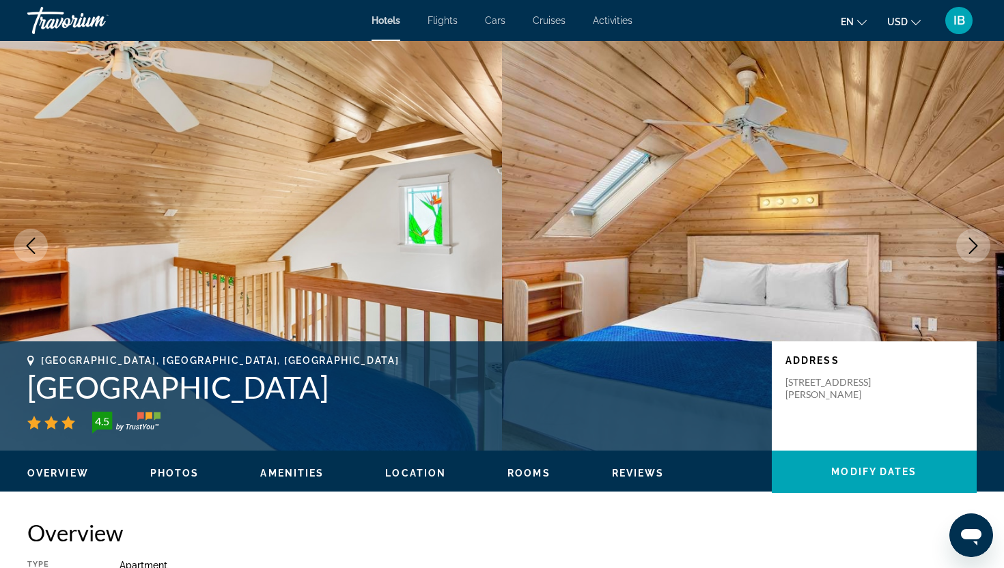
click at [970, 247] on icon "Next image" at bounding box center [973, 246] width 16 height 16
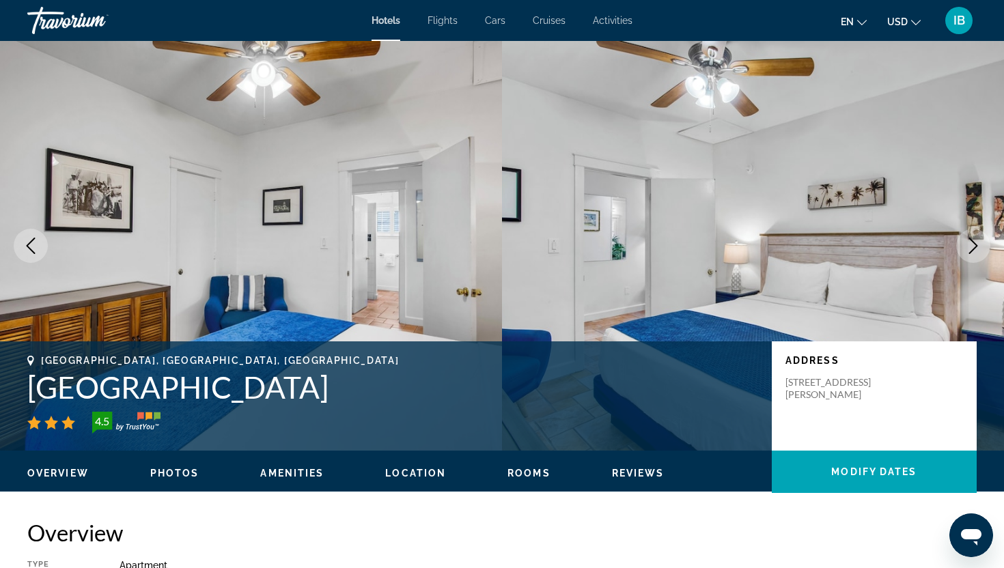
click at [970, 246] on icon "Next image" at bounding box center [973, 246] width 16 height 16
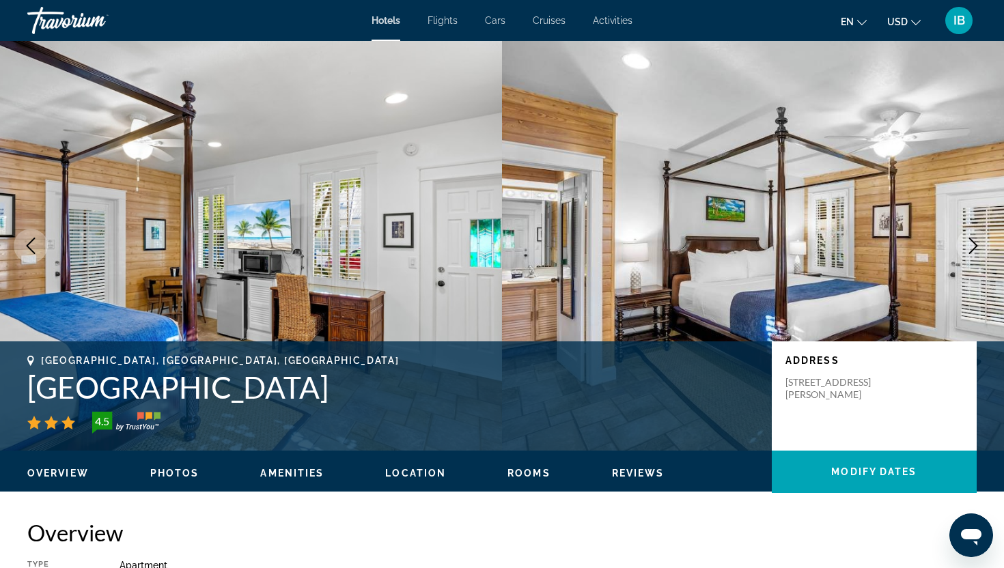
click at [973, 260] on button "Next image" at bounding box center [973, 246] width 34 height 34
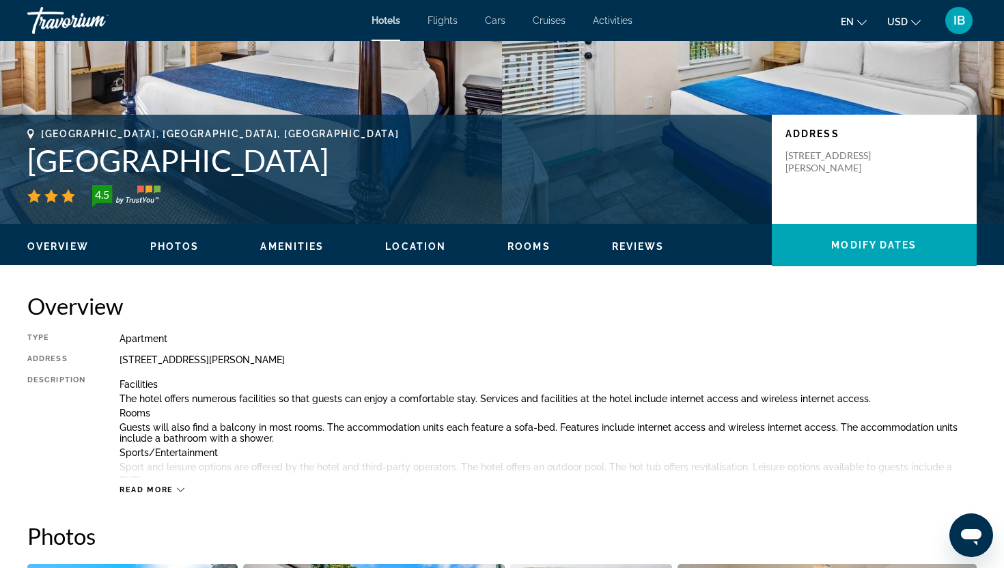
scroll to position [225, 0]
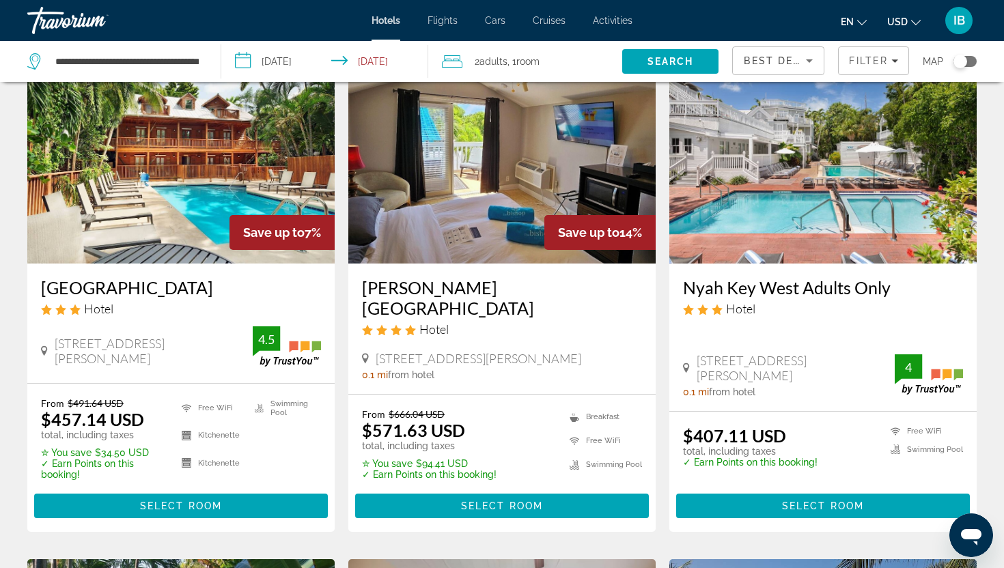
scroll to position [90, 0]
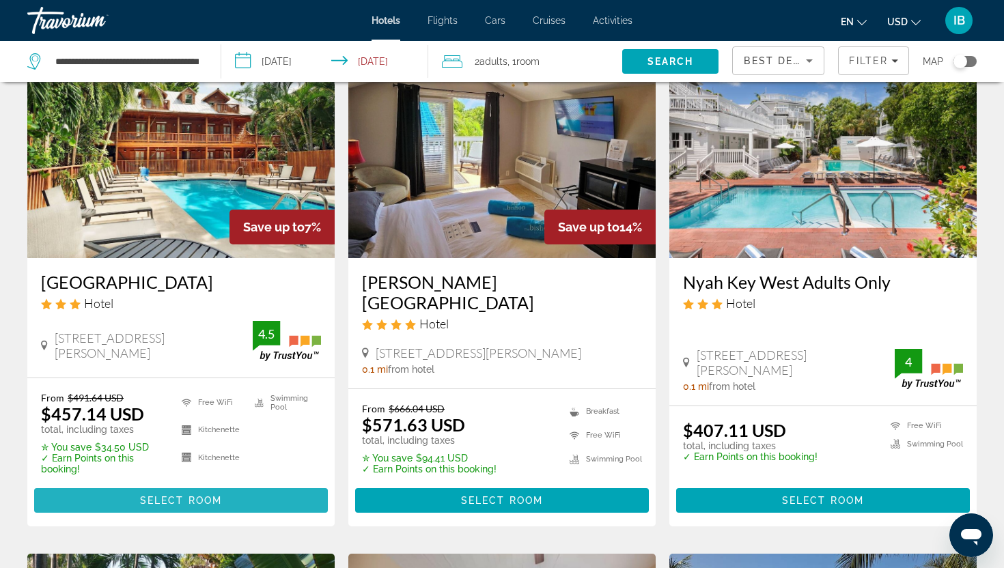
click at [164, 501] on span "Select Room" at bounding box center [181, 500] width 82 height 11
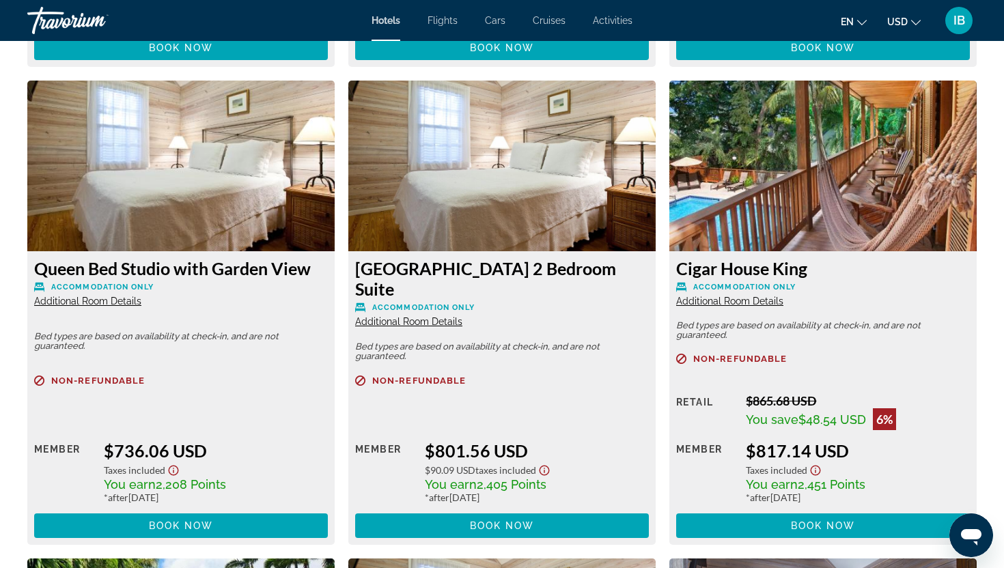
scroll to position [4264, 0]
